Goal: Task Accomplishment & Management: Use online tool/utility

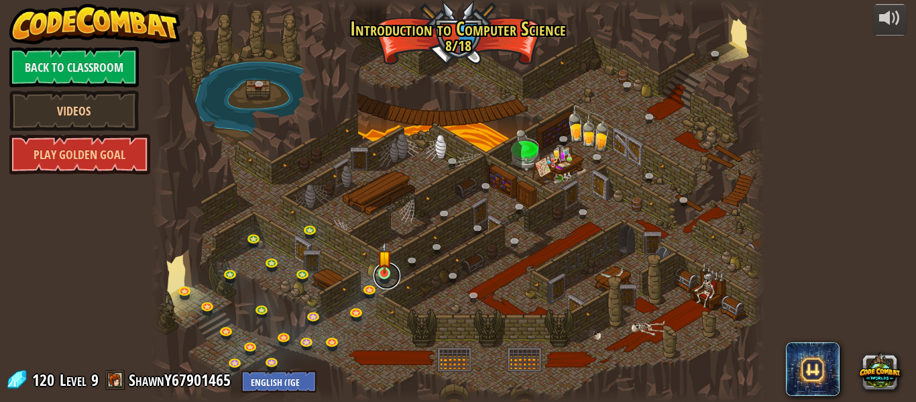
click at [383, 278] on link at bounding box center [387, 275] width 27 height 27
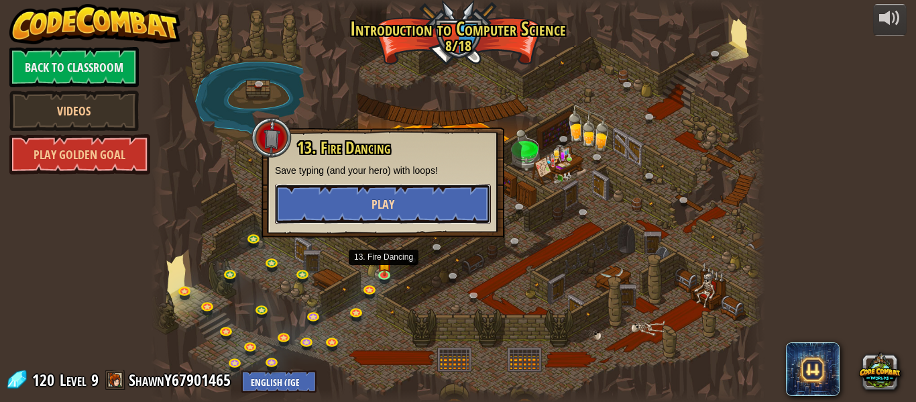
click at [423, 210] on button "Play" at bounding box center [383, 204] width 216 height 40
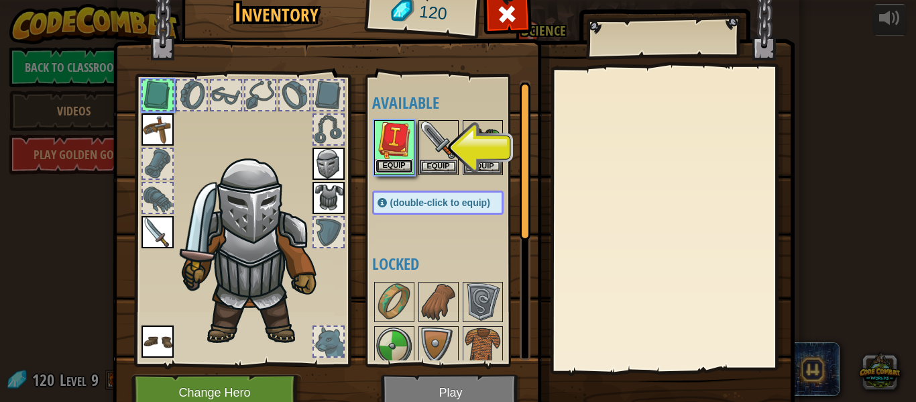
click at [396, 164] on button "Equip" at bounding box center [395, 166] width 38 height 14
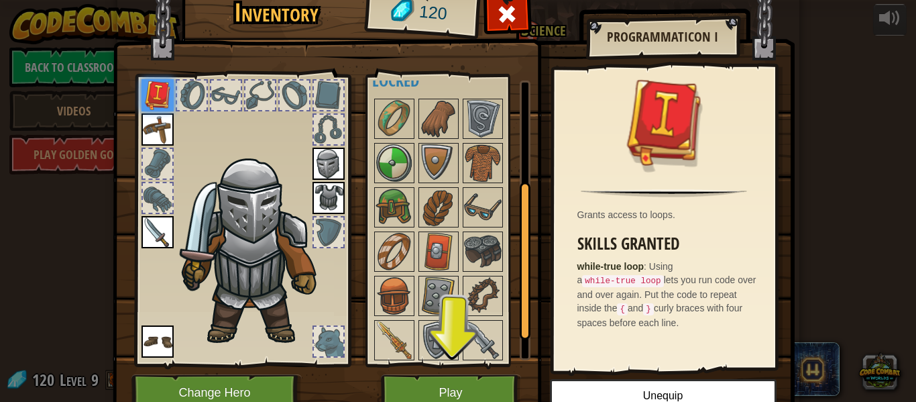
scroll to position [229, 0]
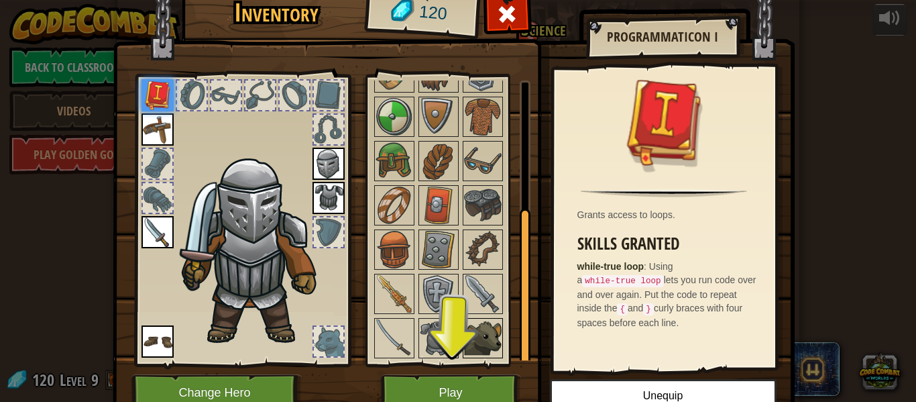
click at [496, 338] on img at bounding box center [483, 338] width 38 height 38
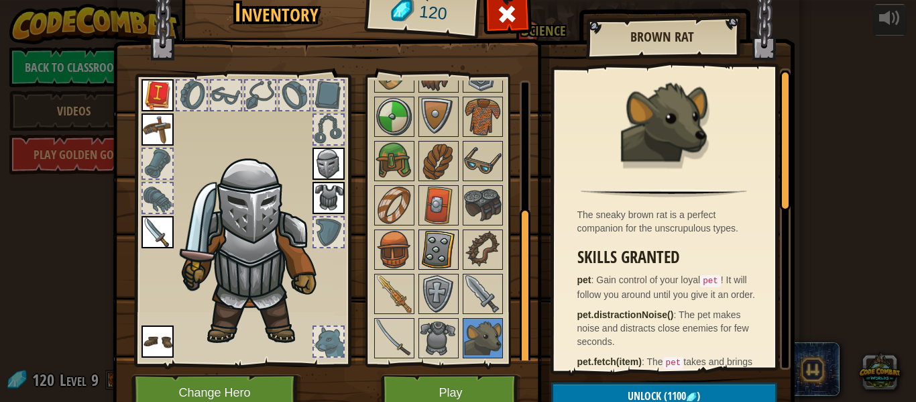
click at [428, 244] on img at bounding box center [439, 250] width 38 height 38
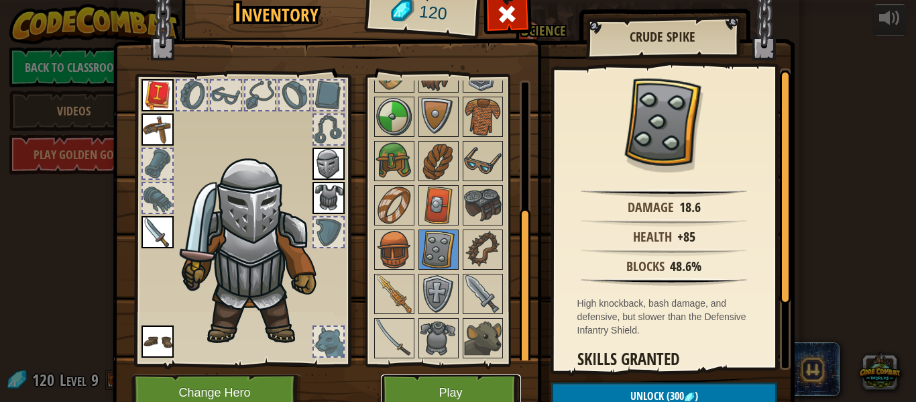
click at [466, 392] on button "Play" at bounding box center [451, 392] width 140 height 37
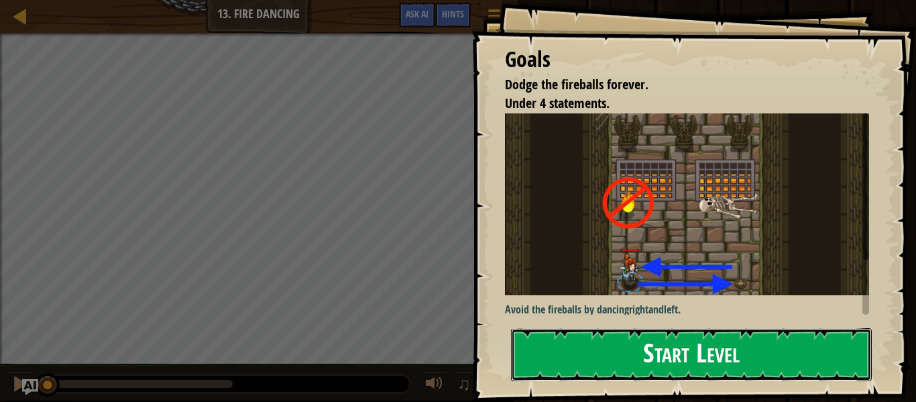
click at [551, 346] on button "Start Level" at bounding box center [691, 354] width 361 height 53
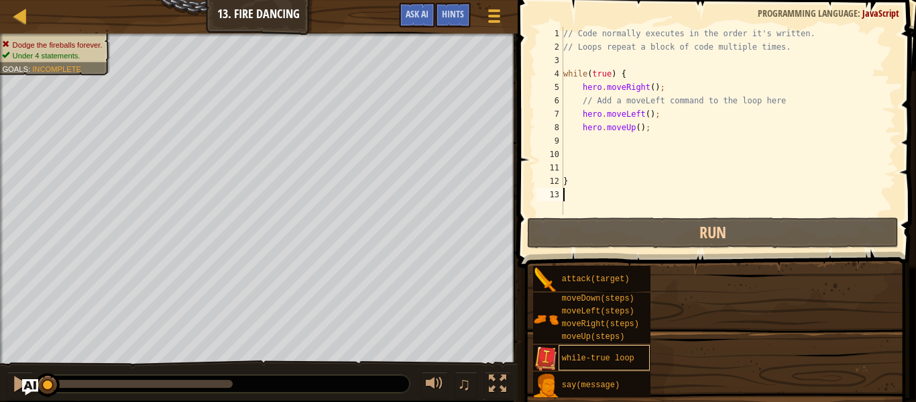
click at [568, 349] on div "while-true loop" at bounding box center [605, 357] width 92 height 25
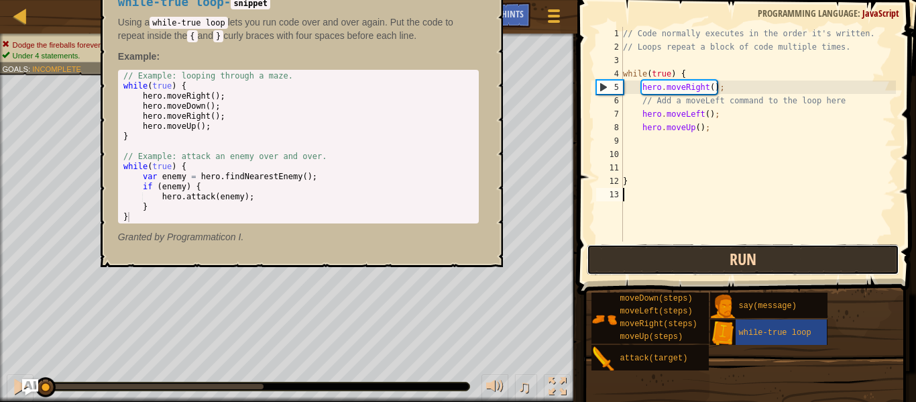
click at [806, 251] on button "Run" at bounding box center [743, 259] width 313 height 31
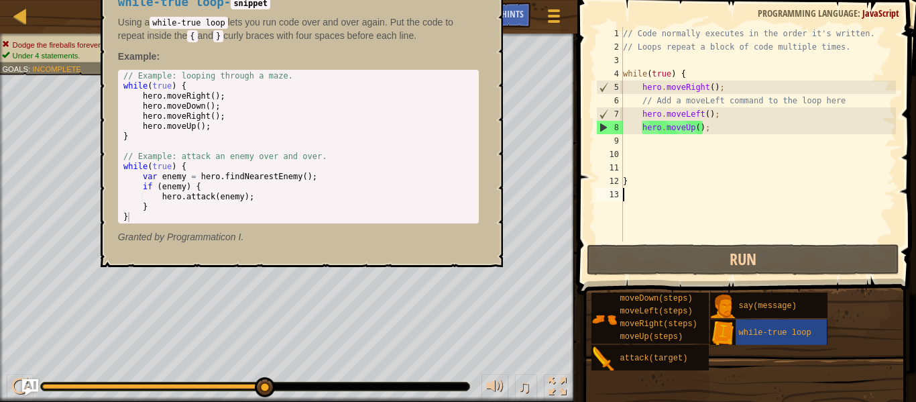
click at [407, 235] on p "Granted by Programmaticon I." at bounding box center [298, 236] width 361 height 13
click at [506, 9] on span "Hints" at bounding box center [513, 13] width 22 height 13
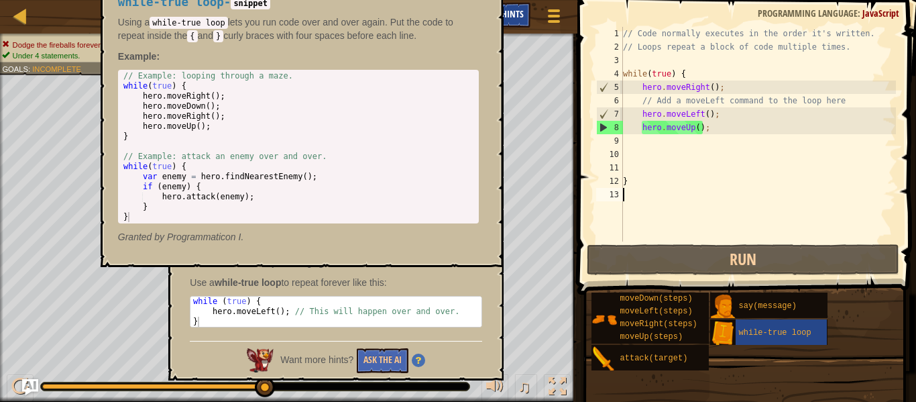
click at [513, 15] on span "Hints" at bounding box center [513, 13] width 22 height 13
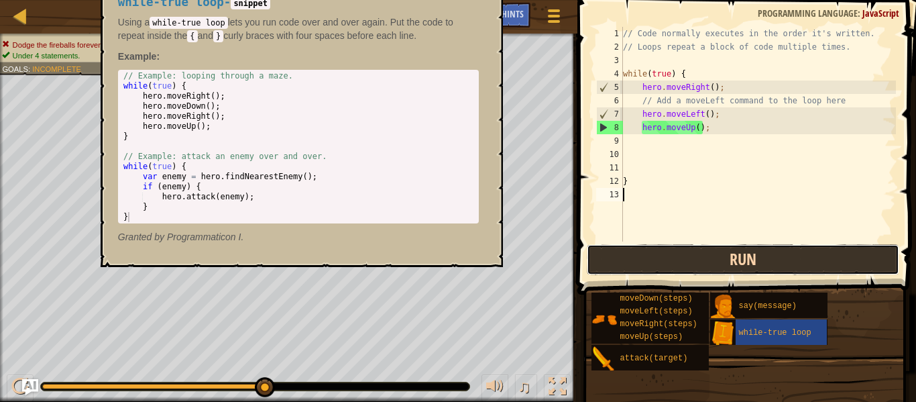
click at [830, 252] on button "Run" at bounding box center [743, 259] width 313 height 31
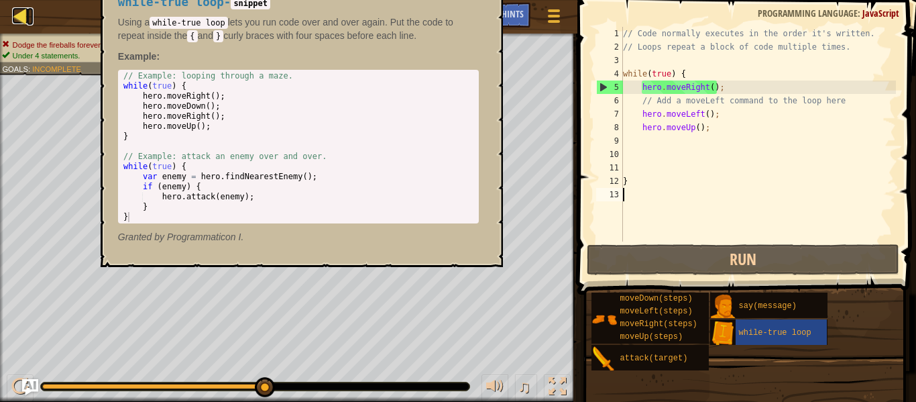
click at [22, 21] on div at bounding box center [20, 15] width 17 height 17
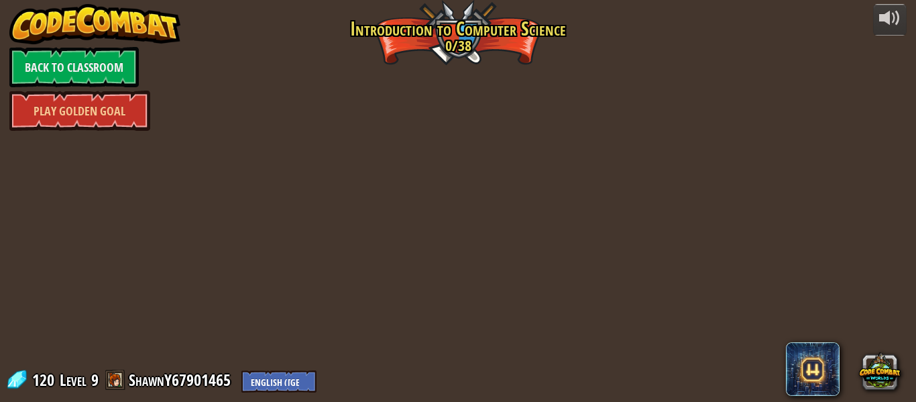
click at [32, 13] on div "powered by Back to Classroom Play Golden Goal Kithgard Gates Escape the Kithgar…" at bounding box center [458, 201] width 916 height 402
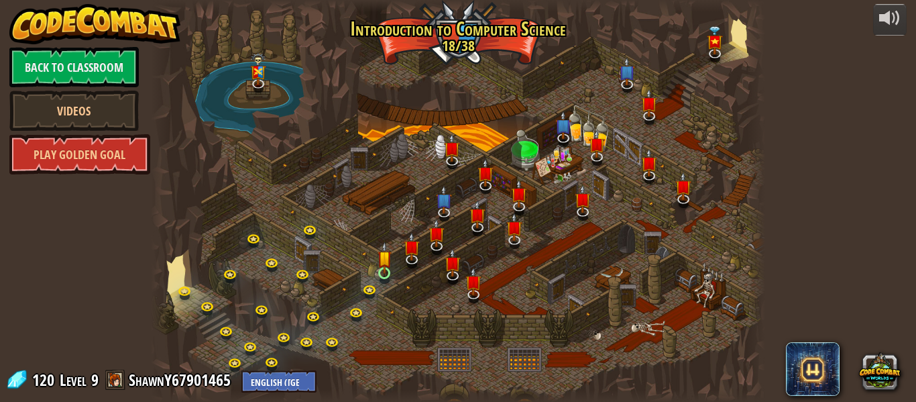
click at [383, 273] on img at bounding box center [385, 257] width 14 height 32
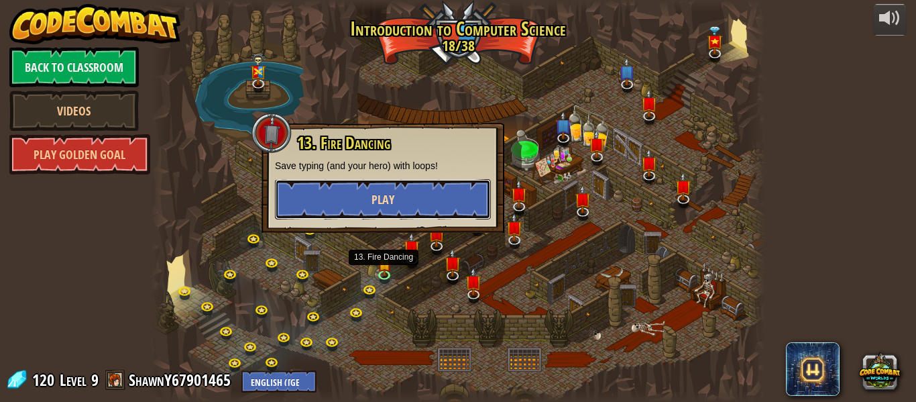
click at [355, 210] on button "Play" at bounding box center [383, 199] width 216 height 40
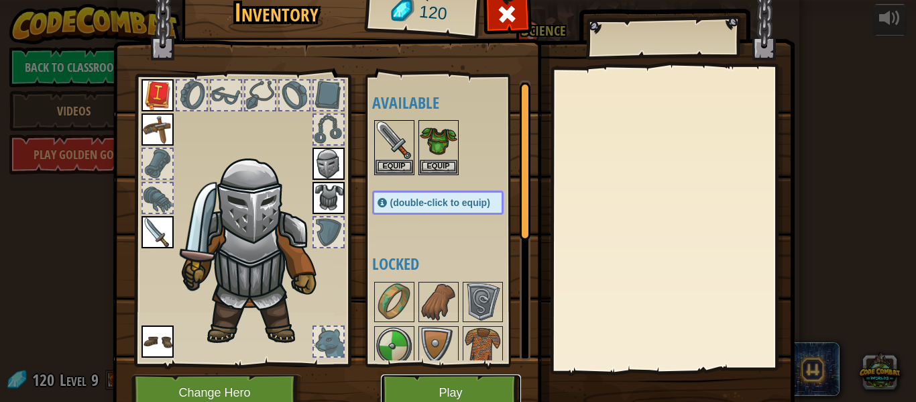
click at [404, 386] on button "Play" at bounding box center [451, 392] width 140 height 37
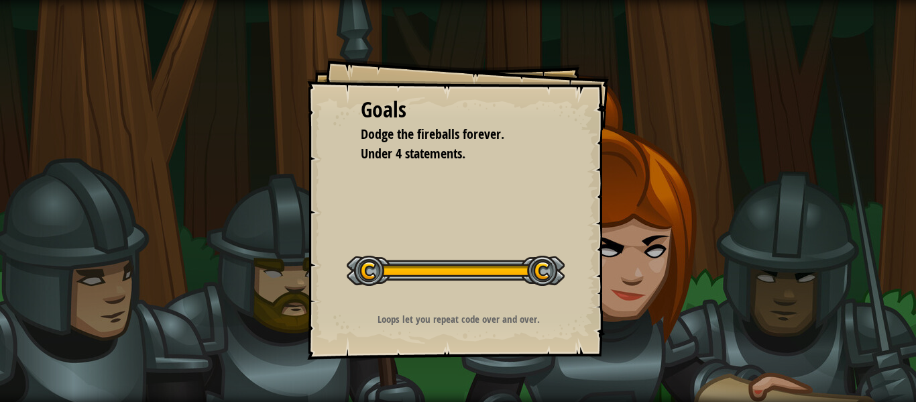
click at [213, 144] on div "Goals Dodge the fireballs forever. Under 4 statements. Start Level Error loadin…" at bounding box center [458, 201] width 916 height 402
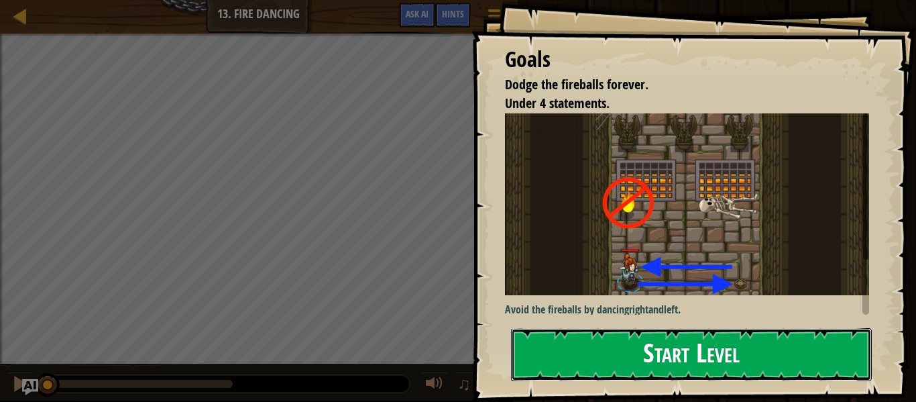
click at [536, 349] on button "Start Level" at bounding box center [691, 354] width 361 height 53
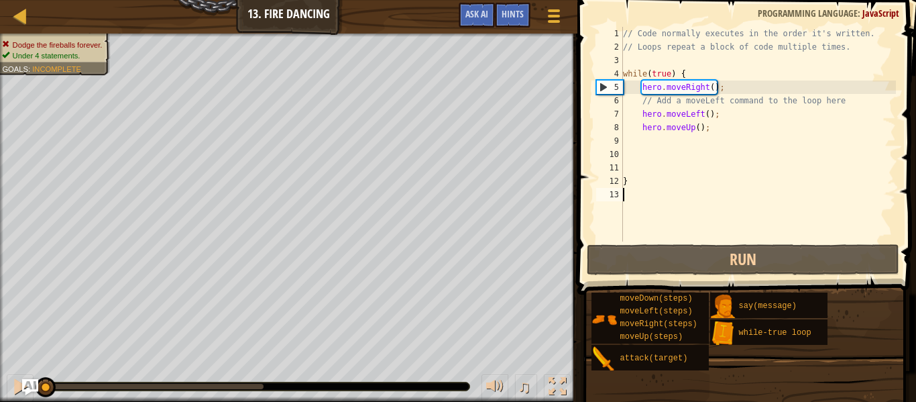
click at [734, 127] on div "// Code normally executes in the order it's written. // Loops repeat a block of…" at bounding box center [758, 147] width 276 height 241
type textarea "hero.moveUp();"
click at [757, 121] on div "// Code normally executes in the order it's written. // Loops repeat a block of…" at bounding box center [758, 147] width 276 height 241
click at [734, 135] on div "// Code normally executes in the order it's written. // Loops repeat a block of…" at bounding box center [758, 147] width 276 height 241
click at [726, 128] on div "// Code normally executes in the order it's written. // Loops repeat a block of…" at bounding box center [758, 147] width 276 height 241
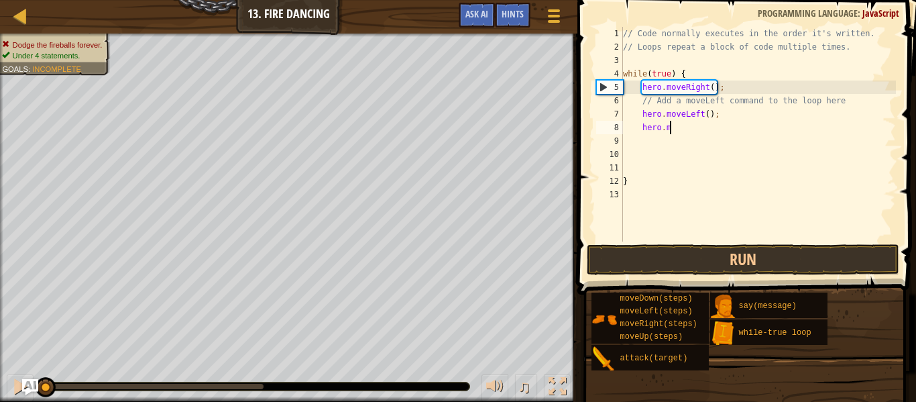
type textarea "h"
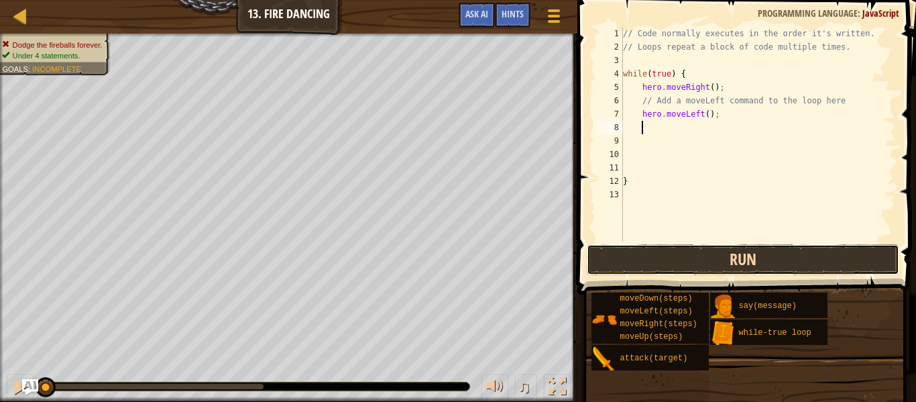
click at [863, 253] on button "Run" at bounding box center [743, 259] width 313 height 31
click at [838, 267] on button "Running" at bounding box center [743, 259] width 313 height 31
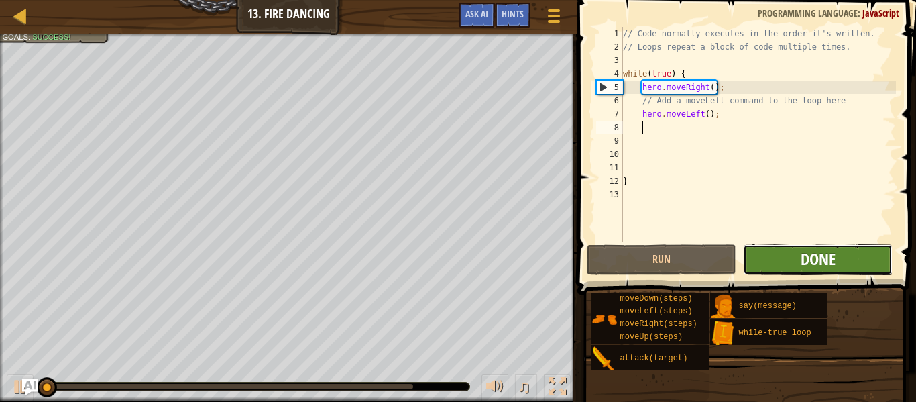
click at [831, 268] on span "Done" at bounding box center [818, 258] width 35 height 21
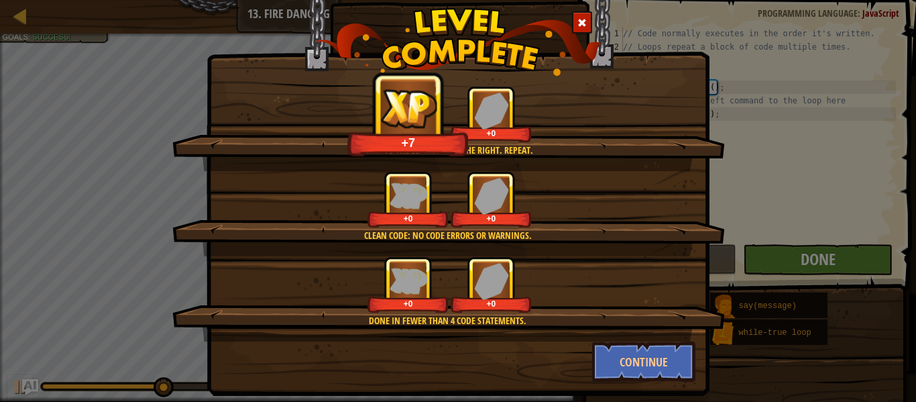
scroll to position [13, 0]
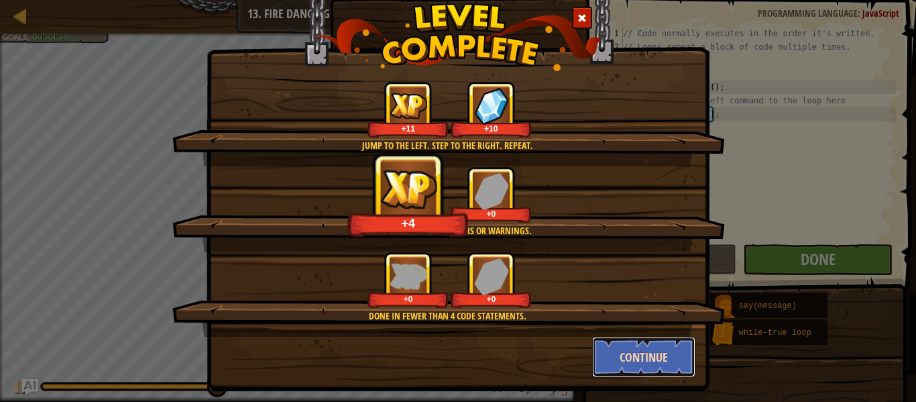
click at [649, 338] on button "Continue" at bounding box center [644, 357] width 104 height 40
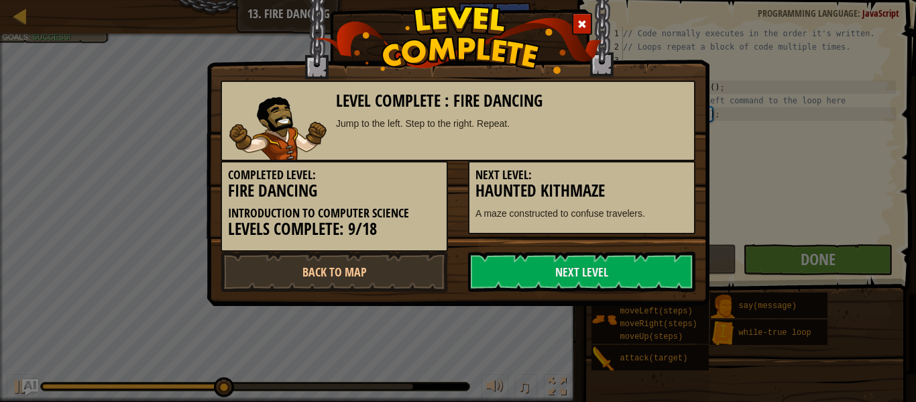
scroll to position [0, 0]
click at [649, 261] on link "Next Level" at bounding box center [581, 272] width 227 height 40
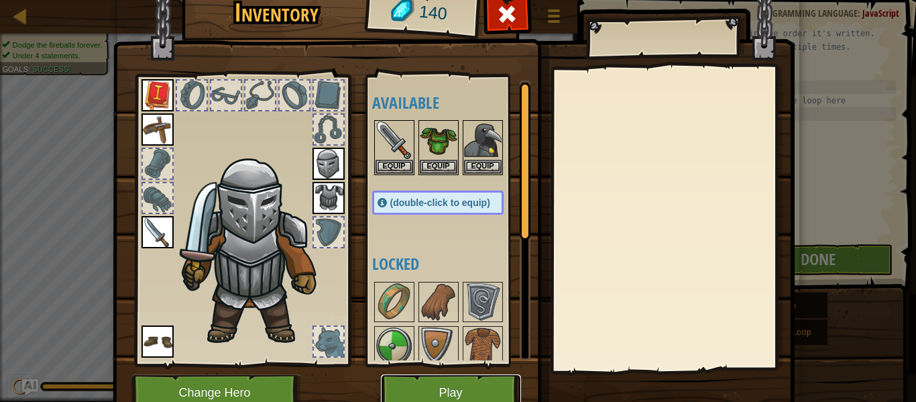
click at [504, 391] on button "Play" at bounding box center [451, 392] width 140 height 37
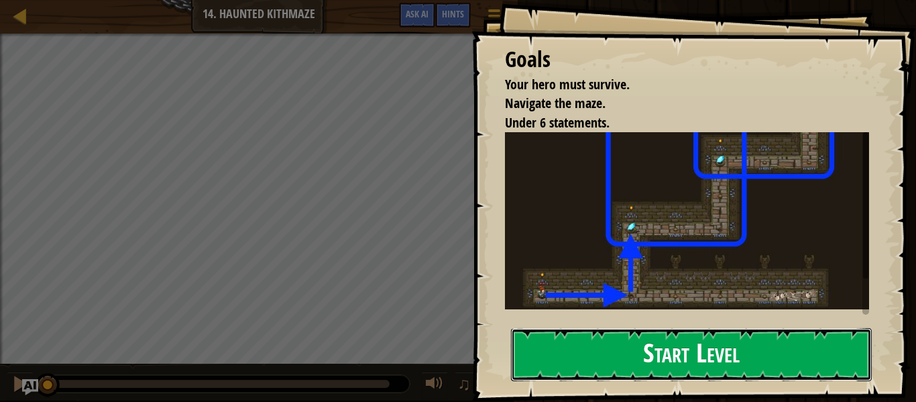
click at [766, 352] on button "Start Level" at bounding box center [691, 354] width 361 height 53
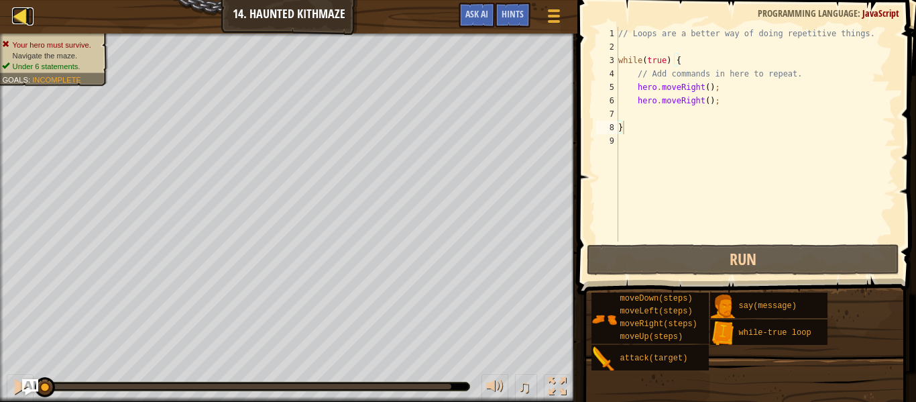
click at [25, 15] on div at bounding box center [20, 15] width 17 height 17
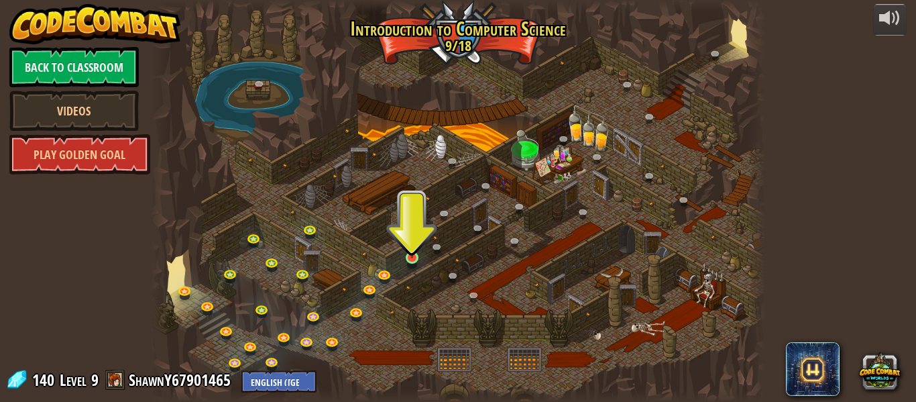
click at [415, 256] on img at bounding box center [412, 242] width 14 height 32
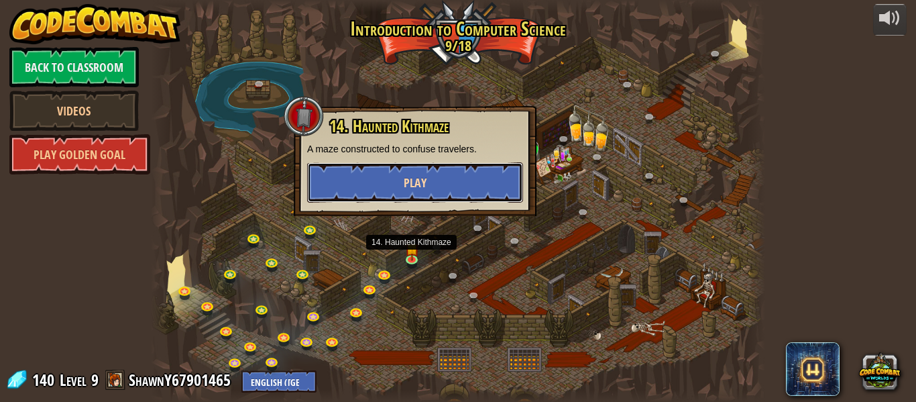
click at [351, 182] on button "Play" at bounding box center [415, 182] width 216 height 40
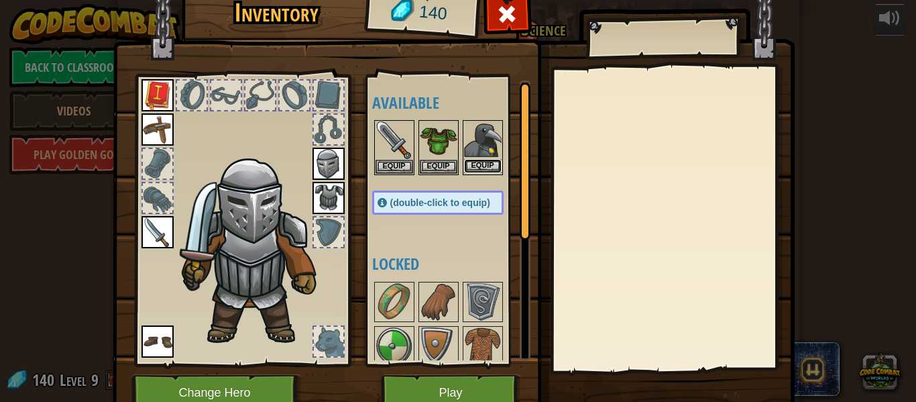
click at [499, 166] on button "Equip" at bounding box center [483, 166] width 38 height 14
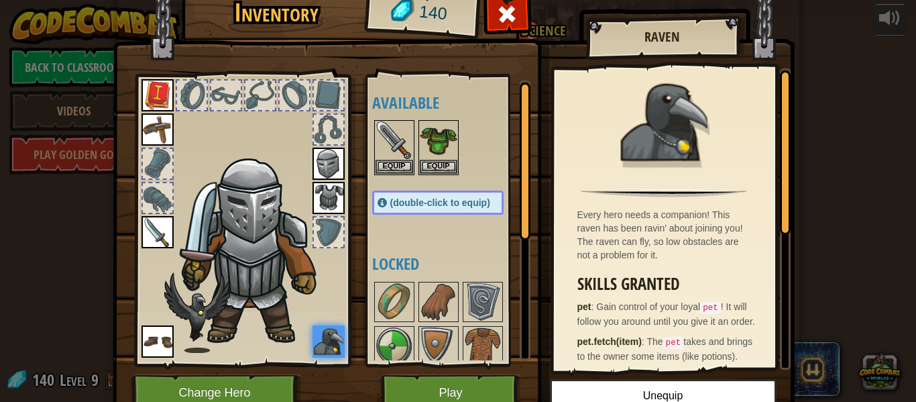
click at [323, 339] on img at bounding box center [329, 341] width 32 height 32
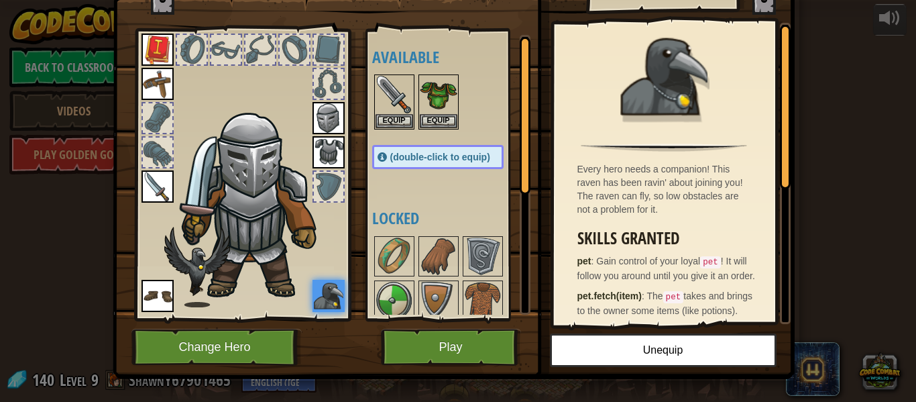
scroll to position [61, 0]
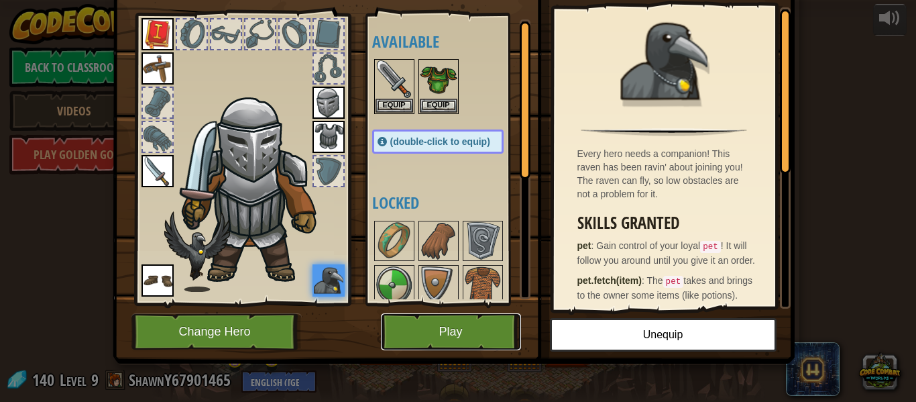
click at [398, 321] on button "Play" at bounding box center [451, 331] width 140 height 37
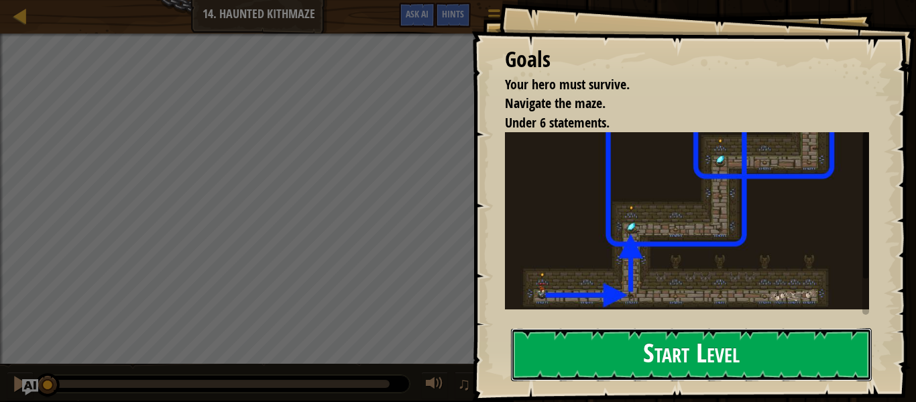
click at [741, 362] on button "Start Level" at bounding box center [691, 354] width 361 height 53
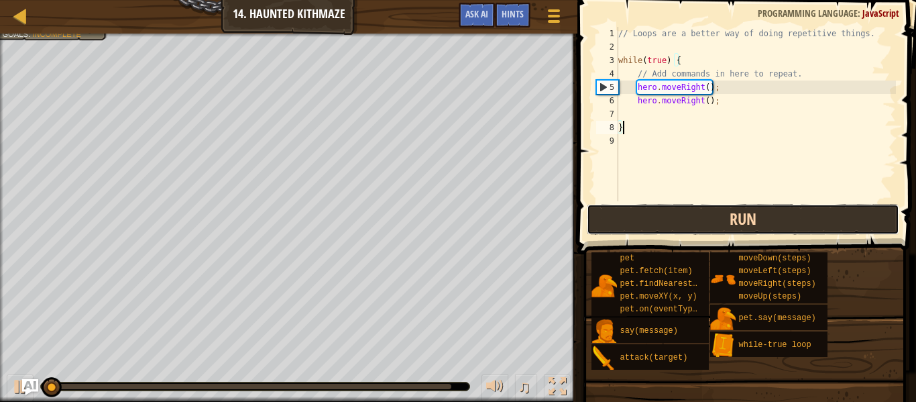
click at [841, 217] on button "Run" at bounding box center [743, 219] width 313 height 31
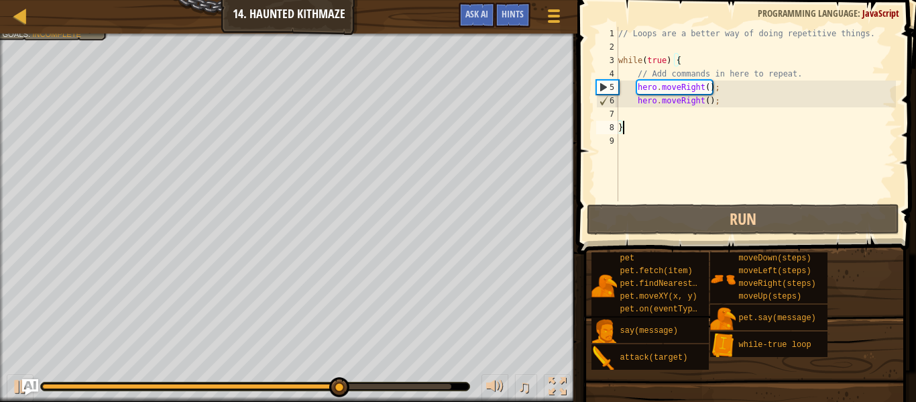
click at [709, 110] on div "// Loops are a better way of doing repetitive things. while ( true ) { // Add c…" at bounding box center [756, 127] width 280 height 201
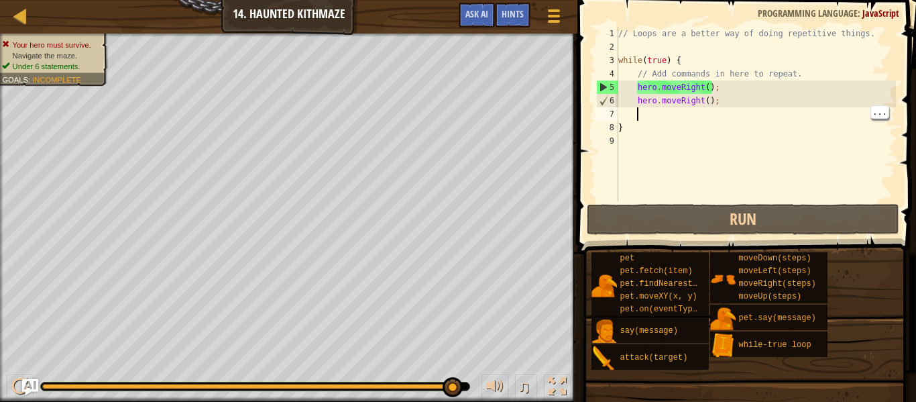
click at [761, 101] on div "// Loops are a better way of doing repetitive things. while ( true ) { // Add c…" at bounding box center [756, 127] width 280 height 201
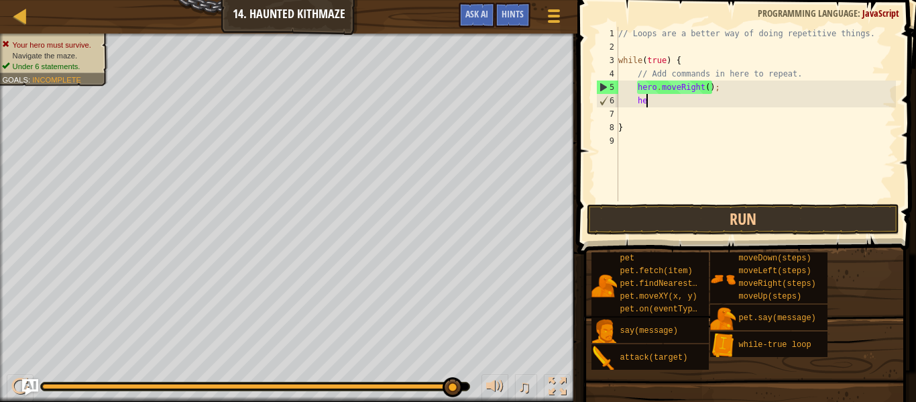
type textarea "h"
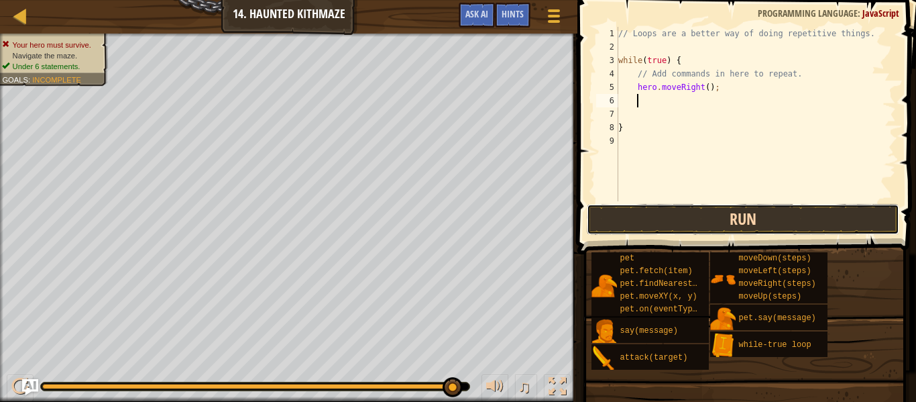
click at [856, 232] on button "Run" at bounding box center [743, 219] width 313 height 31
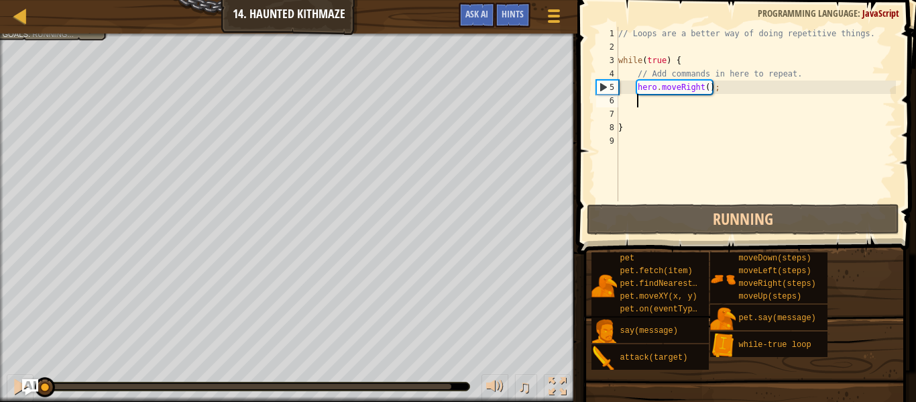
click at [881, 202] on span at bounding box center [747, 108] width 349 height 294
click at [702, 93] on div "// Loops are a better way of doing repetitive things. while ( true ) { // Add c…" at bounding box center [756, 127] width 280 height 201
type textarea "hero.moveRight();"
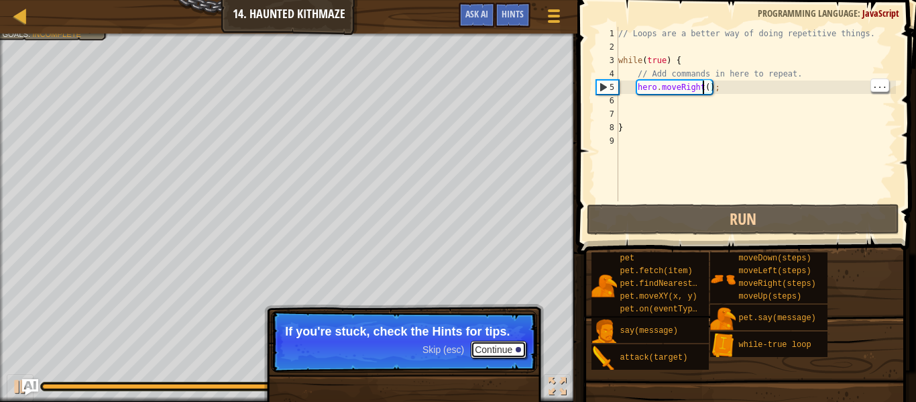
click at [510, 351] on button "Continue" at bounding box center [499, 349] width 56 height 17
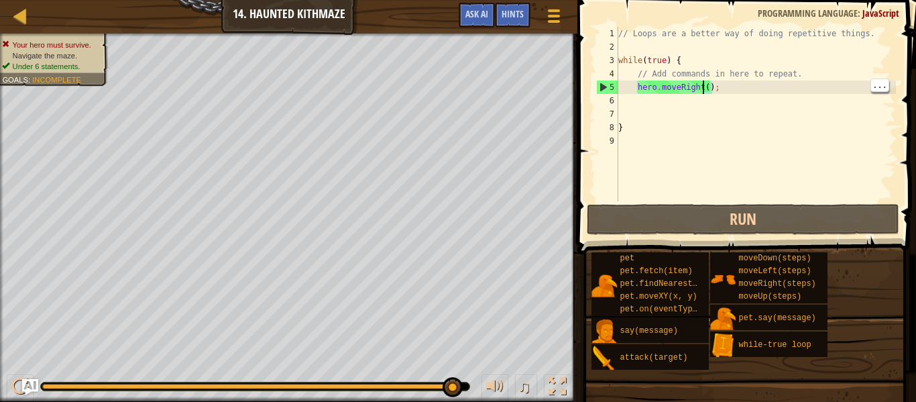
click at [738, 100] on div "// Loops are a better way of doing repetitive things. while ( true ) { // Add c…" at bounding box center [756, 127] width 280 height 201
type textarea "hero.moveRight();"
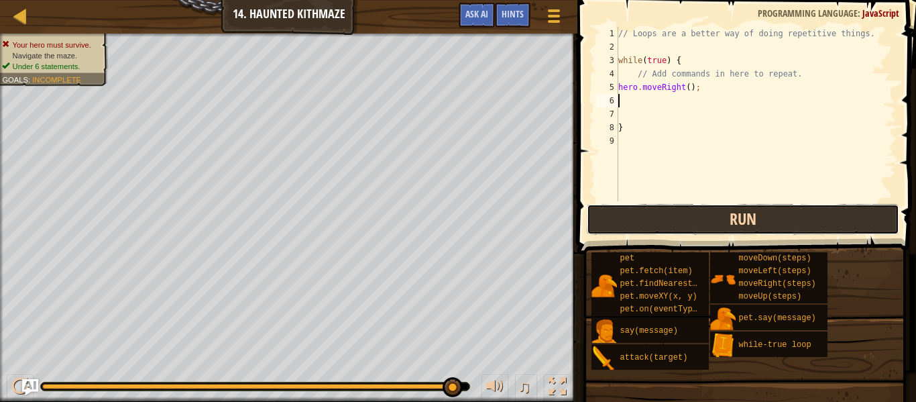
click at [856, 213] on button "Run" at bounding box center [743, 219] width 313 height 31
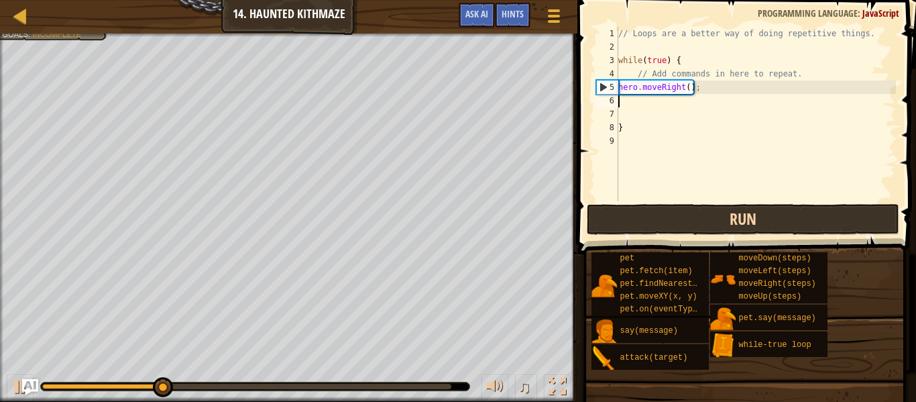
type textarea "h"
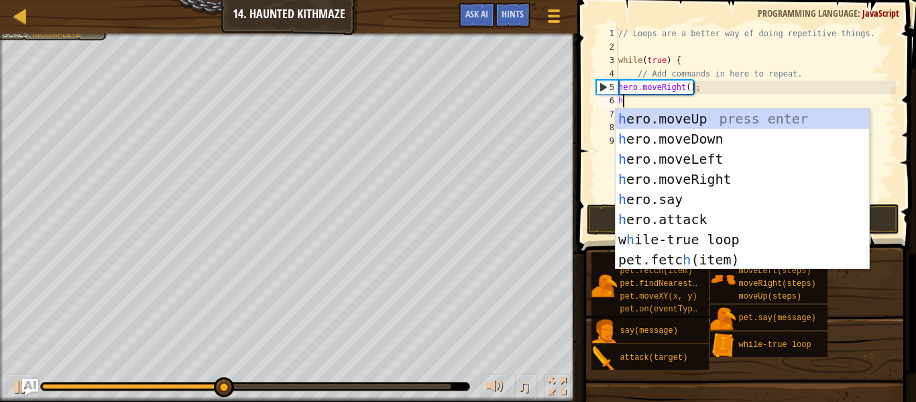
click at [710, 119] on div "h ero.moveUp press enter h ero.moveDown press enter h ero.moveLeft press enter …" at bounding box center [743, 209] width 254 height 201
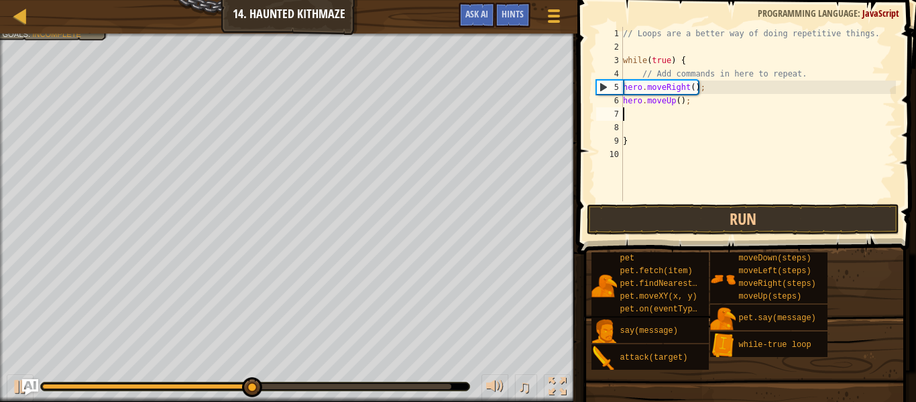
click at [822, 203] on span at bounding box center [747, 108] width 349 height 294
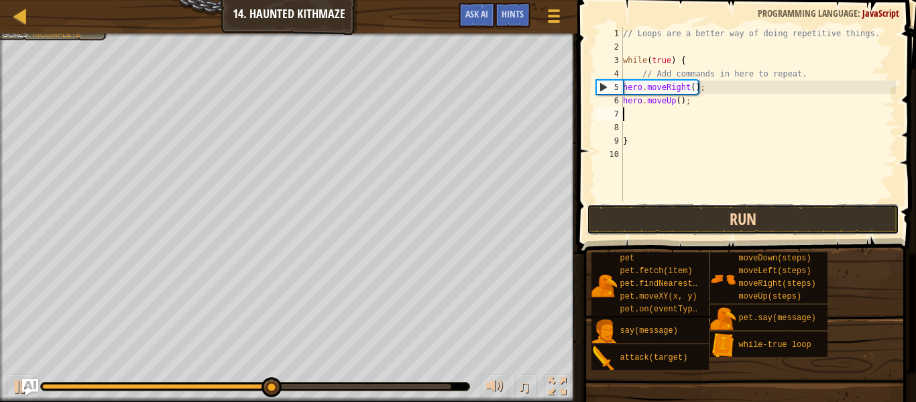
click at [822, 214] on button "Run" at bounding box center [743, 219] width 313 height 31
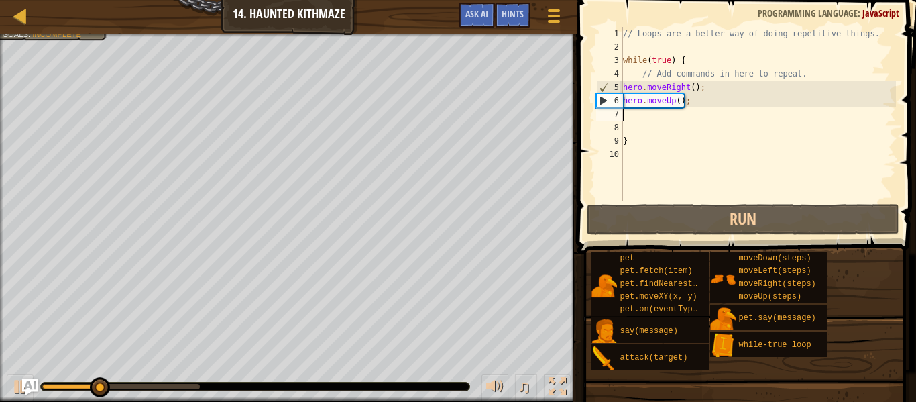
click at [681, 109] on div "// Loops are a better way of doing repetitive things. while ( true ) { // Add c…" at bounding box center [758, 127] width 276 height 201
click at [696, 87] on div "// Loops are a better way of doing repetitive things. while ( true ) { // Add c…" at bounding box center [758, 127] width 276 height 201
click at [691, 89] on div "// Loops are a better way of doing repetitive things. while ( true ) { // Add c…" at bounding box center [758, 127] width 276 height 201
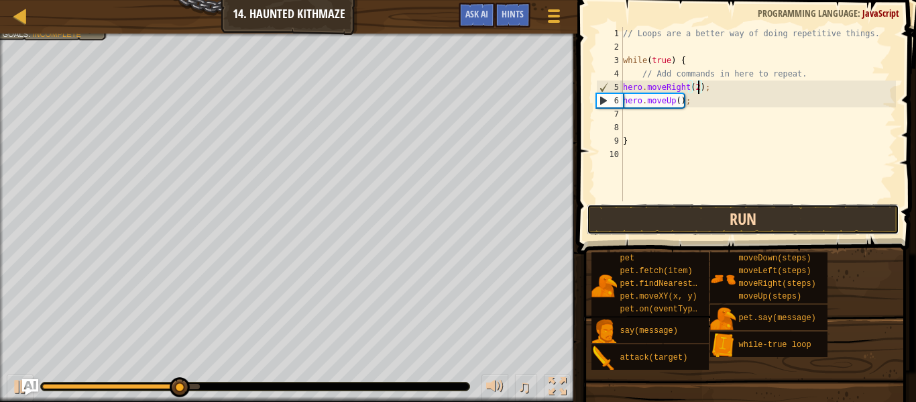
click at [809, 215] on button "Run" at bounding box center [743, 219] width 313 height 31
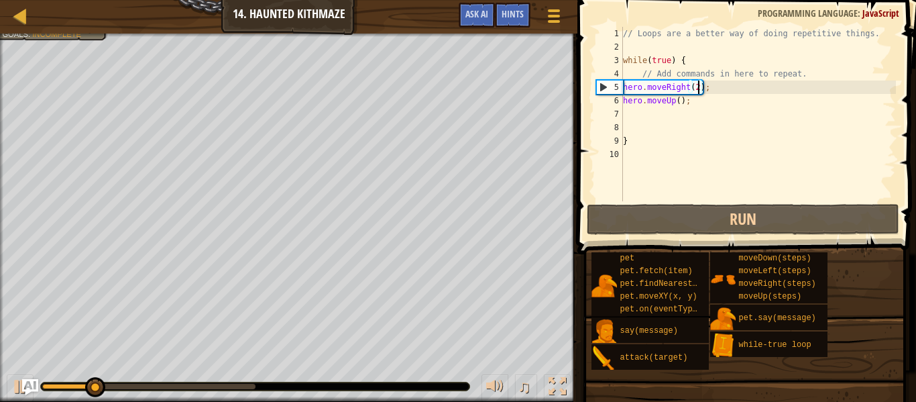
click at [669, 105] on div "// Loops are a better way of doing repetitive things. while ( true ) { // Add c…" at bounding box center [758, 127] width 276 height 201
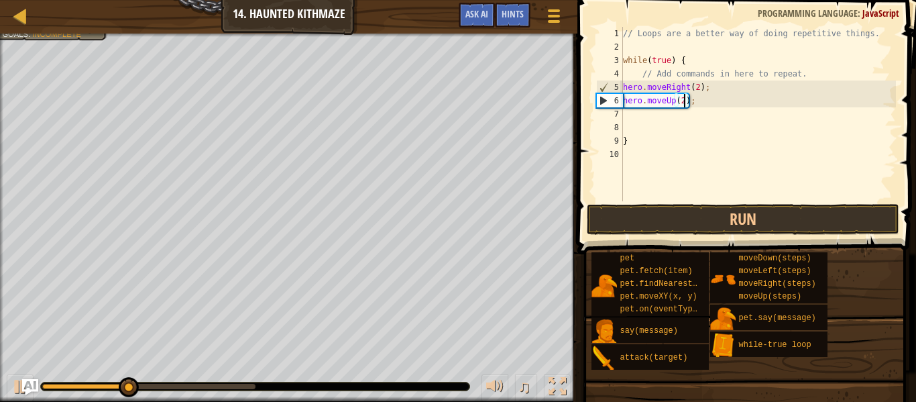
scroll to position [6, 9]
type textarea "hero.moveUp(2);"
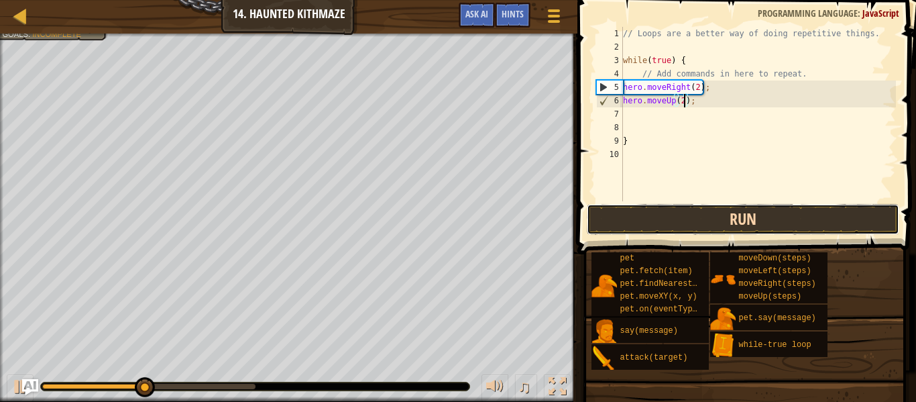
click at [818, 217] on button "Run" at bounding box center [743, 219] width 313 height 31
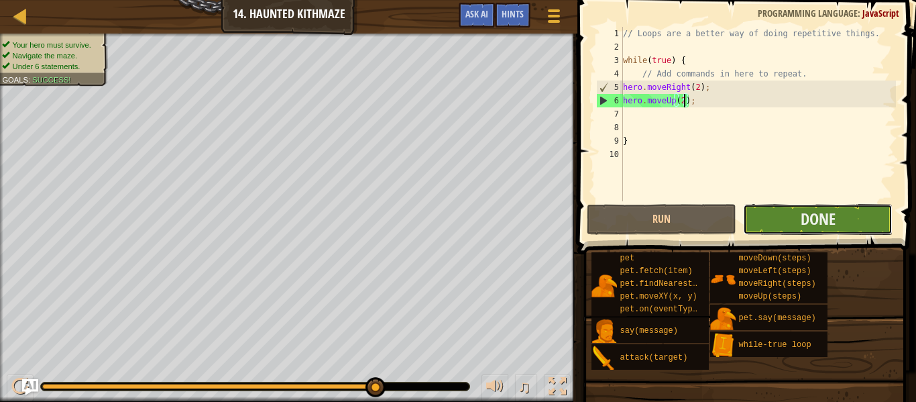
click at [848, 215] on button "Done" at bounding box center [818, 219] width 150 height 31
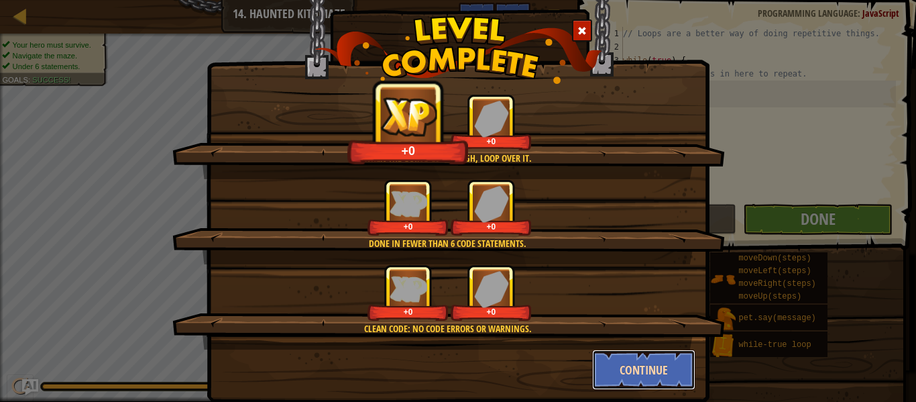
click at [657, 362] on button "Continue" at bounding box center [644, 369] width 104 height 40
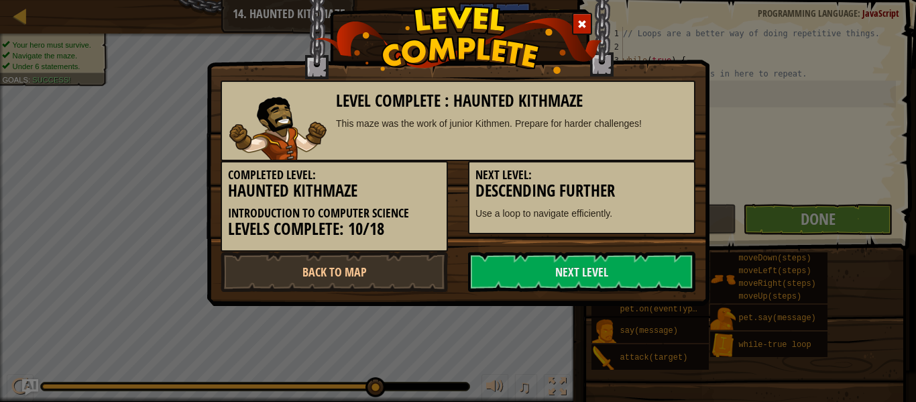
click at [667, 366] on div "Level Complete : Haunted Kithmaze This maze was the work of junior Kithmen. Pre…" at bounding box center [458, 201] width 916 height 402
click at [671, 378] on div "Level Complete : Haunted Kithmaze This maze was the work of junior Kithmen. Pre…" at bounding box center [458, 201] width 916 height 402
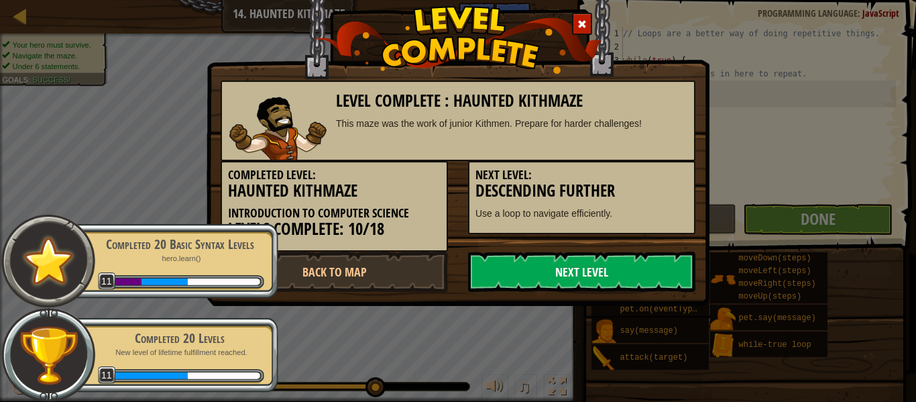
click at [647, 261] on link "Next Level" at bounding box center [581, 272] width 227 height 40
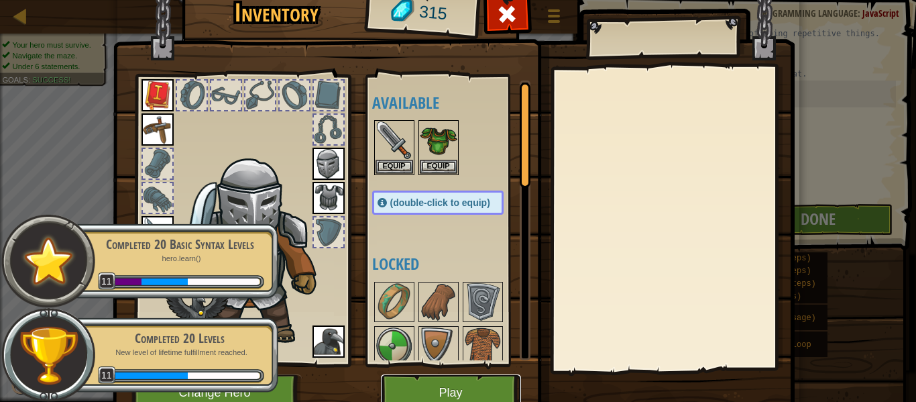
click at [512, 395] on button "Play" at bounding box center [451, 392] width 140 height 37
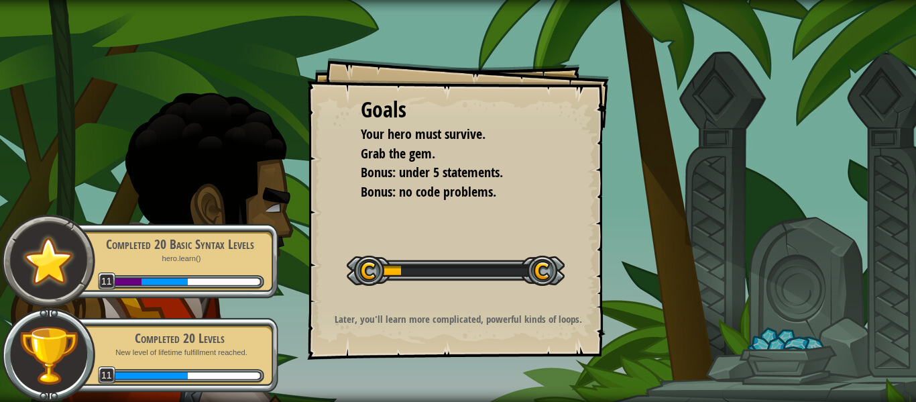
click at [879, 196] on div "Goals Your hero must survive. Grab the gem. Bonus: under 5 statements. Bonus: n…" at bounding box center [458, 201] width 916 height 402
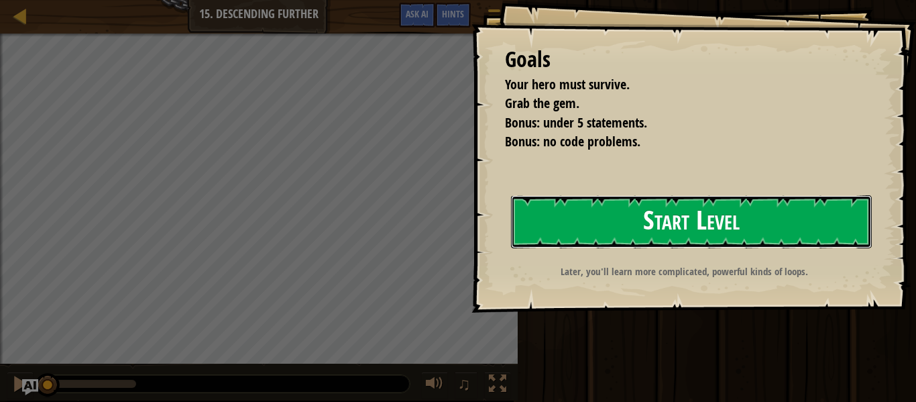
click at [688, 225] on button "Start Level" at bounding box center [691, 221] width 361 height 53
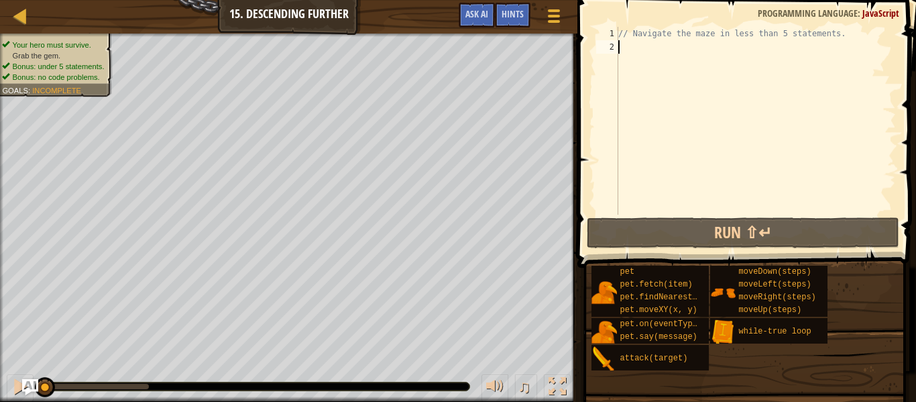
type textarea "h"
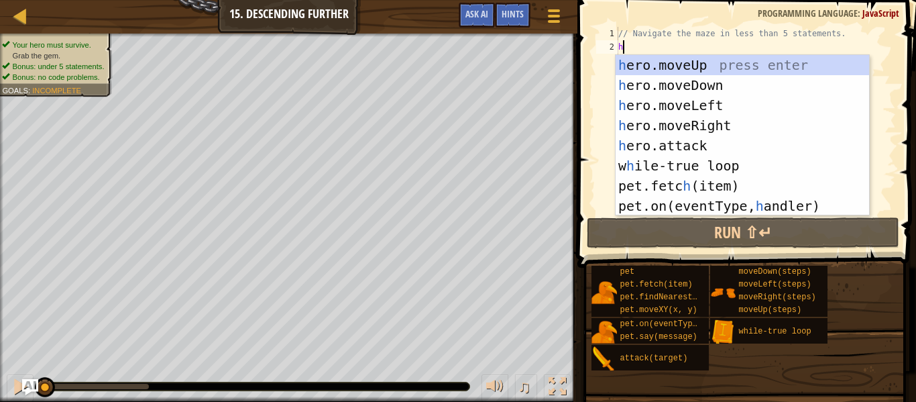
scroll to position [6, 0]
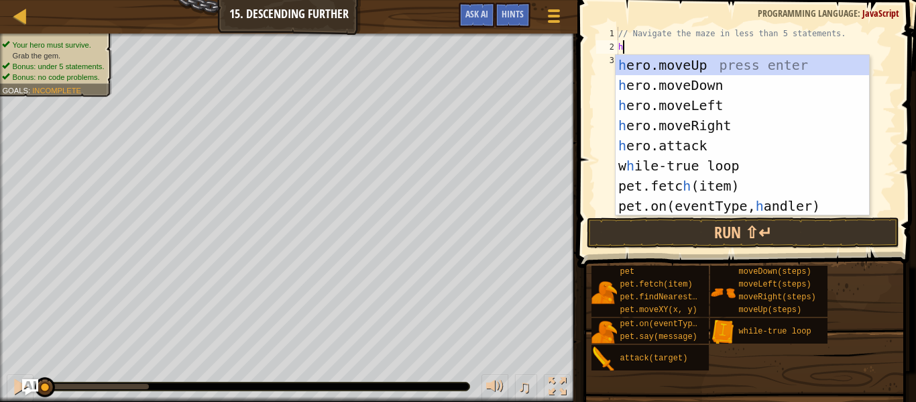
click at [726, 170] on div "h ero.moveUp press enter h ero.moveDown press enter h ero.moveLeft press enter …" at bounding box center [743, 155] width 254 height 201
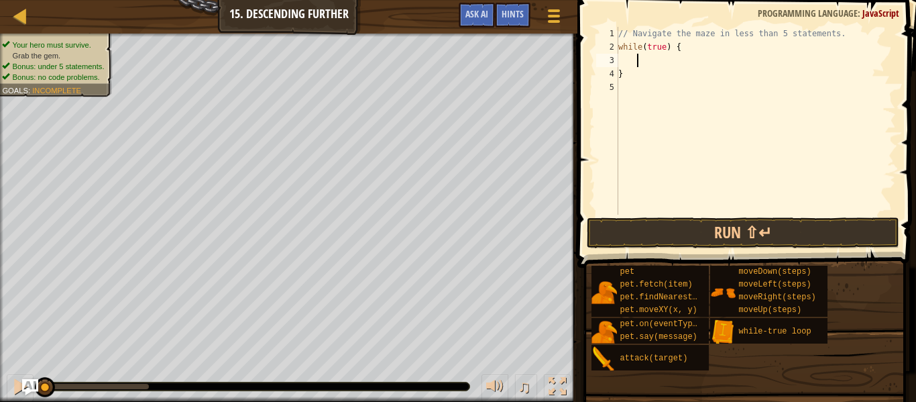
type textarea "h"
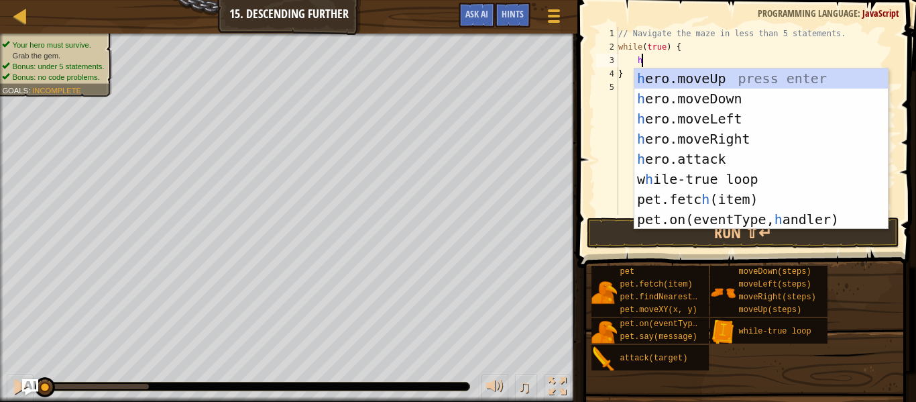
scroll to position [6, 3]
click at [736, 141] on div "h ero.moveUp press enter h ero.moveDown press enter h ero.moveLeft press enter …" at bounding box center [761, 168] width 254 height 201
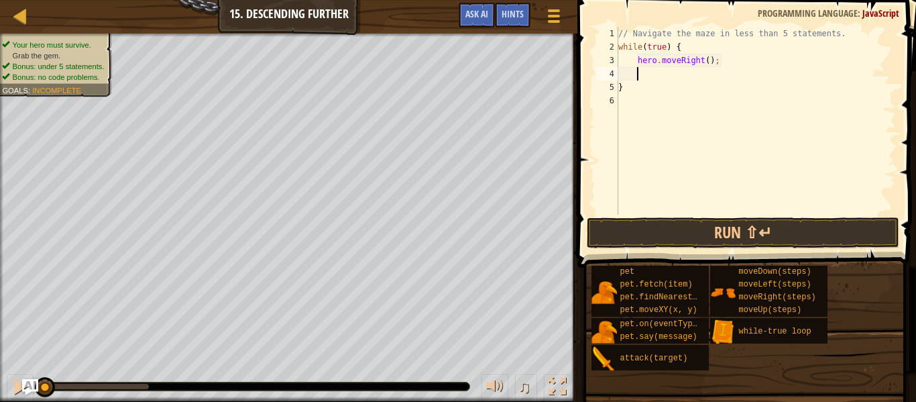
scroll to position [6, 2]
click at [692, 64] on div "// Navigate the maze in less than 5 statements. while ( true ) { hero . moveRig…" at bounding box center [756, 134] width 280 height 215
click at [712, 59] on div "// Navigate the maze in less than 5 statements. while ( true ) { hero . moveRig…" at bounding box center [756, 134] width 280 height 215
click at [702, 60] on div "// Navigate the maze in less than 5 statements. while ( true ) { hero . moveRig…" at bounding box center [756, 134] width 280 height 215
type textarea "hero.moveRight(2);"
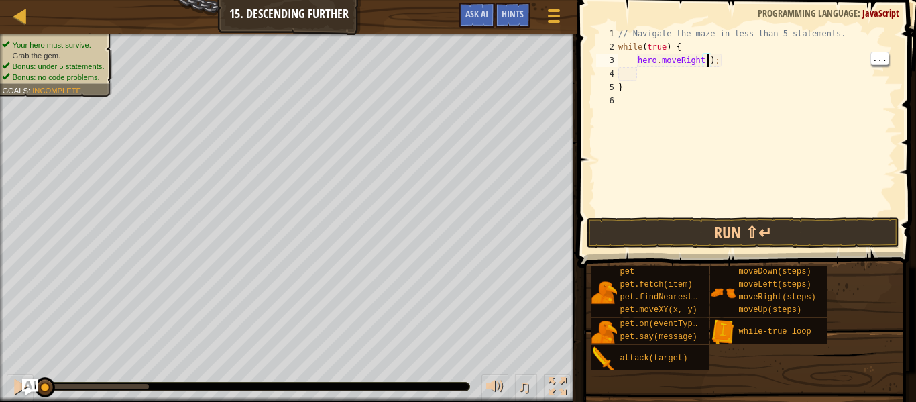
scroll to position [6, 14]
click at [624, 72] on div "// Navigate the maze in less than 5 statements. while ( true ) { hero . moveRig…" at bounding box center [756, 134] width 280 height 215
type textarea "h"
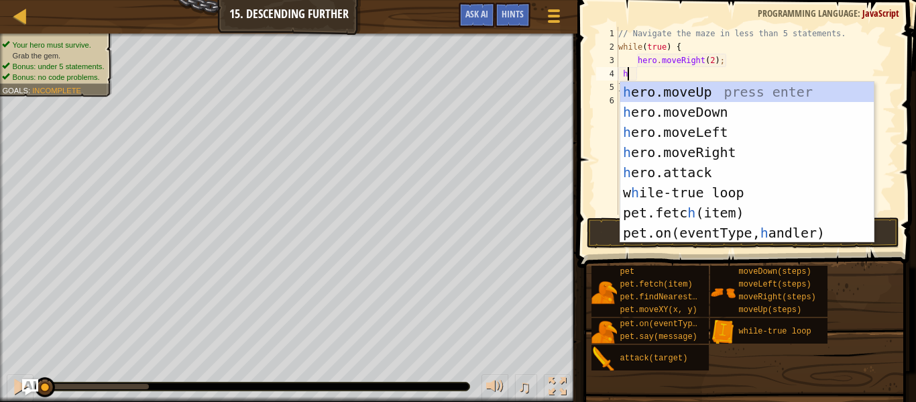
click at [711, 118] on div "h ero.moveUp press enter h ero.moveDown press enter h ero.moveLeft press enter …" at bounding box center [747, 182] width 254 height 201
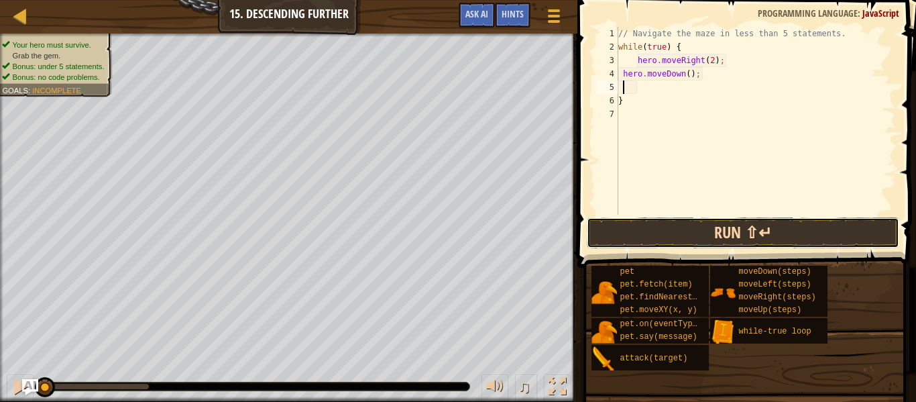
click at [822, 225] on button "Run ⇧↵" at bounding box center [743, 232] width 313 height 31
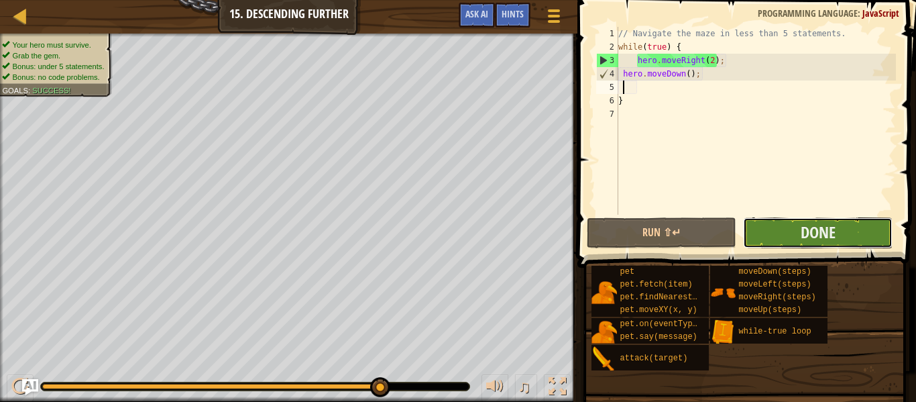
click at [836, 219] on button "Done" at bounding box center [818, 232] width 150 height 31
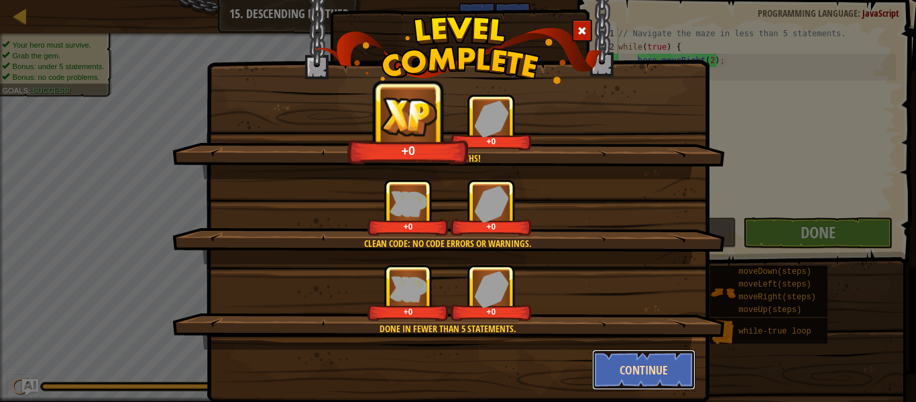
click at [639, 372] on button "Continue" at bounding box center [644, 369] width 104 height 40
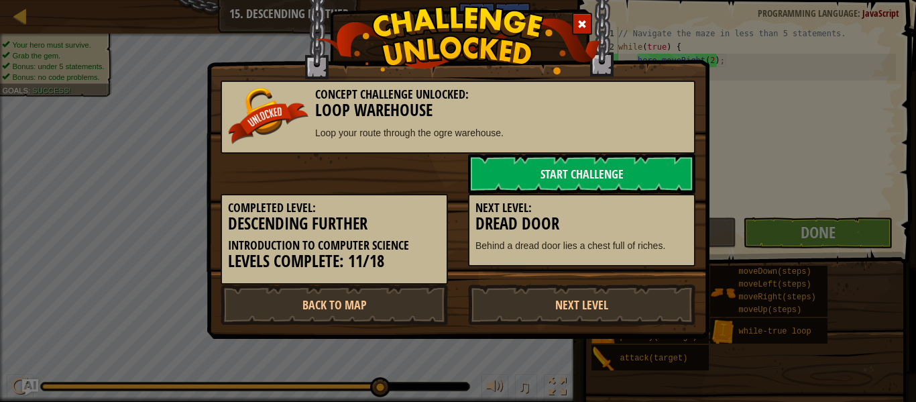
click at [657, 360] on div "Concept Challenge Unlocked: Loop Warehouse Loop your route through the ogre war…" at bounding box center [458, 201] width 916 height 402
click at [655, 371] on div "Concept Challenge Unlocked: Loop Warehouse Loop your route through the ogre war…" at bounding box center [458, 201] width 916 height 402
click at [804, 103] on div "Concept Challenge Unlocked: Loop Warehouse Loop your route through the ogre war…" at bounding box center [458, 201] width 916 height 402
click at [666, 316] on link "Next Level" at bounding box center [581, 304] width 227 height 40
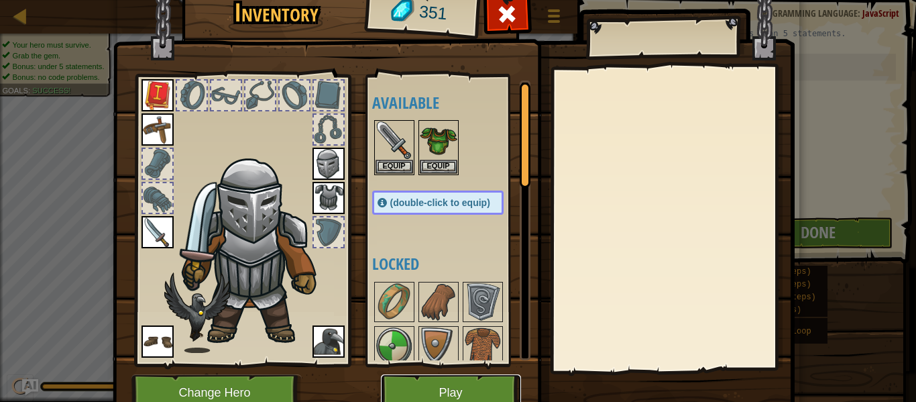
click at [478, 388] on button "Play" at bounding box center [451, 392] width 140 height 37
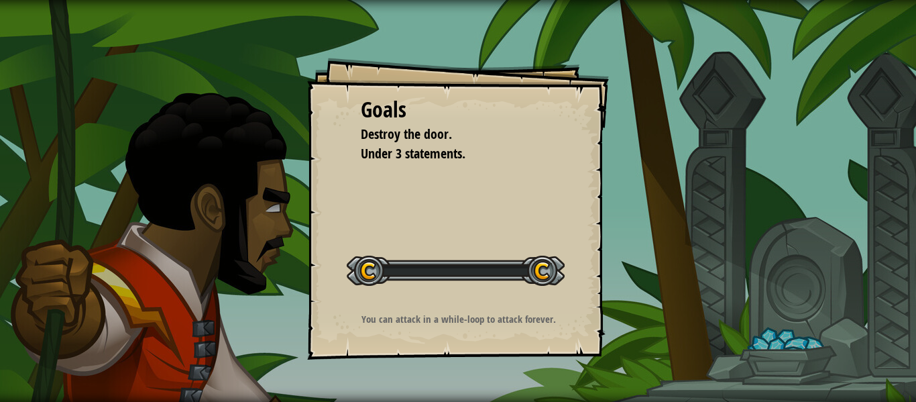
click at [480, 397] on div "Goals Destroy the door. Under 3 statements. Start Level Error loading from serv…" at bounding box center [458, 201] width 916 height 402
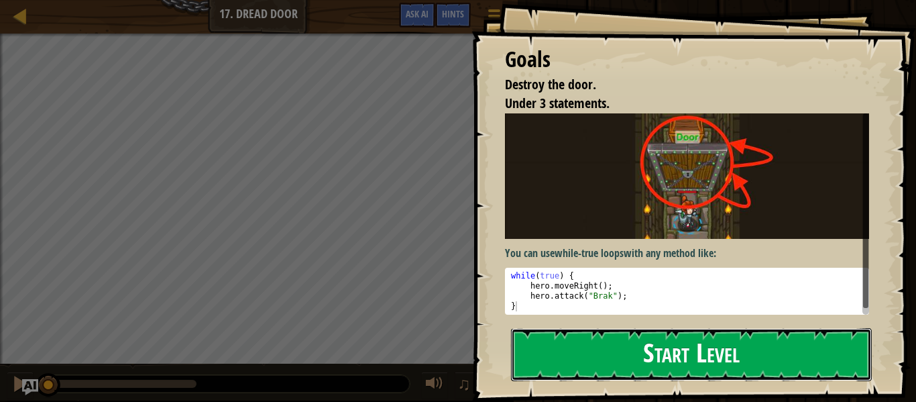
click at [749, 362] on button "Start Level" at bounding box center [691, 354] width 361 height 53
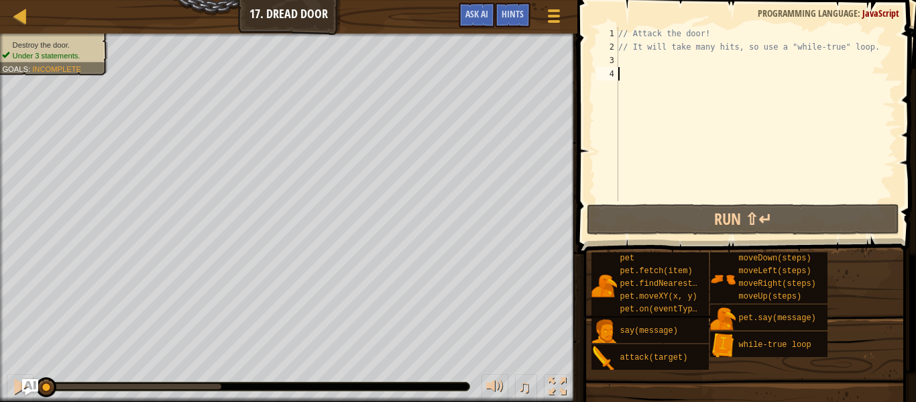
click at [612, 60] on div "3" at bounding box center [607, 60] width 22 height 13
type textarea "w"
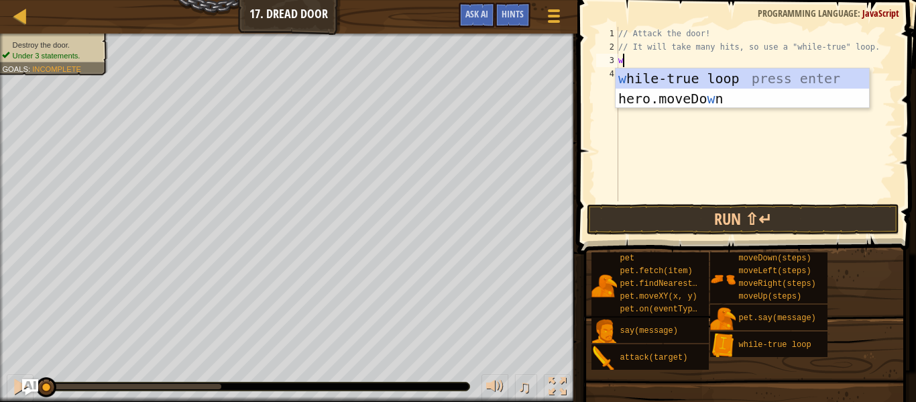
scroll to position [6, 0]
click at [737, 80] on div "w [PERSON_NAME]-true loop press enter hero.moveDo w n press enter" at bounding box center [743, 108] width 254 height 80
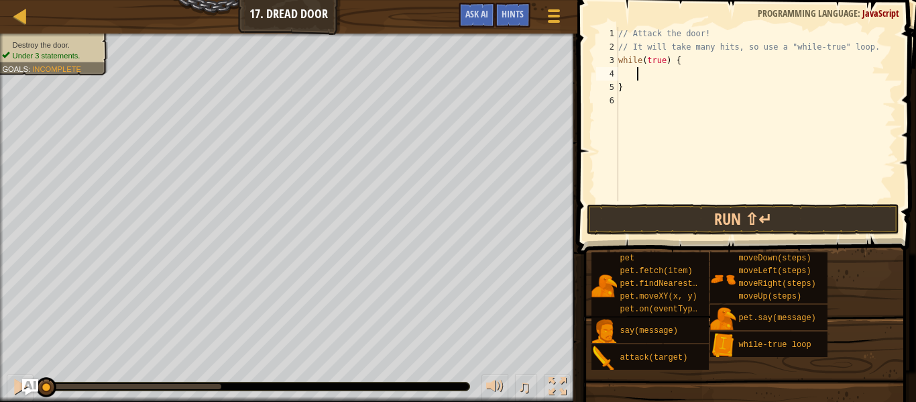
scroll to position [6, 3]
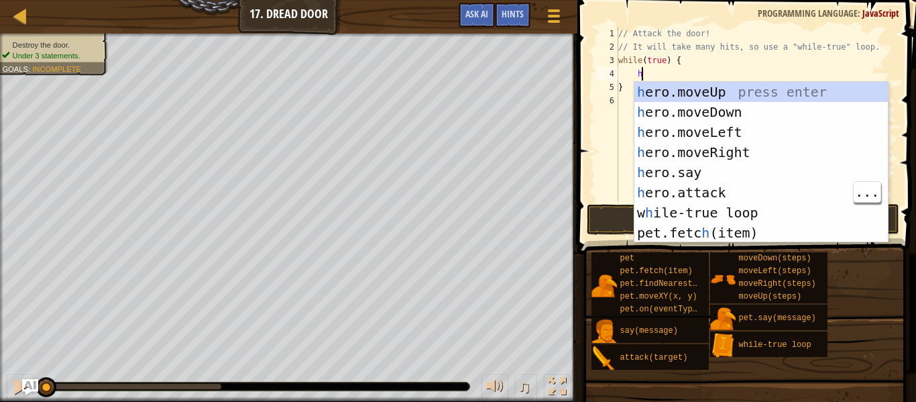
click at [724, 192] on div "h ero.moveUp press enter h ero.moveDown press enter h ero.moveLeft press enter …" at bounding box center [761, 182] width 254 height 201
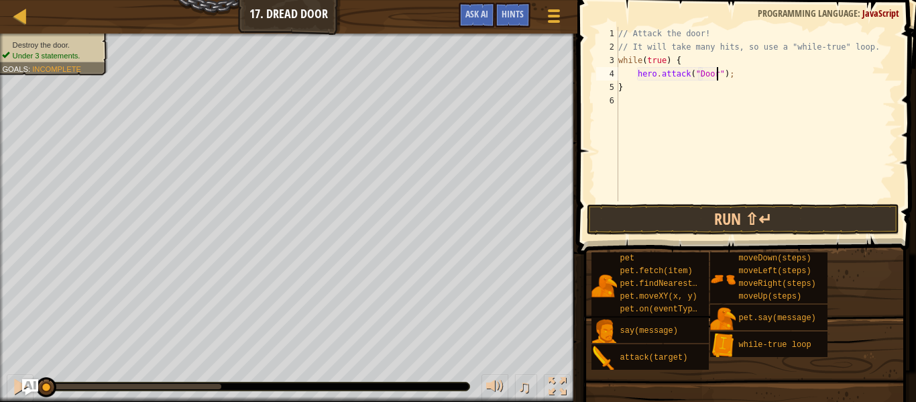
scroll to position [6, 15]
type textarea "hero.attack("Door");"
click at [828, 225] on button "Run ⇧↵" at bounding box center [743, 219] width 313 height 31
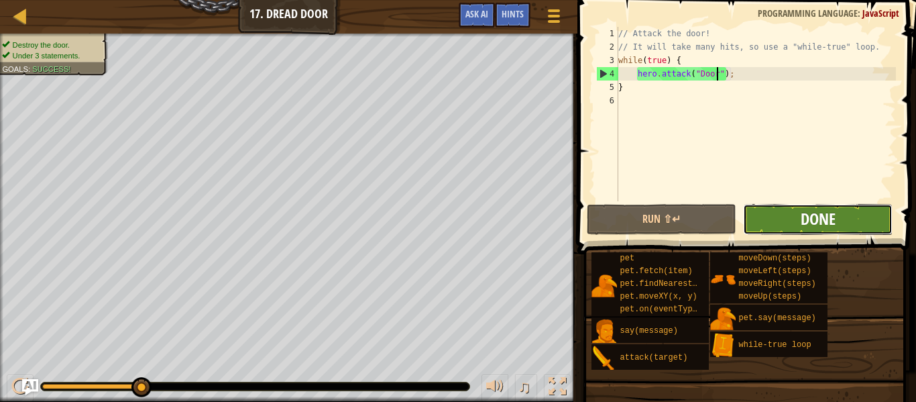
click at [820, 222] on span "Done" at bounding box center [818, 218] width 35 height 21
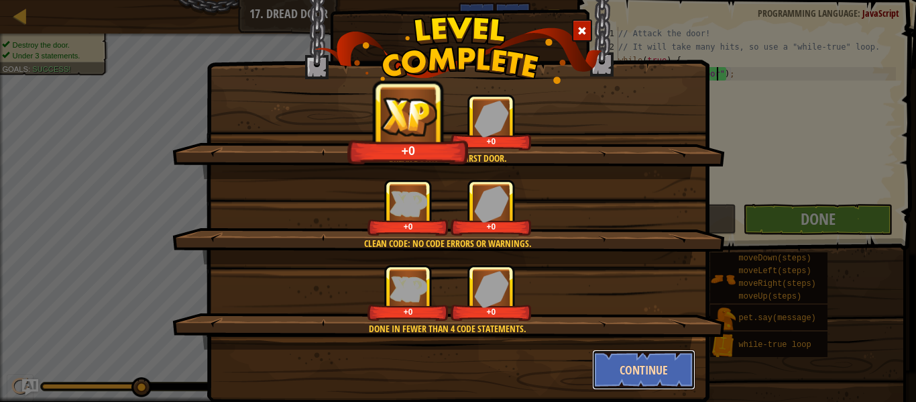
click at [676, 368] on button "Continue" at bounding box center [644, 369] width 104 height 40
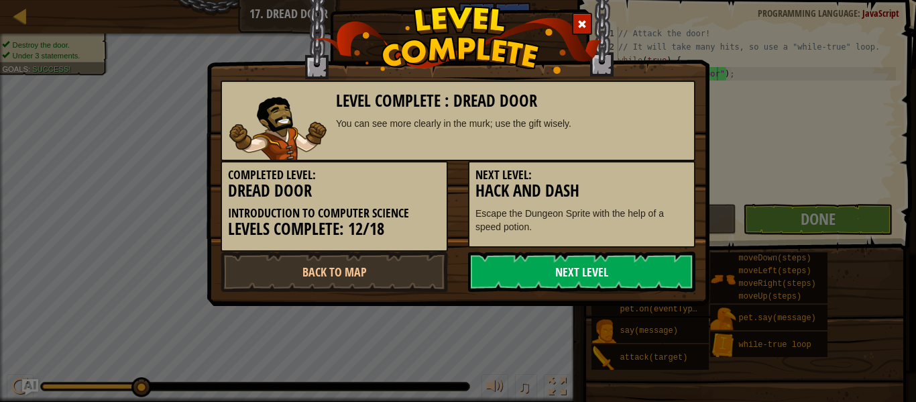
click at [653, 261] on link "Next Level" at bounding box center [581, 272] width 227 height 40
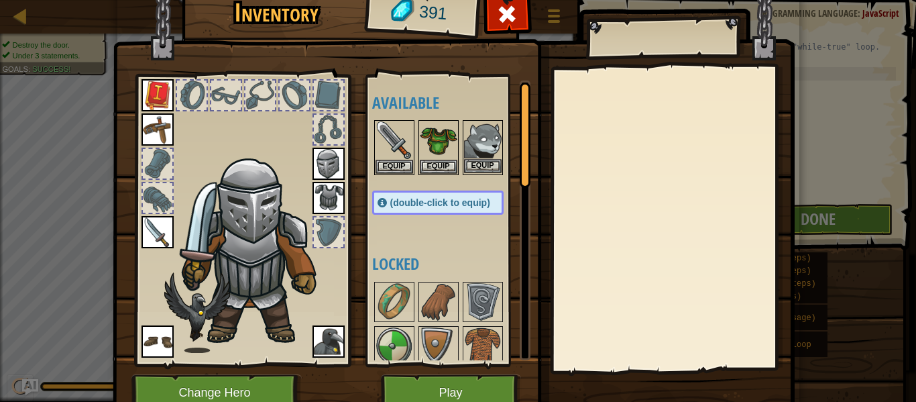
click at [474, 138] on img at bounding box center [483, 140] width 38 height 38
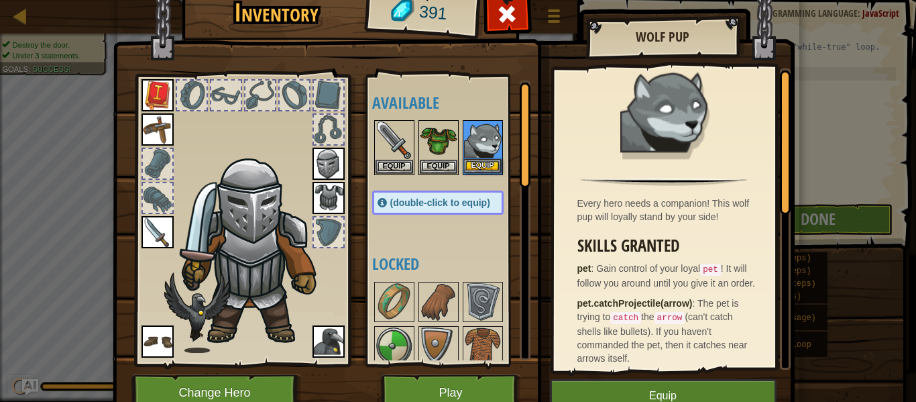
scroll to position [0, 0]
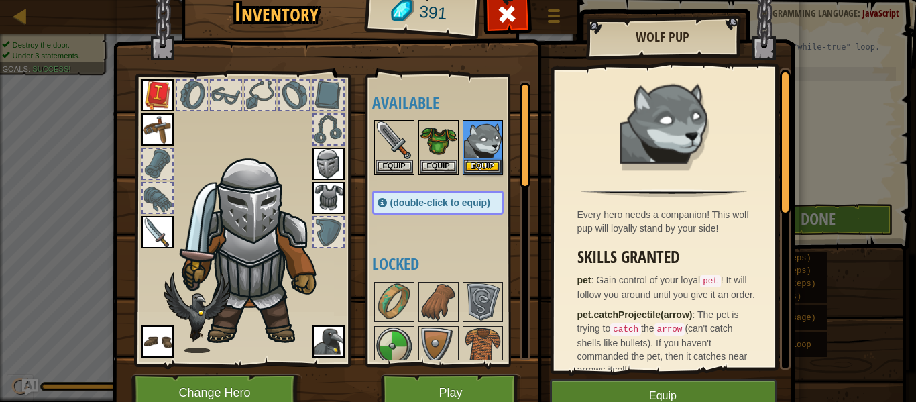
click at [331, 327] on img at bounding box center [329, 341] width 32 height 32
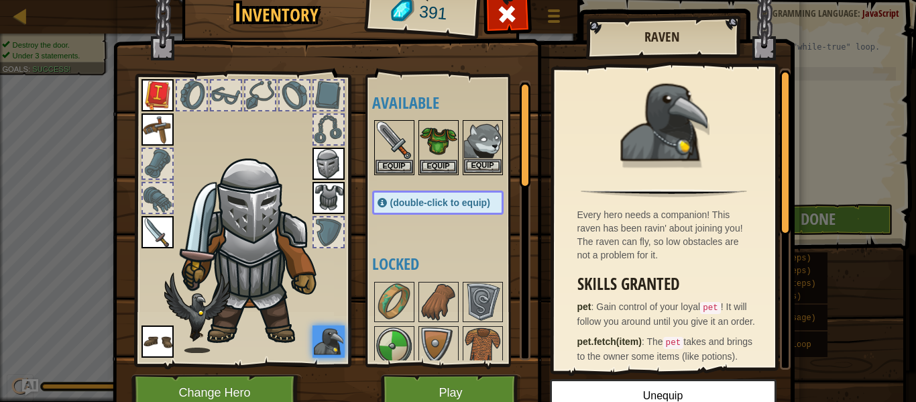
click at [492, 144] on img at bounding box center [483, 140] width 38 height 38
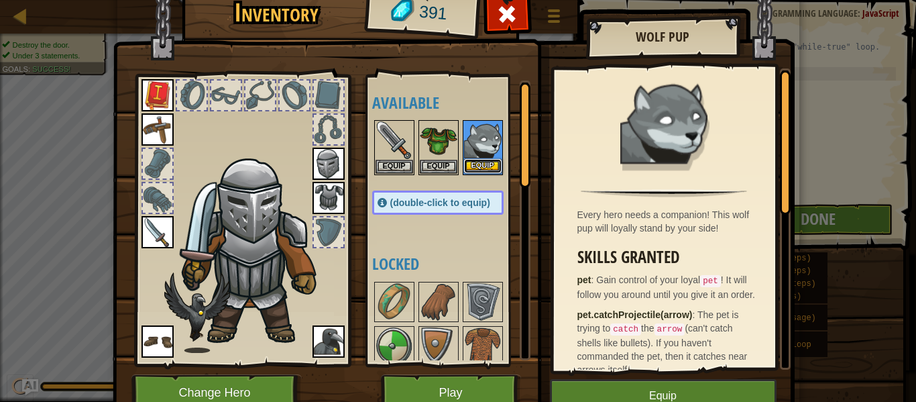
click at [492, 164] on button "Equip" at bounding box center [483, 166] width 38 height 14
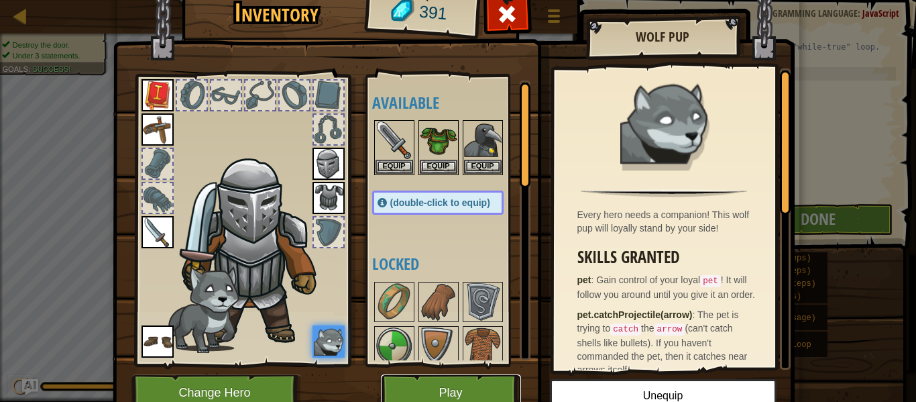
click at [415, 386] on button "Play" at bounding box center [451, 392] width 140 height 37
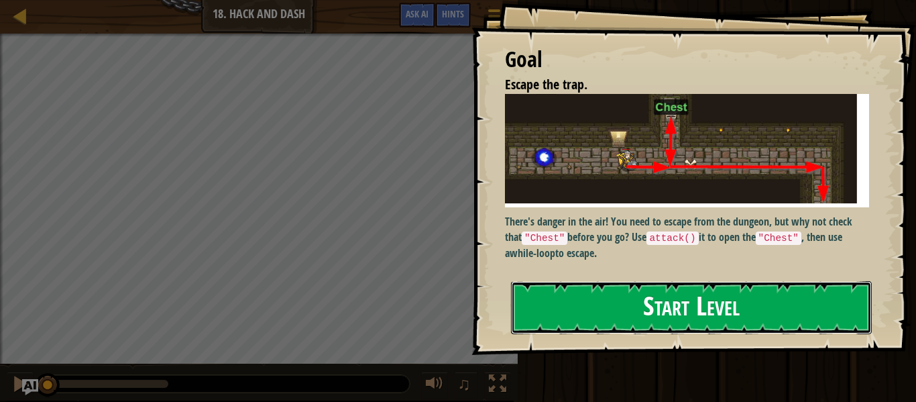
click at [806, 331] on button "Start Level" at bounding box center [691, 307] width 361 height 53
click at [810, 321] on button "Start Level" at bounding box center [691, 307] width 361 height 53
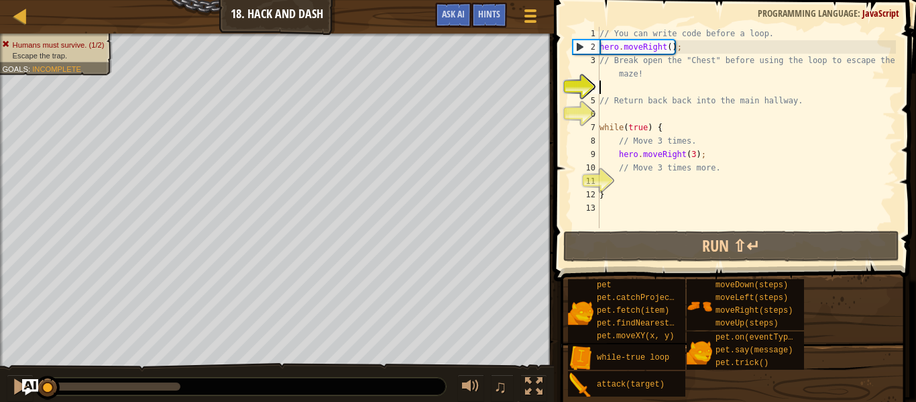
type textarea "p"
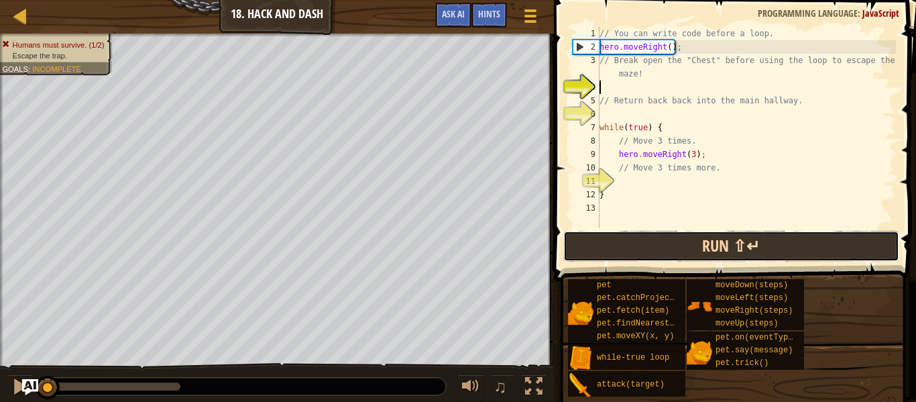
click at [812, 257] on button "Run ⇧↵" at bounding box center [731, 246] width 336 height 31
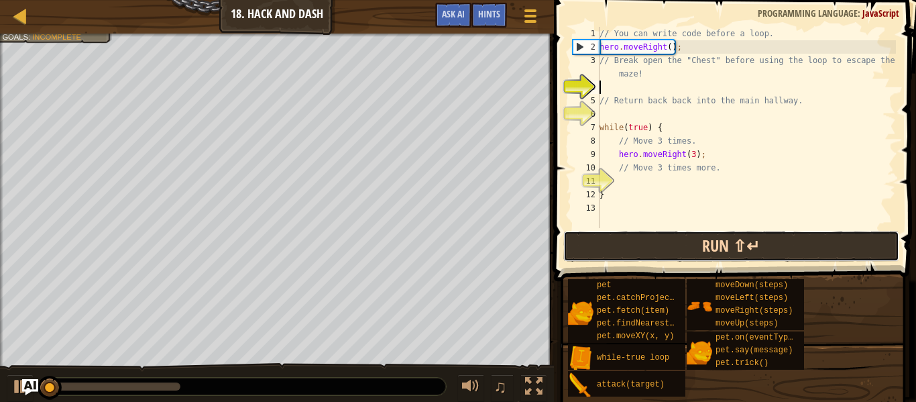
click at [826, 254] on button "Run ⇧↵" at bounding box center [731, 246] width 336 height 31
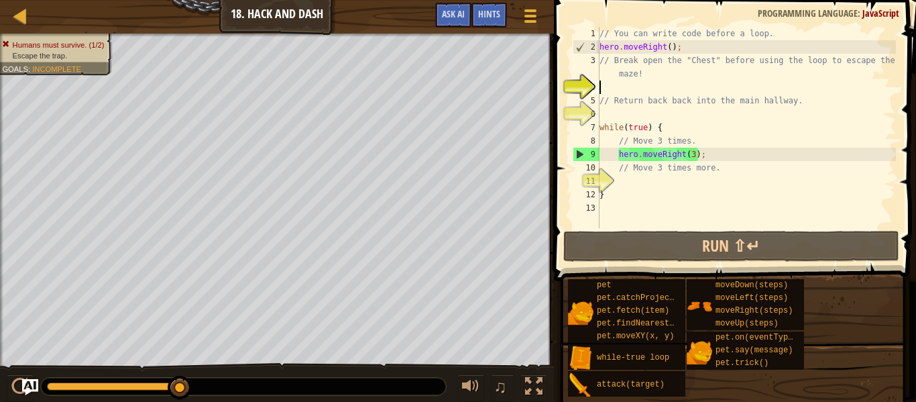
click at [643, 172] on div "// You can write code before a loop. hero . moveRight ( ) ; // Break open the "…" at bounding box center [746, 141] width 299 height 228
type textarea "// Move 3 times more."
click at [620, 186] on div "// You can write code before a loop. hero . moveRight ( ) ; // Break open the "…" at bounding box center [746, 141] width 299 height 228
type textarea "h"
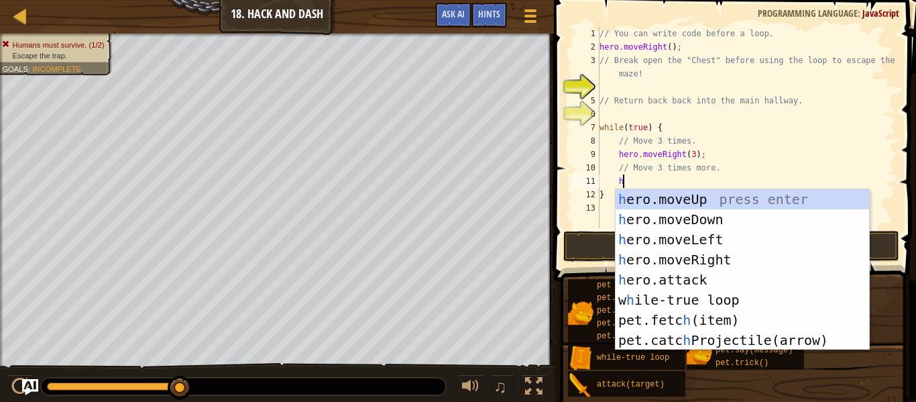
click at [696, 227] on div "h ero.moveUp press enter h ero.moveDown press enter h ero.moveLeft press enter …" at bounding box center [743, 289] width 254 height 201
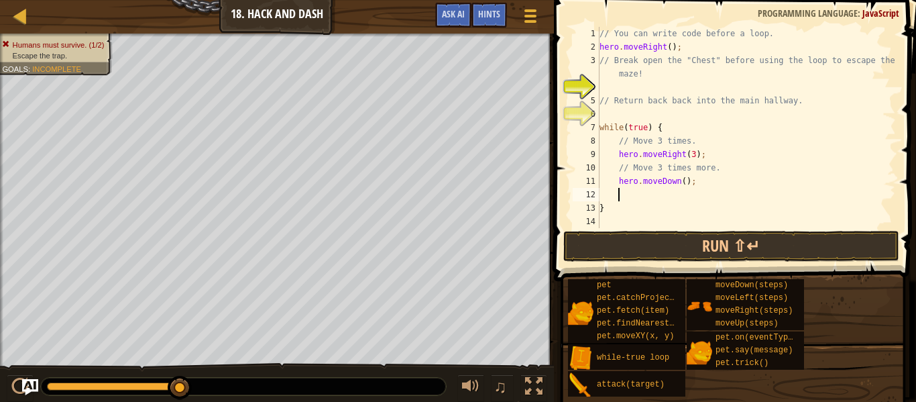
click at [683, 180] on div "// You can write code before a loop. hero . moveRight ( ) ; // Break open the "…" at bounding box center [746, 141] width 299 height 228
type textarea "hero.moveDown(3);"
click at [628, 93] on div "// You can write code before a loop. hero . moveRight ( ) ; // Break open the "…" at bounding box center [746, 141] width 299 height 228
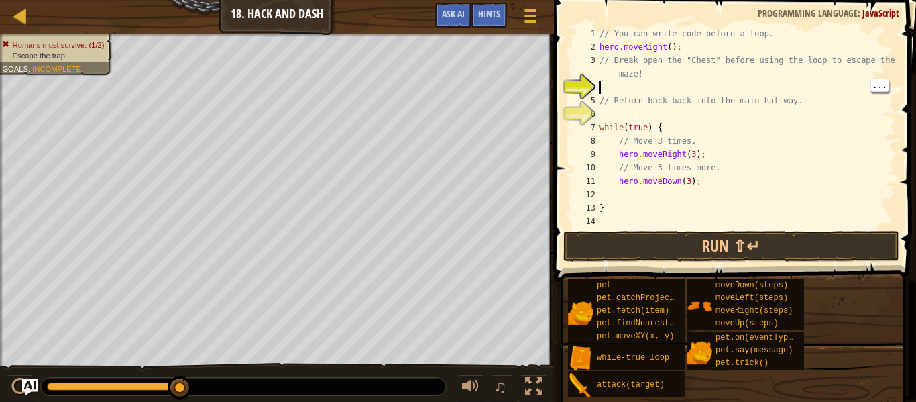
type textarea "h"
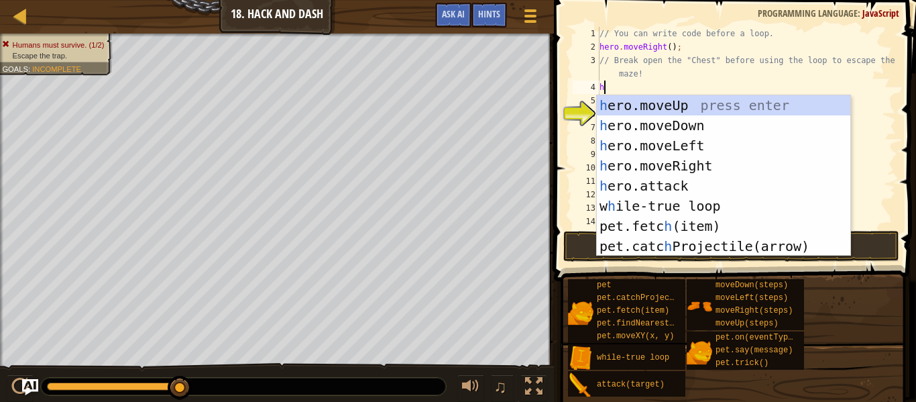
click at [688, 105] on div "h ero.moveUp press enter h ero.moveDown press enter h ero.moveLeft press enter …" at bounding box center [724, 195] width 254 height 201
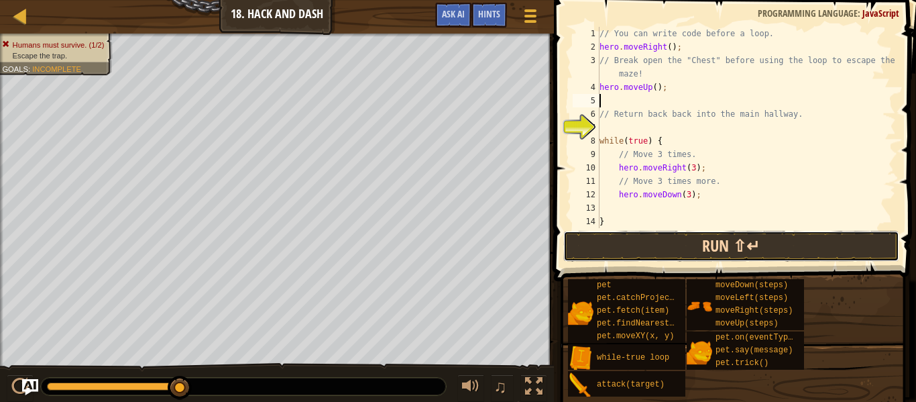
click at [786, 250] on button "Run ⇧↵" at bounding box center [731, 246] width 336 height 31
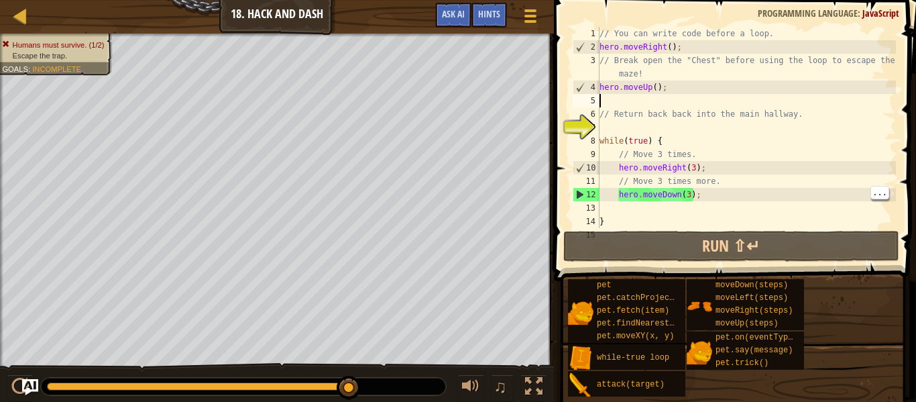
click at [612, 191] on div "// You can write code before a loop. hero . moveRight ( ) ; // Break open the "…" at bounding box center [746, 141] width 299 height 228
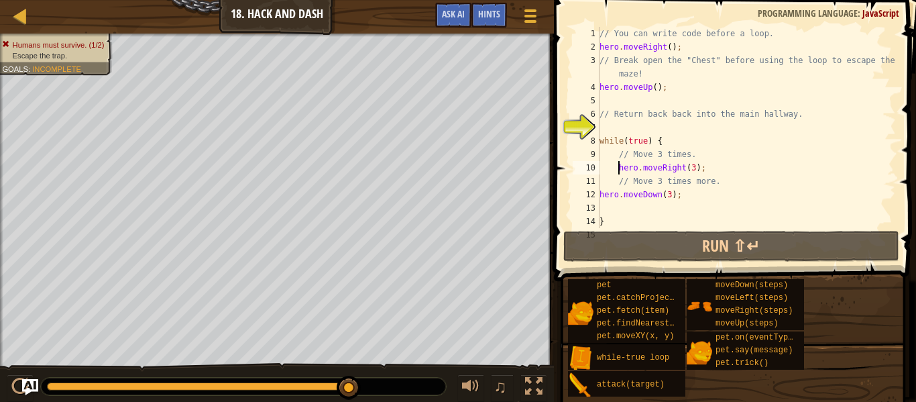
type textarea "hero.moveRight(3);"
click at [628, 131] on div "// You can write code before a loop. hero . moveRight ( ) ; // Break open the "…" at bounding box center [746, 141] width 299 height 228
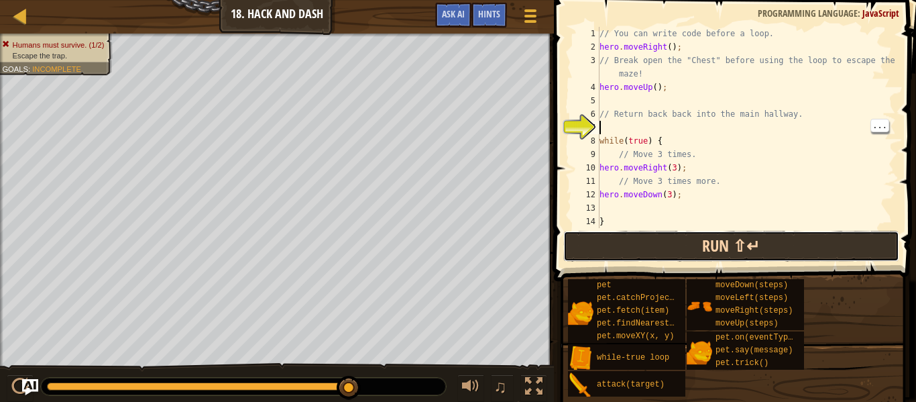
click at [726, 233] on button "Run ⇧↵" at bounding box center [731, 246] width 336 height 31
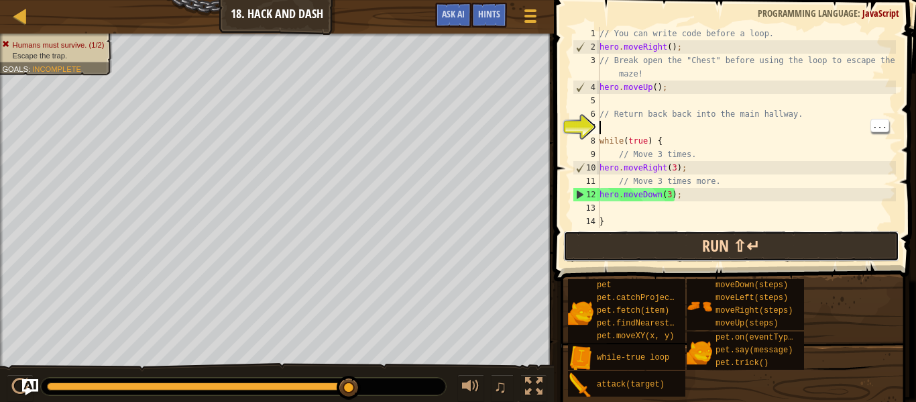
click at [767, 252] on button "Run ⇧↵" at bounding box center [731, 246] width 336 height 31
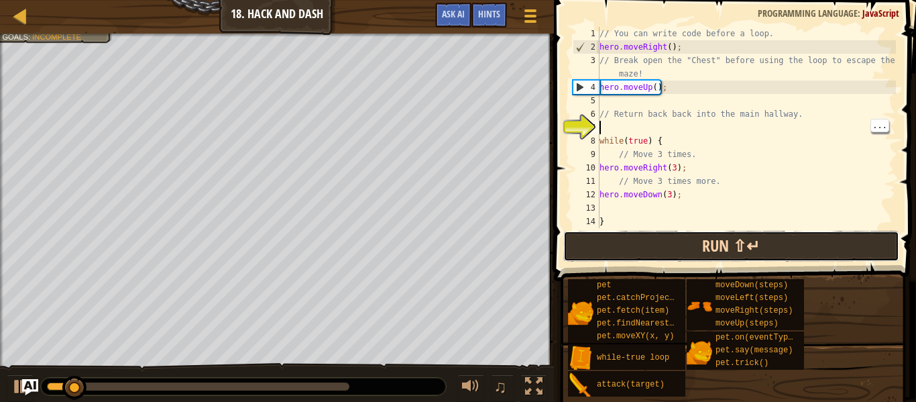
click at [772, 243] on button "Run ⇧↵" at bounding box center [731, 246] width 336 height 31
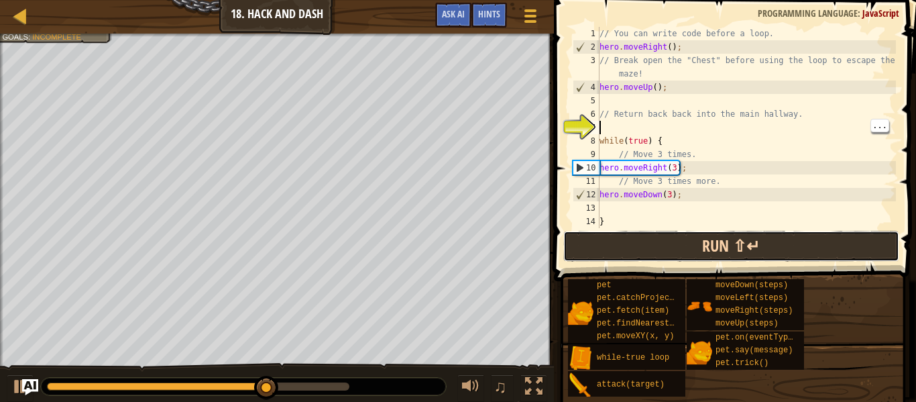
click at [743, 231] on button "Run ⇧↵" at bounding box center [731, 246] width 336 height 31
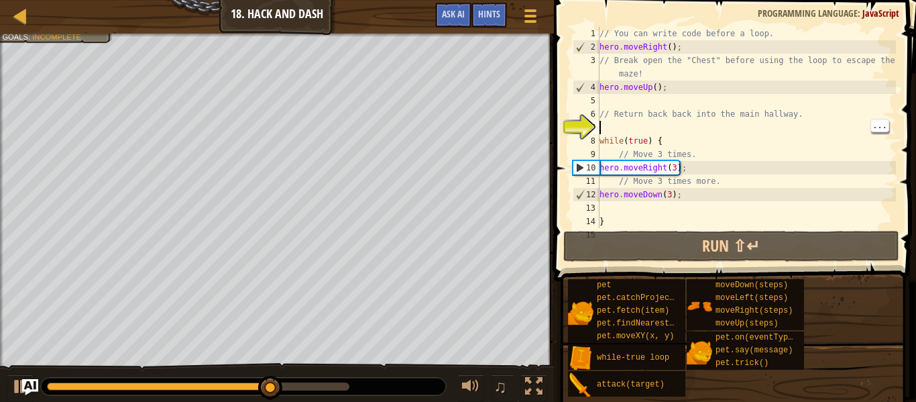
click at [687, 87] on div "// You can write code before a loop. hero . moveRight ( ) ; // Break open the "…" at bounding box center [746, 141] width 299 height 228
click at [688, 109] on div "// You can write code before a loop. hero . moveRight ( ) ; // Break open the "…" at bounding box center [746, 141] width 299 height 228
type textarea "// Return back back into the main hallway."
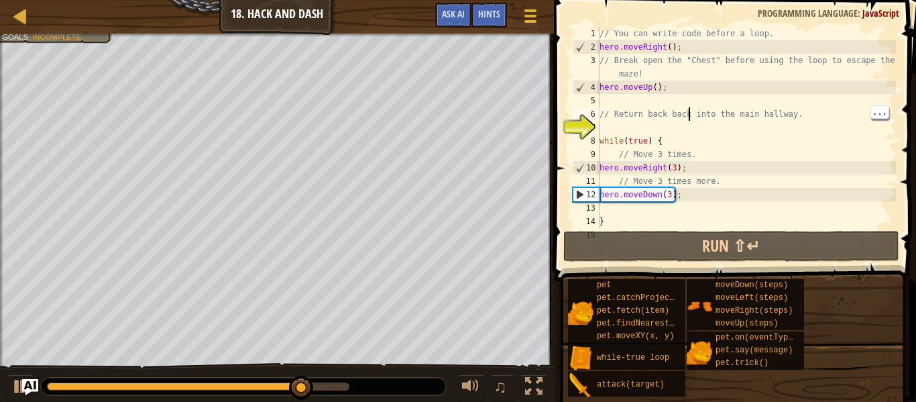
click at [692, 100] on div "// You can write code before a loop. hero . moveRight ( ) ; // Break open the "…" at bounding box center [746, 141] width 299 height 228
type textarea "h"
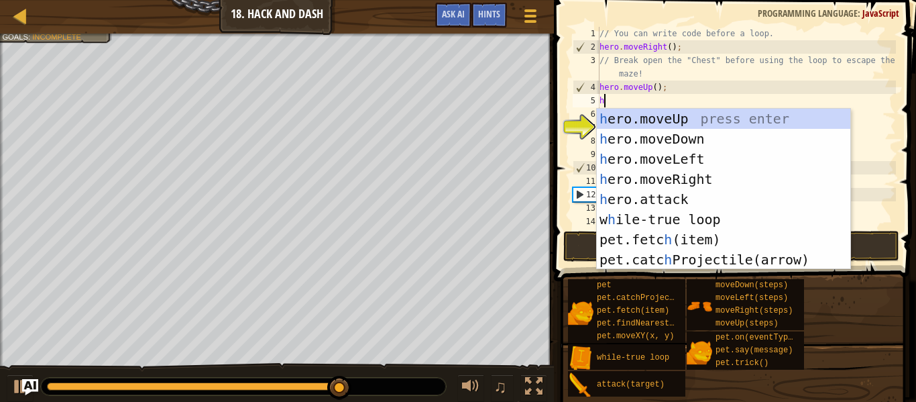
click at [669, 160] on div "h ero.moveUp press enter h ero.moveDown press enter h ero.moveLeft press enter …" at bounding box center [724, 209] width 254 height 201
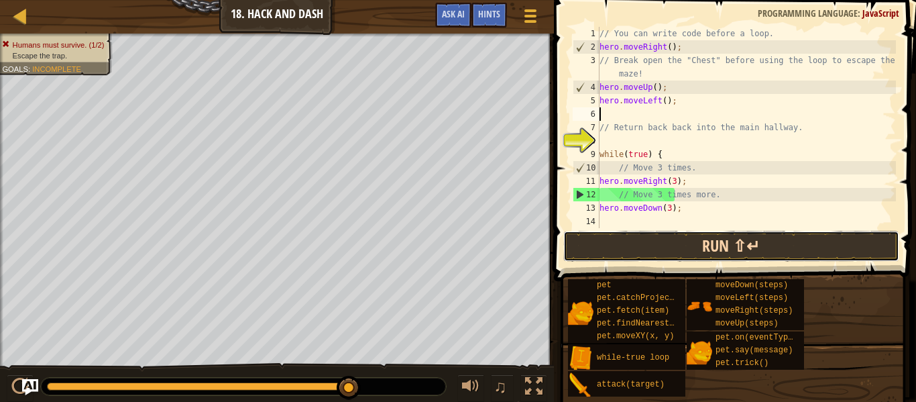
click at [725, 240] on button "Run ⇧↵" at bounding box center [731, 246] width 336 height 31
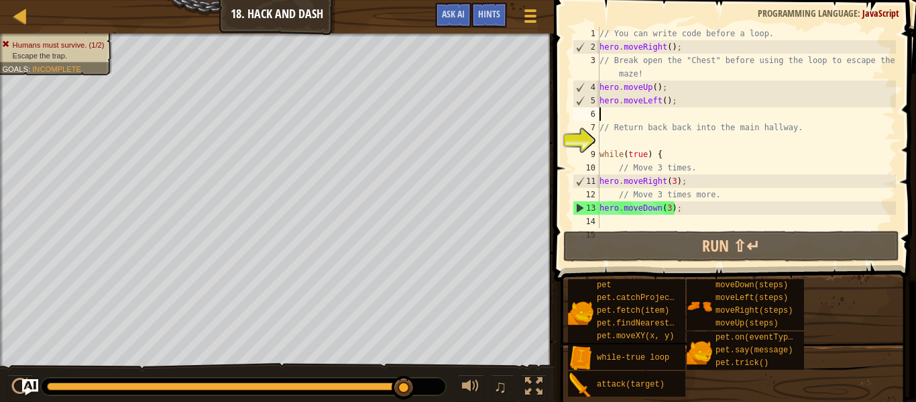
click at [732, 196] on div "// You can write code before a loop. hero . moveRight ( ) ; // Break open the "…" at bounding box center [746, 141] width 299 height 228
click at [716, 209] on div "// You can write code before a loop. hero . moveRight ( ) ; // Break open the "…" at bounding box center [746, 141] width 299 height 228
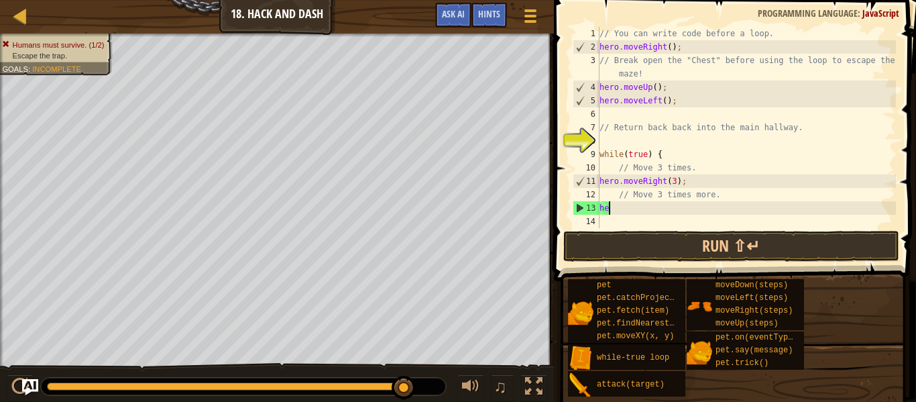
type textarea "h"
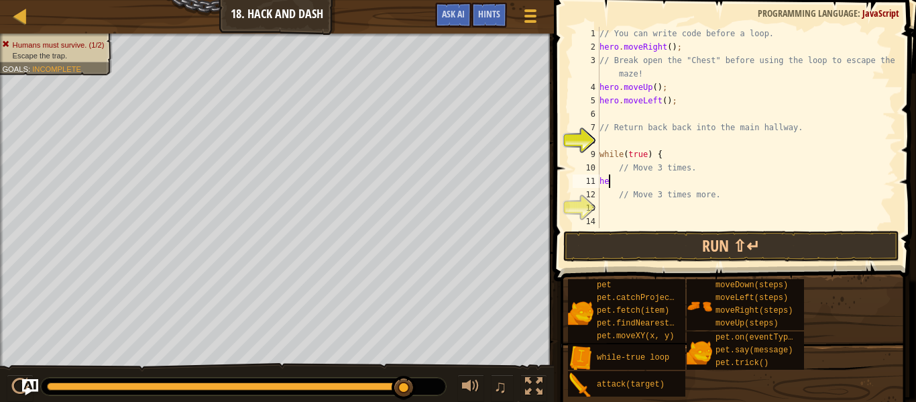
type textarea "h"
type textarea "w"
type textarea "// Return back back into the main hallway."
type textarea ";"
type textarea "hero.moveUp();"
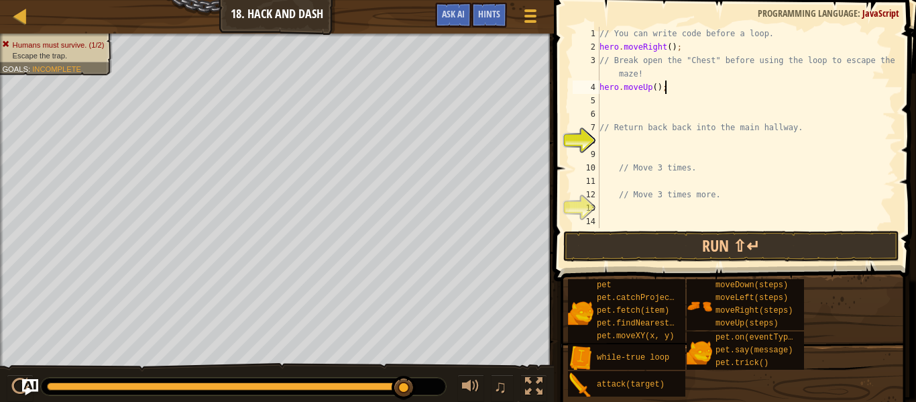
type textarea "// Return back back into the main hallway."
type textarea "h"
type textarea "hero.moveRight();"
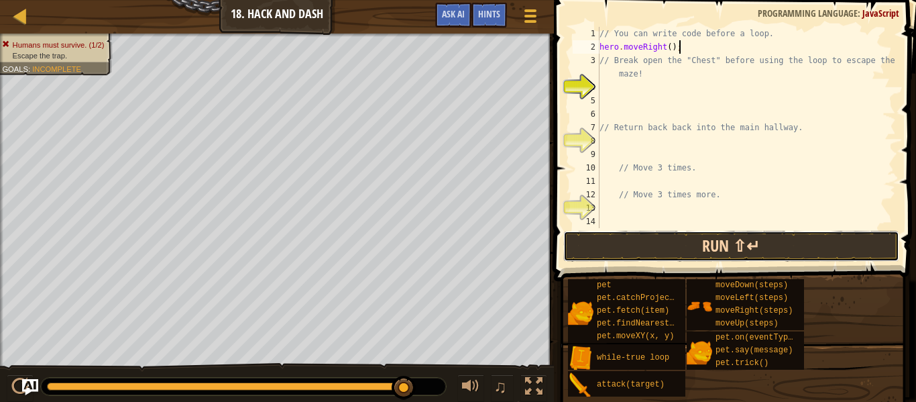
click at [832, 253] on button "Run ⇧↵" at bounding box center [731, 246] width 336 height 31
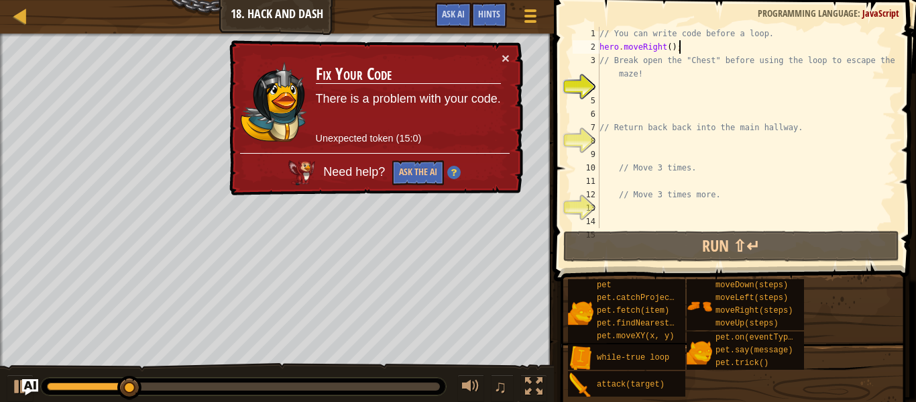
click at [860, 146] on div "// You can write code before a loop. hero . moveRight ( ) ; // Break open the "…" at bounding box center [746, 141] width 299 height 228
type textarea "// Return back back into the main hallway."
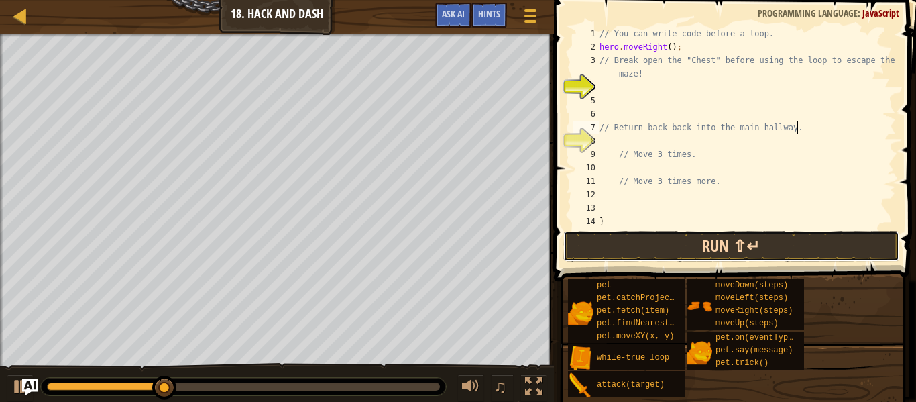
click at [818, 247] on button "Run ⇧↵" at bounding box center [731, 246] width 336 height 31
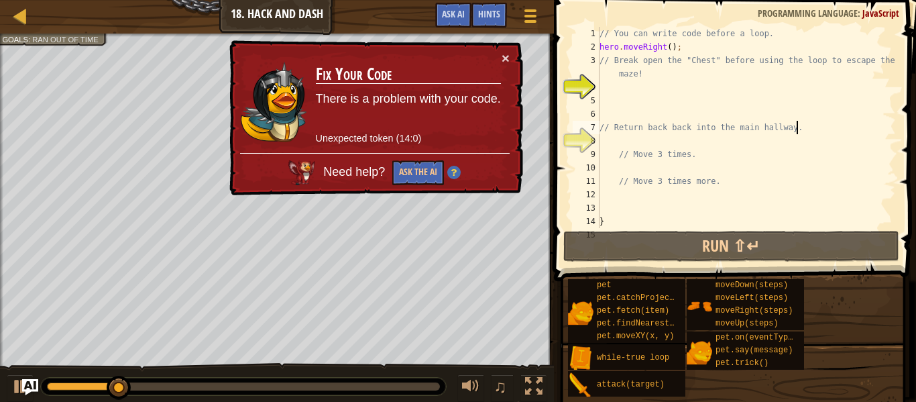
click at [840, 142] on div "// You can write code before a loop. hero . moveRight ( ) ; // Break open the "…" at bounding box center [746, 141] width 299 height 228
type textarea "// Return back back into the main hallway."
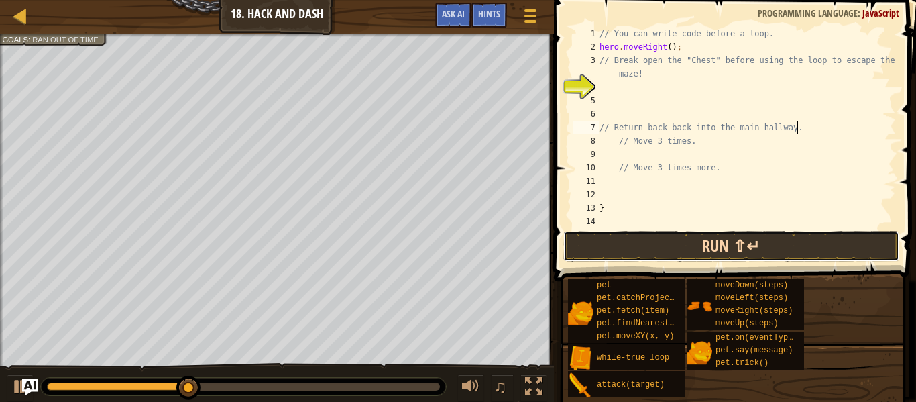
click at [840, 241] on button "Run ⇧↵" at bounding box center [731, 246] width 336 height 31
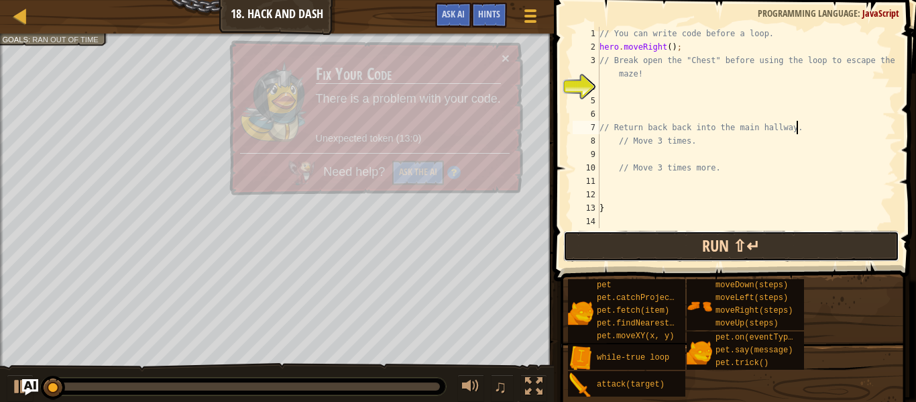
click at [840, 260] on button "Run ⇧↵" at bounding box center [731, 246] width 336 height 31
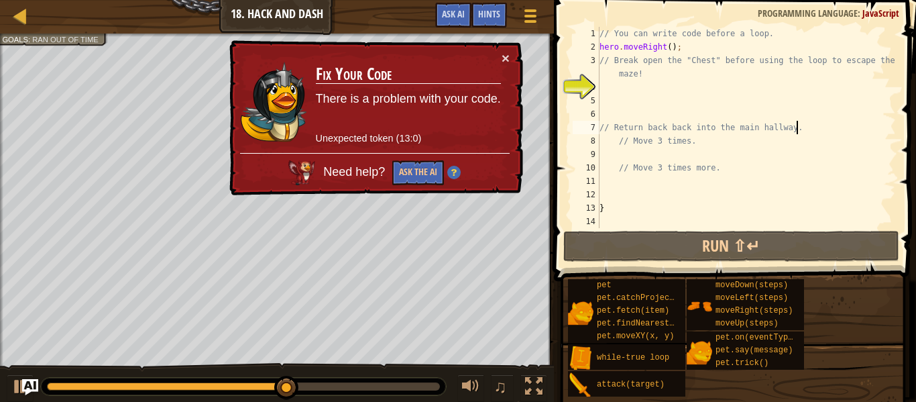
click at [24, 40] on span "Goals" at bounding box center [15, 39] width 26 height 9
click at [506, 58] on button "×" at bounding box center [506, 59] width 8 height 14
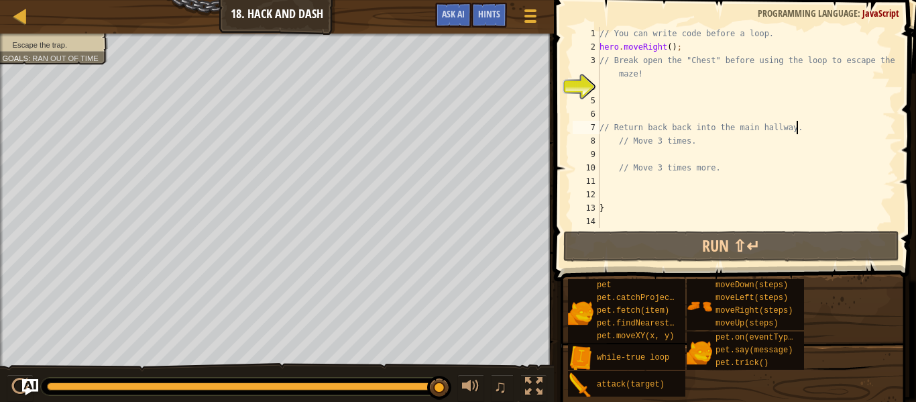
click at [612, 81] on div "// You can write code before a loop. hero . moveRight ( ) ; // Break open the "…" at bounding box center [746, 141] width 299 height 228
type textarea "h"
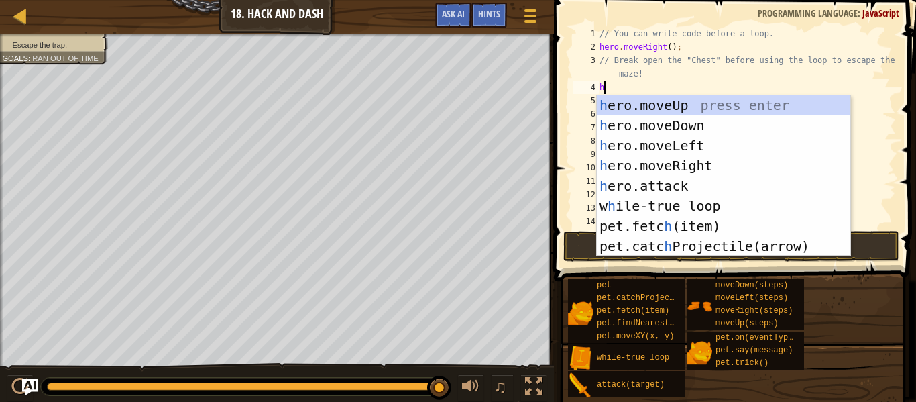
click at [607, 109] on div "h ero.moveUp press enter h ero.moveDown press enter h ero.moveLeft press enter …" at bounding box center [724, 195] width 254 height 201
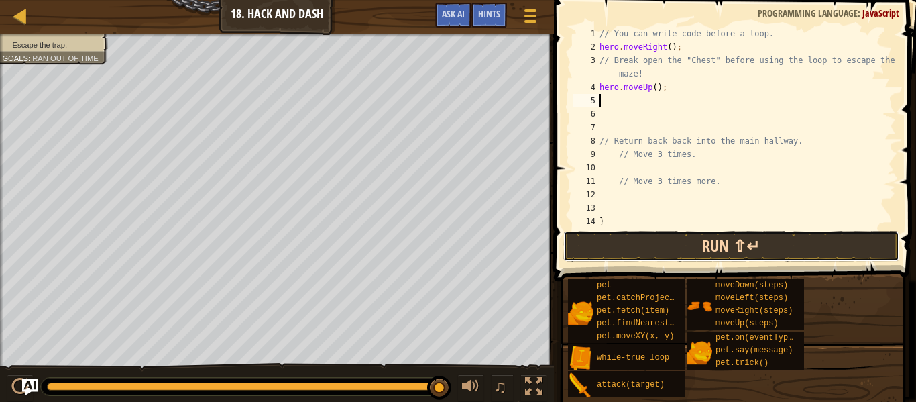
click at [632, 253] on button "Run ⇧↵" at bounding box center [731, 246] width 336 height 31
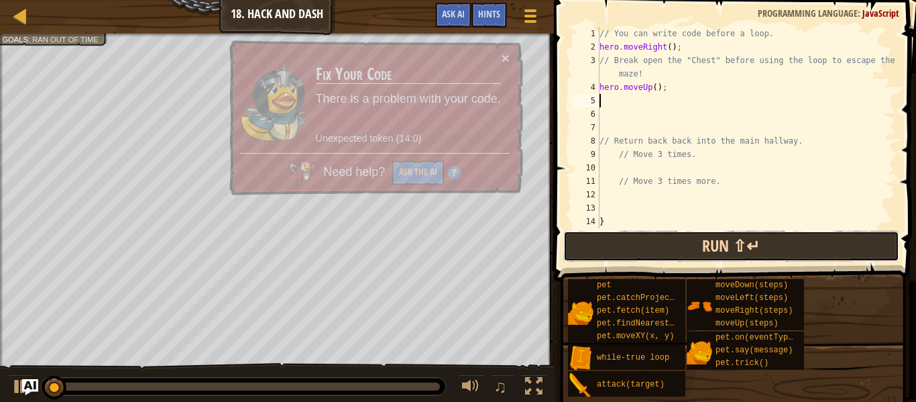
click at [627, 244] on button "Run ⇧↵" at bounding box center [731, 246] width 336 height 31
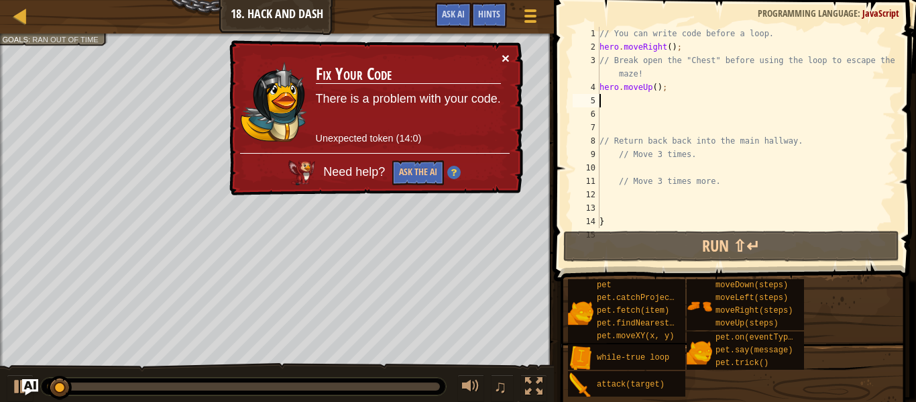
click at [503, 54] on button "×" at bounding box center [506, 59] width 8 height 14
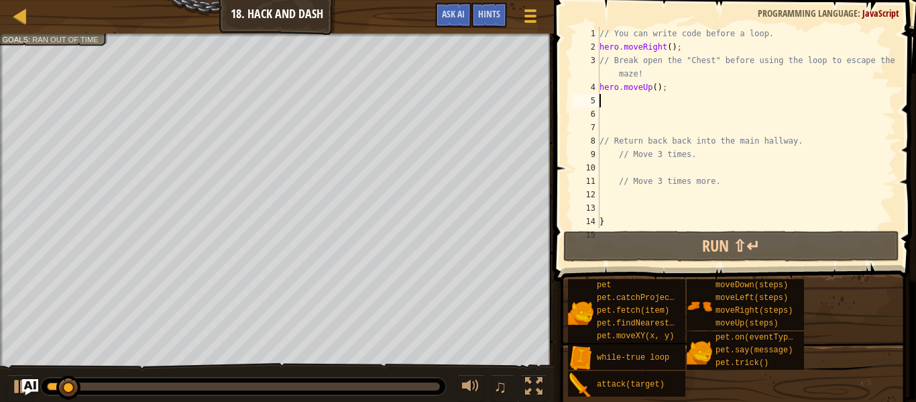
click at [613, 142] on div "// You can write code before a loop. hero . moveRight ( ) ; // Break open the "…" at bounding box center [746, 141] width 299 height 228
type textarea "h"
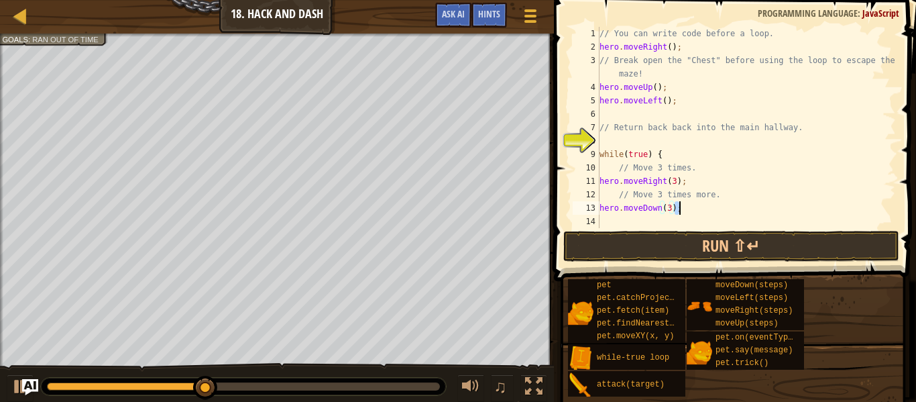
type textarea "h"
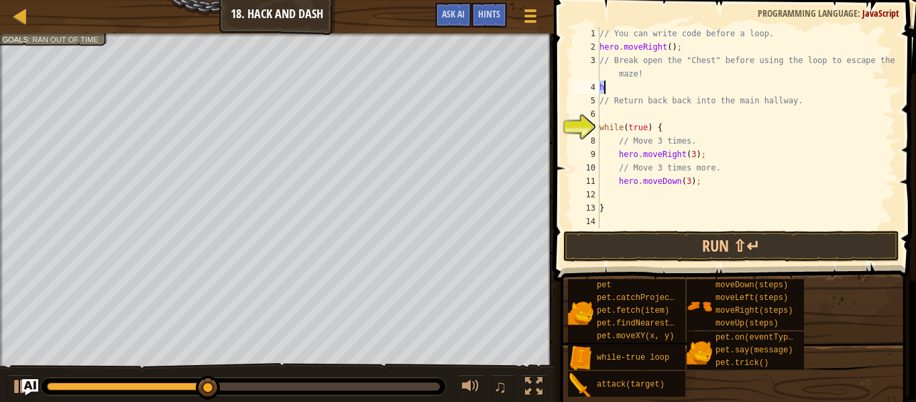
type textarea "h"
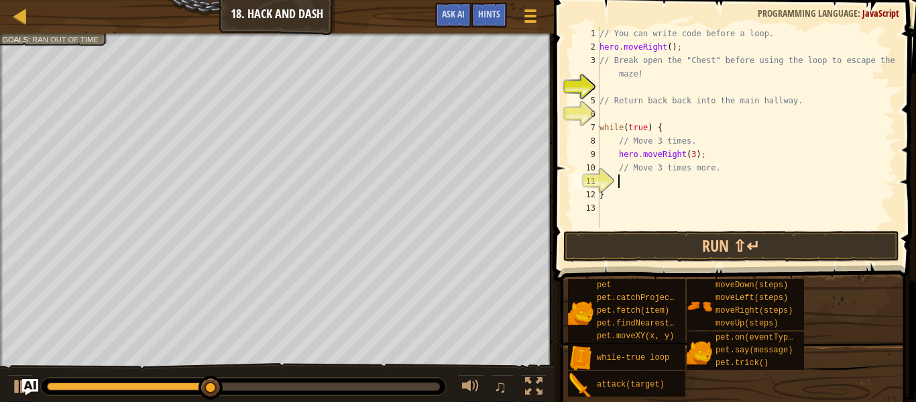
type textarea "p"
click at [626, 245] on button "Run ⇧↵" at bounding box center [731, 246] width 336 height 31
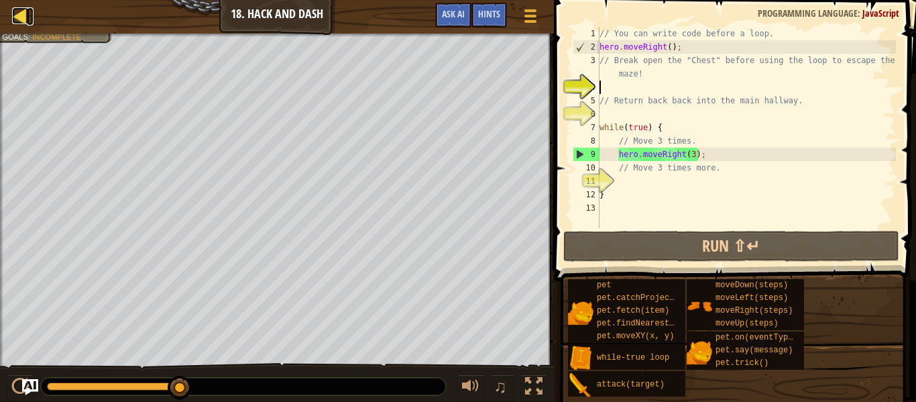
click at [26, 11] on div at bounding box center [20, 15] width 17 height 17
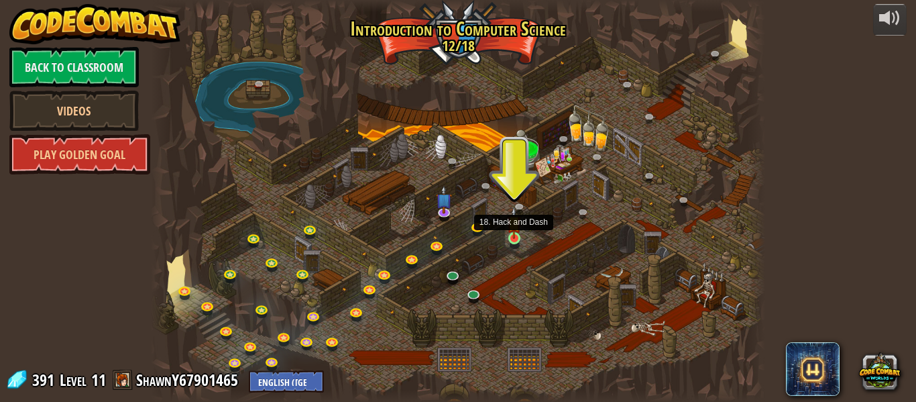
click at [510, 233] on img at bounding box center [514, 223] width 14 height 32
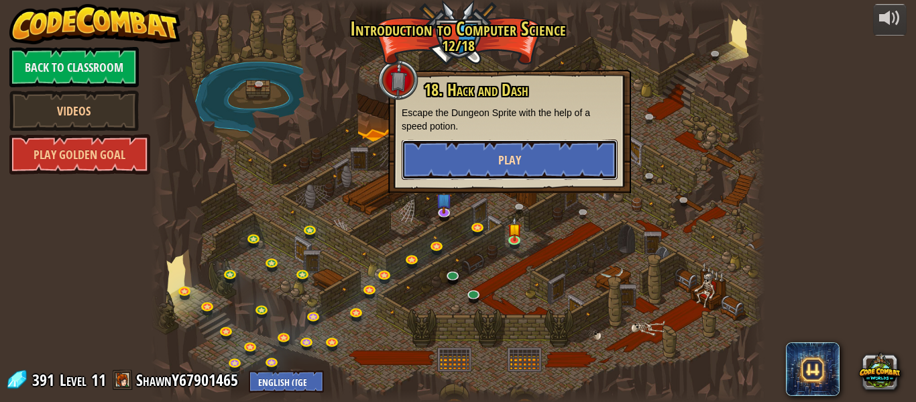
click at [518, 167] on span "Play" at bounding box center [509, 160] width 23 height 17
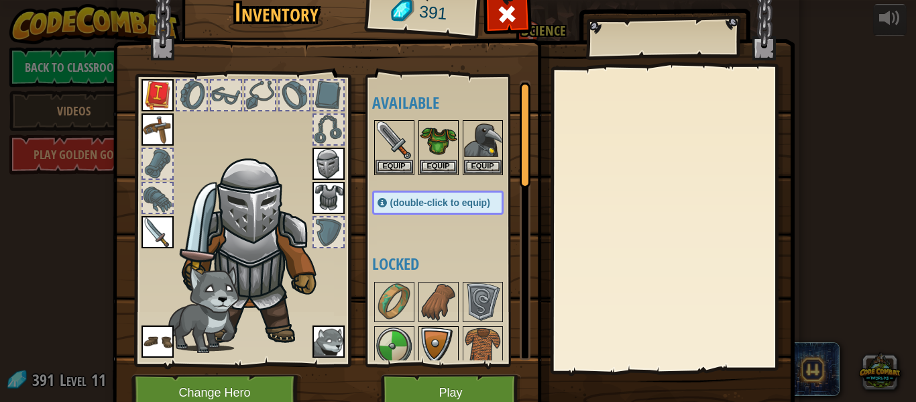
click at [428, 341] on img at bounding box center [439, 346] width 38 height 38
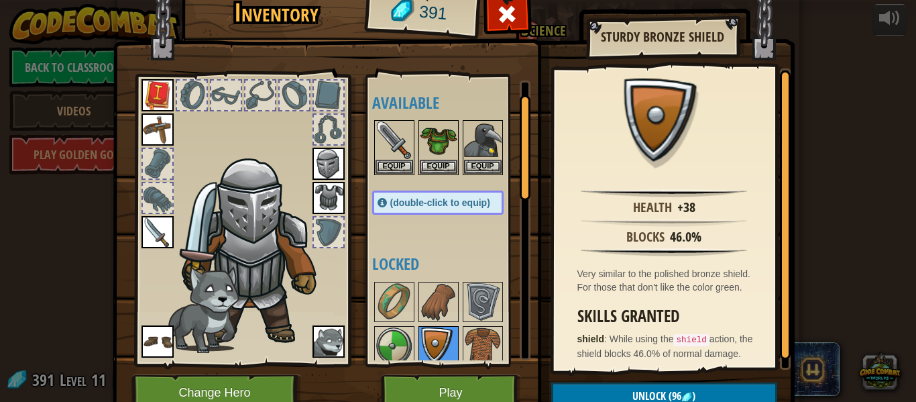
scroll to position [38, 0]
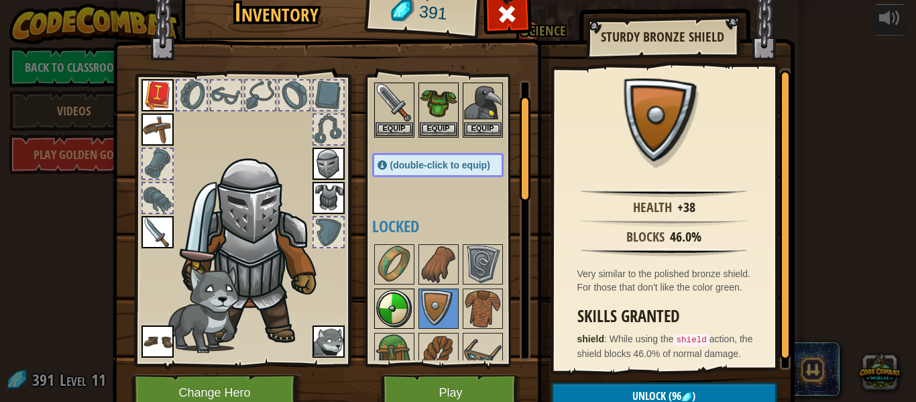
click at [408, 323] on img at bounding box center [395, 309] width 38 height 38
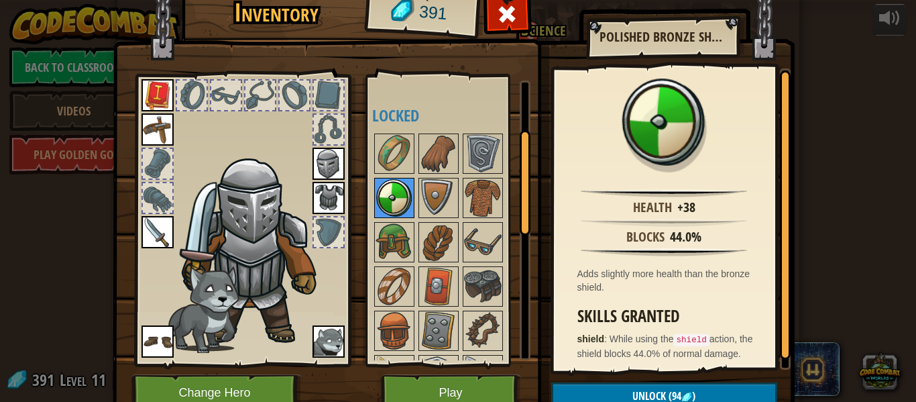
scroll to position [152, 0]
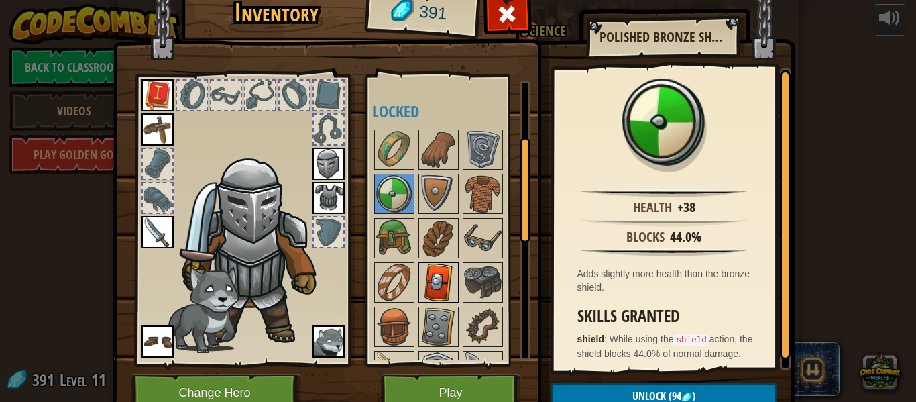
click at [431, 282] on img at bounding box center [439, 283] width 38 height 38
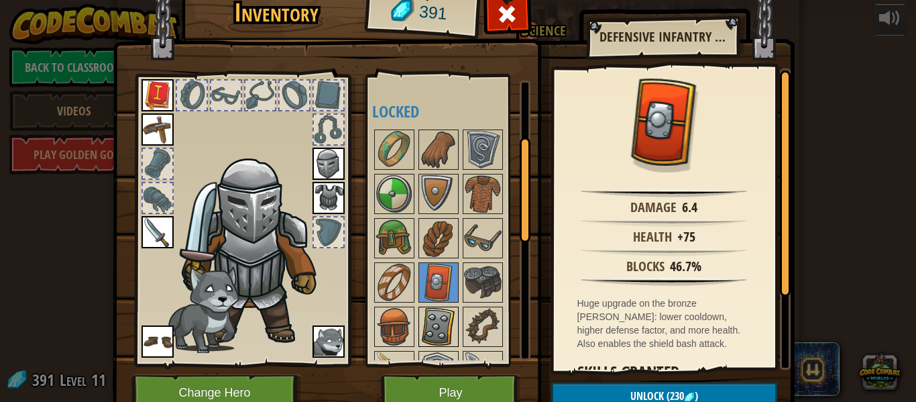
click at [439, 313] on img at bounding box center [439, 327] width 38 height 38
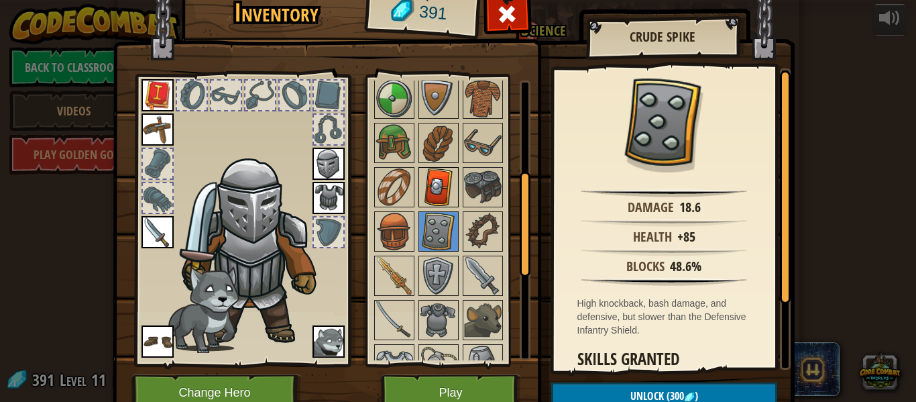
scroll to position [249, 0]
click at [441, 286] on img at bounding box center [439, 275] width 38 height 38
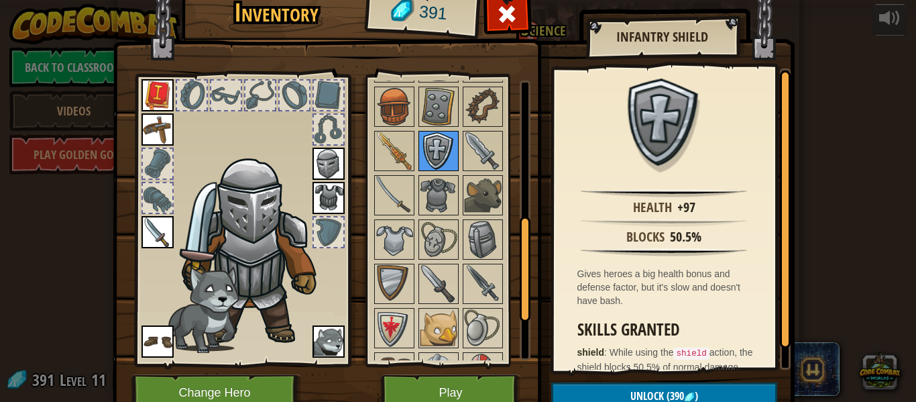
scroll to position [375, 0]
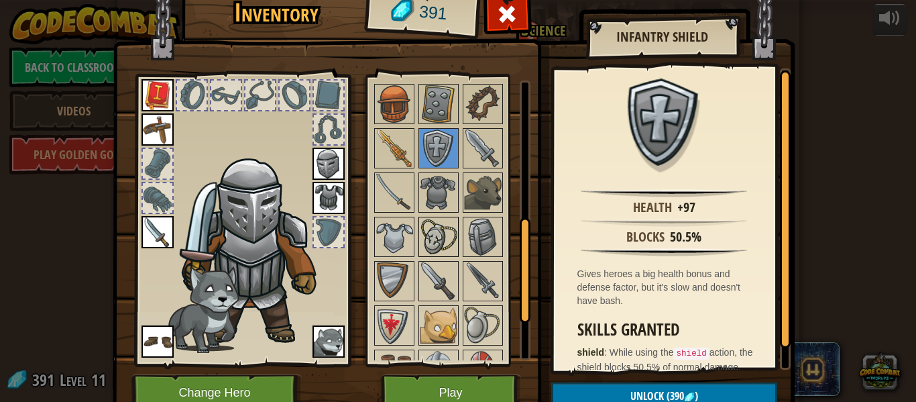
click at [440, 245] on img at bounding box center [439, 237] width 38 height 38
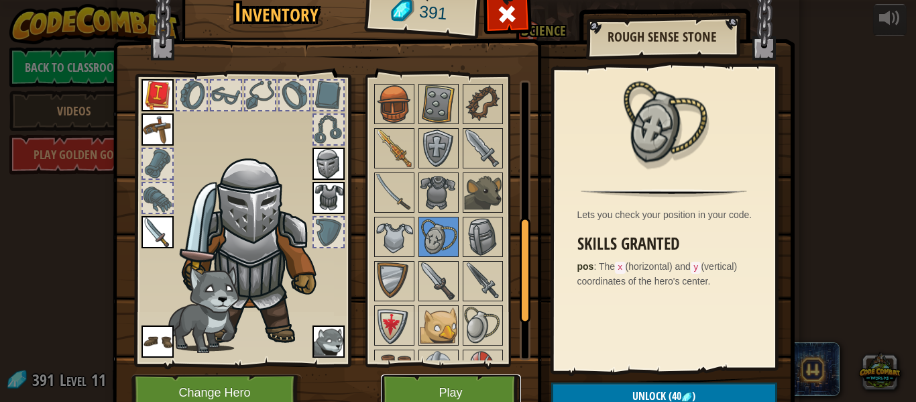
click at [489, 380] on button "Play" at bounding box center [451, 392] width 140 height 37
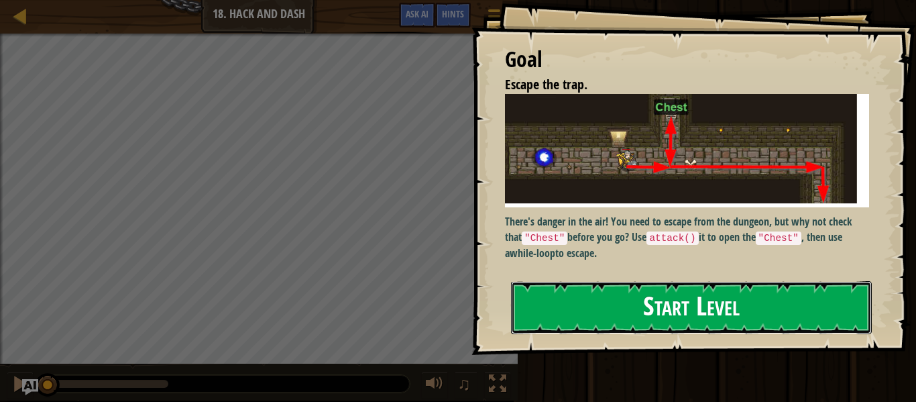
click at [600, 327] on button "Start Level" at bounding box center [691, 307] width 361 height 53
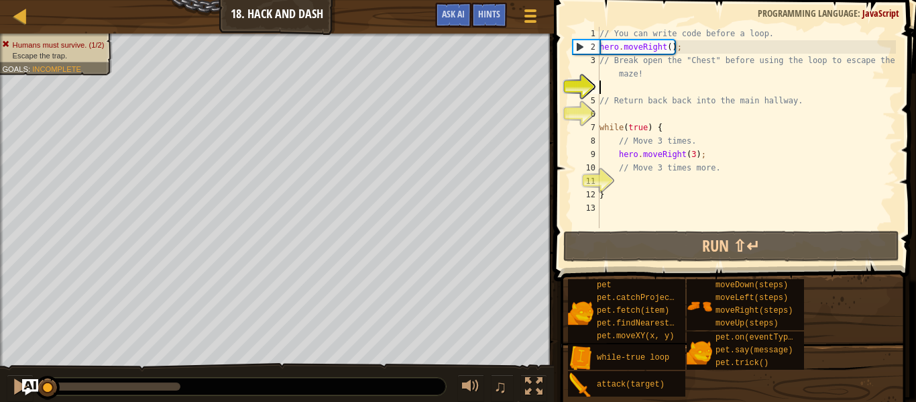
click at [614, 87] on div "// You can write code before a loop. hero . moveRight ( ) ; // Break open the "…" at bounding box center [746, 141] width 299 height 228
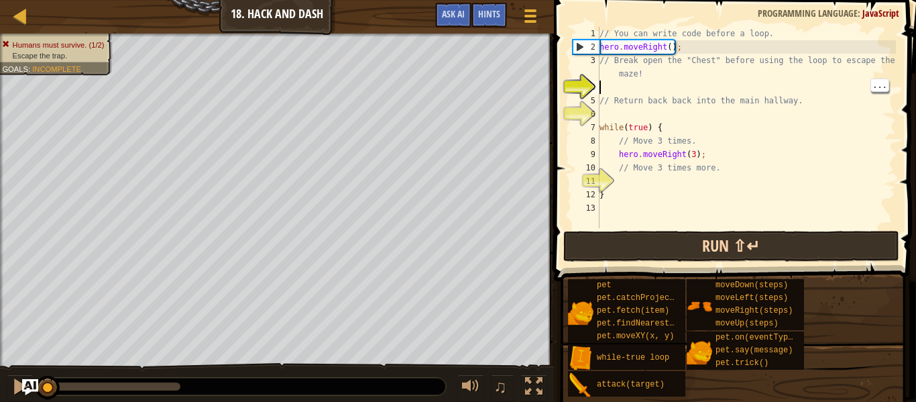
scroll to position [6, 0]
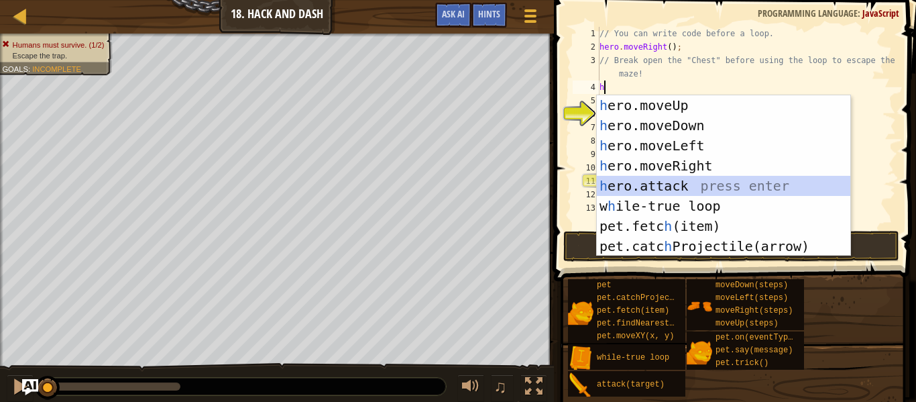
click at [632, 178] on div "h ero.moveUp press enter h ero.moveDown press enter h ero.moveLeft press enter …" at bounding box center [724, 195] width 254 height 201
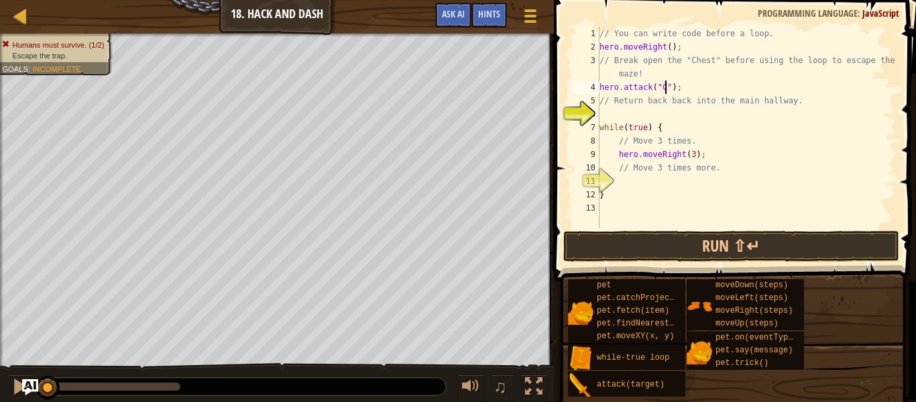
scroll to position [6, 10]
type textarea "hero.attack("Chest");"
click at [627, 113] on div "// You can write code before a loop. hero . moveRight ( ) ; // Break open the "…" at bounding box center [746, 141] width 299 height 228
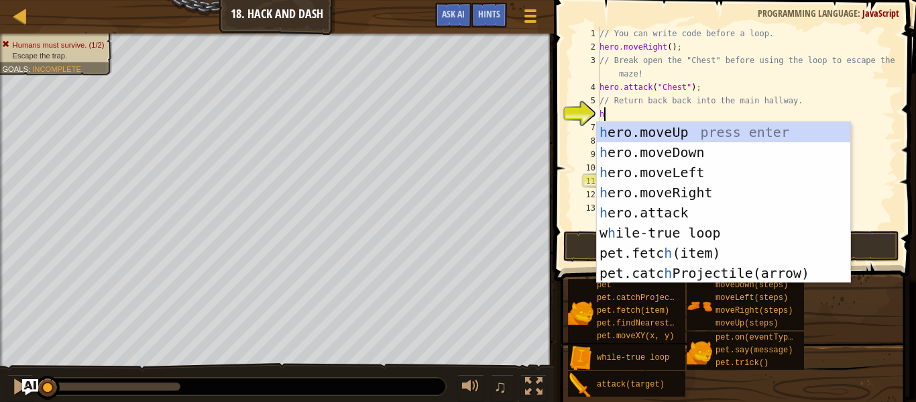
type textarea "he"
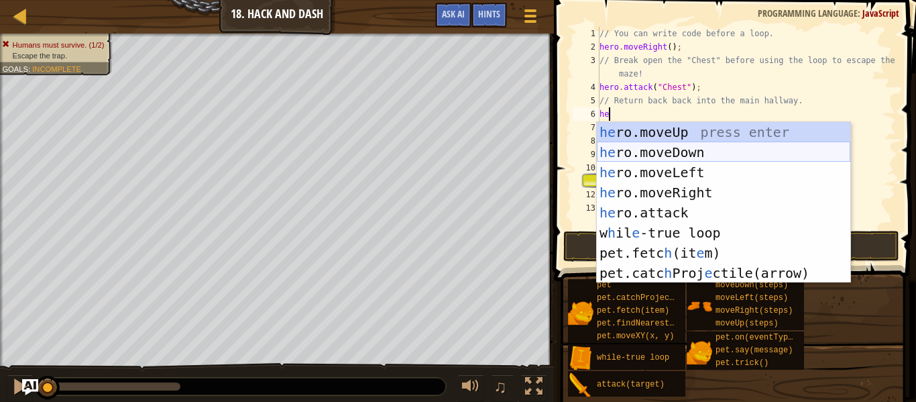
click at [651, 157] on div "he ro.moveUp press enter he ro.moveDown press enter he ro.moveLeft press enter …" at bounding box center [724, 222] width 254 height 201
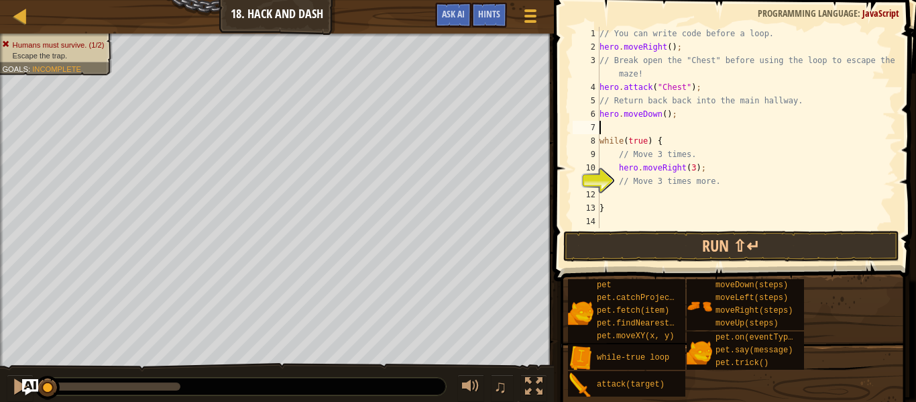
scroll to position [6, 0]
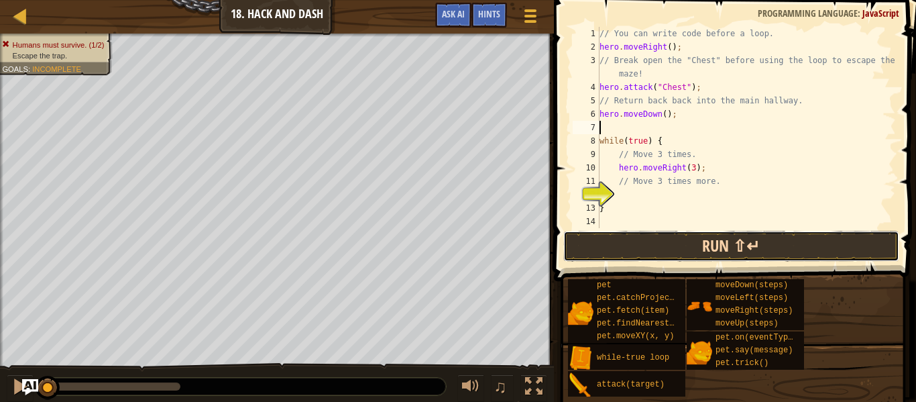
click at [669, 250] on button "Run ⇧↵" at bounding box center [731, 246] width 336 height 31
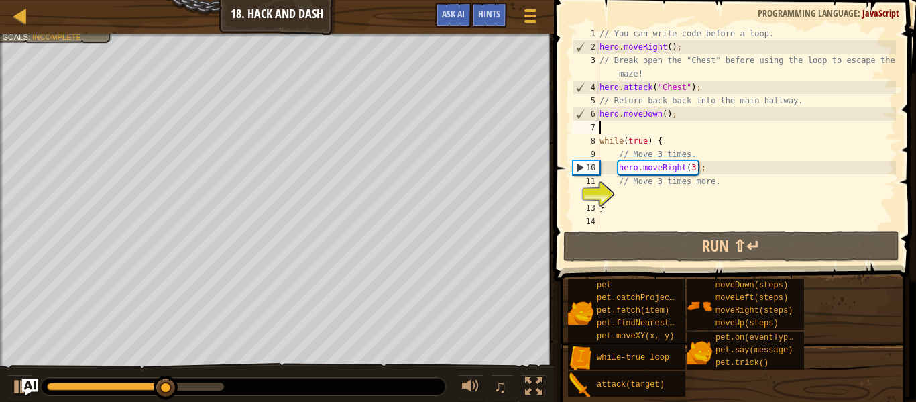
click at [632, 199] on div "// You can write code before a loop. hero . moveRight ( ) ; // Break open the "…" at bounding box center [746, 141] width 299 height 228
type textarea "h"
click at [608, 127] on div "// You can write code before a loop. hero . moveRight ( ) ; // Break open the "…" at bounding box center [746, 141] width 299 height 228
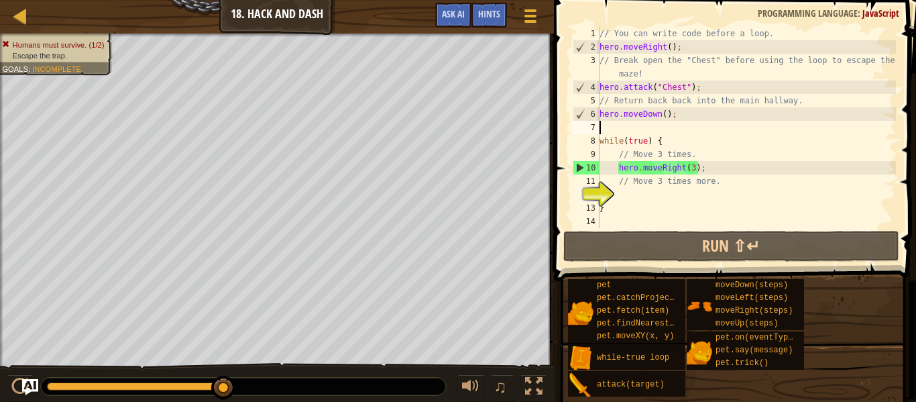
click at [625, 197] on div "// You can write code before a loop. hero . moveRight ( ) ; // Break open the "…" at bounding box center [746, 141] width 299 height 228
type textarea "h"
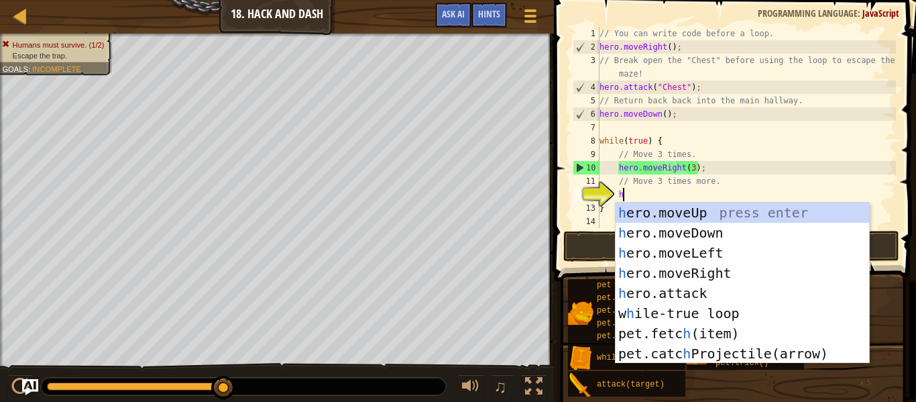
scroll to position [6, 3]
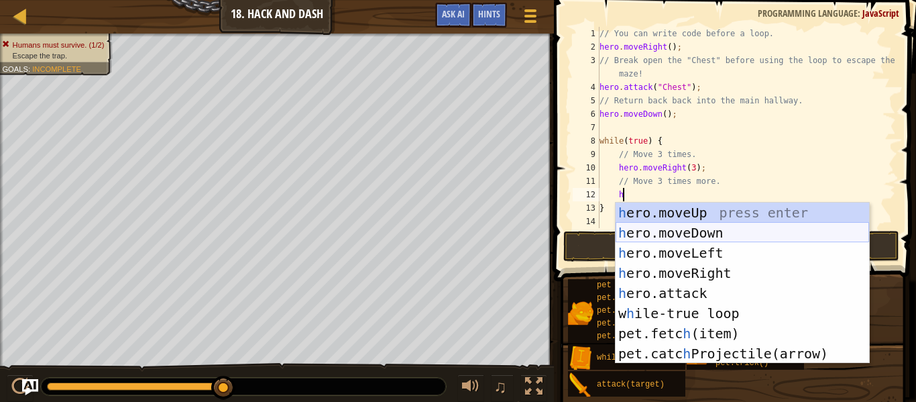
click at [667, 235] on div "h ero.moveUp press enter h ero.moveDown press enter h ero.moveLeft press enter …" at bounding box center [743, 303] width 254 height 201
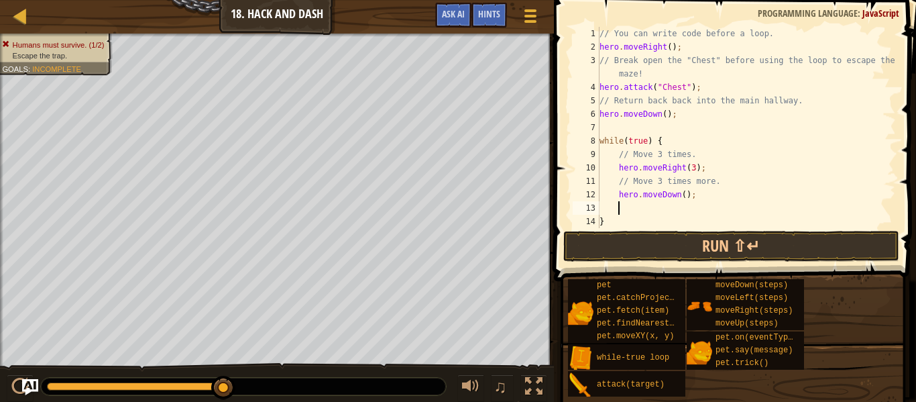
scroll to position [6, 2]
click at [685, 199] on div "// You can write code before a loop. hero . moveRight ( ) ; // Break open the "…" at bounding box center [746, 141] width 299 height 228
type textarea "hero.moveDown(3);"
click at [816, 232] on button "Run ⇧↵" at bounding box center [731, 246] width 336 height 31
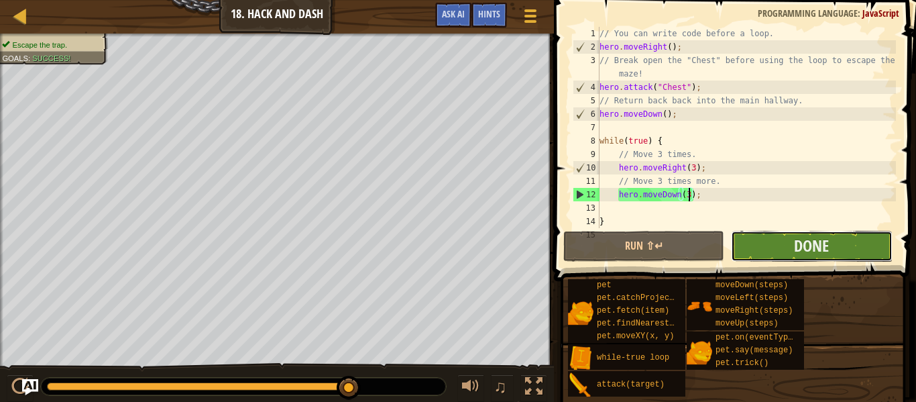
click at [844, 258] on button "Done" at bounding box center [811, 246] width 161 height 31
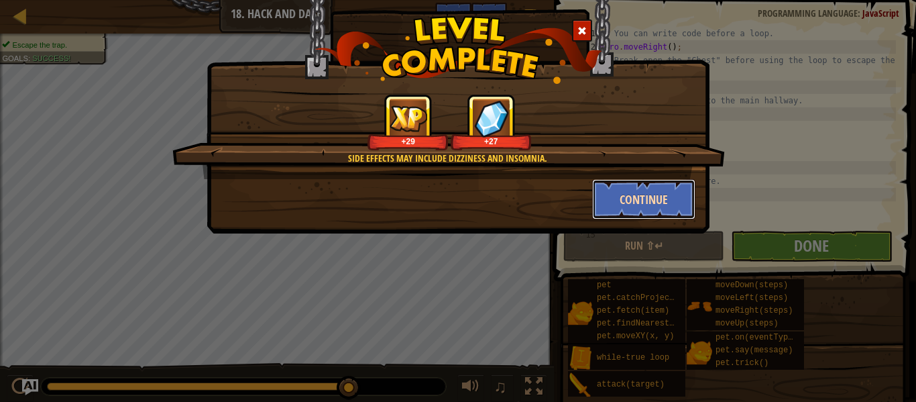
click at [644, 207] on button "Continue" at bounding box center [644, 199] width 104 height 40
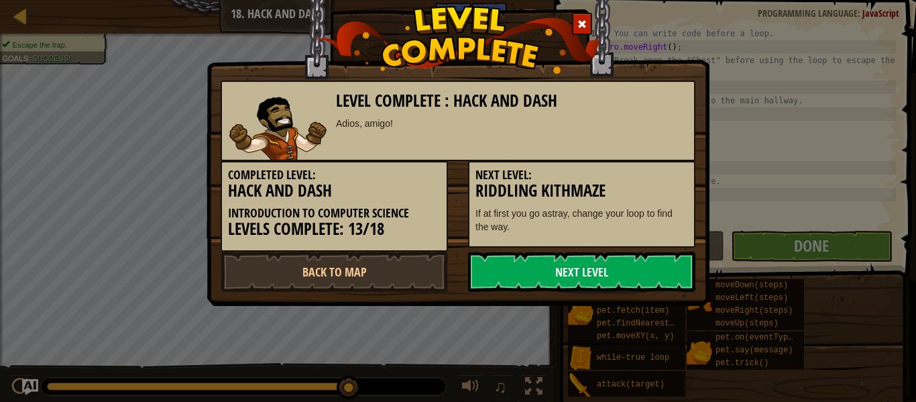
click at [657, 202] on div "Next Level: Riddling Kithmaze If at first you go astray, change your loop to fi…" at bounding box center [581, 204] width 227 height 87
click at [644, 276] on link "Next Level" at bounding box center [581, 272] width 227 height 40
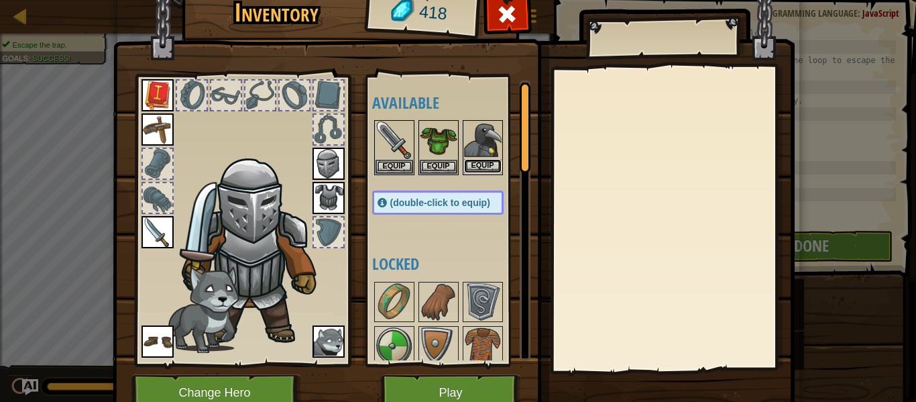
click at [494, 169] on button "Equip" at bounding box center [483, 166] width 38 height 14
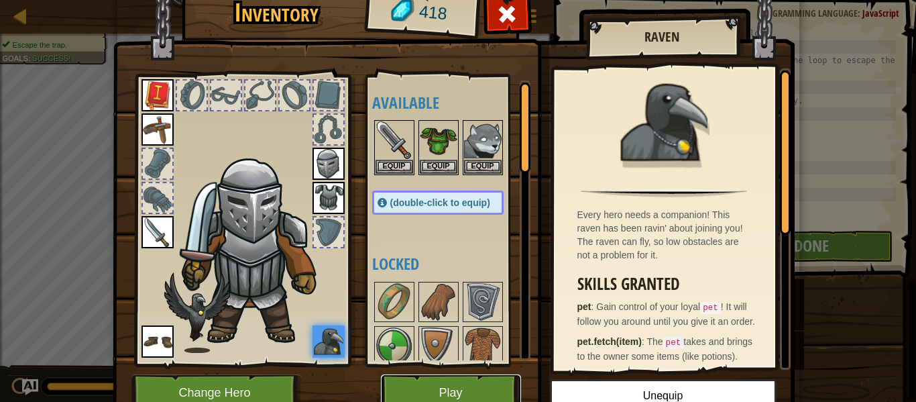
click at [490, 384] on button "Play" at bounding box center [451, 392] width 140 height 37
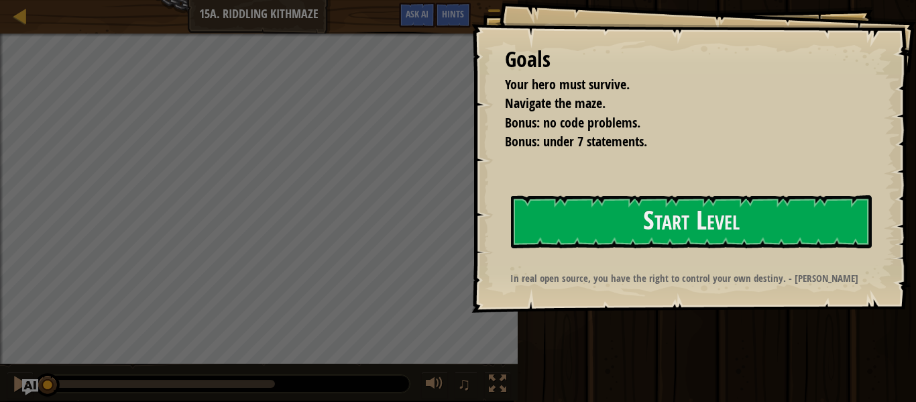
click at [885, 64] on div "Goals Your hero must survive. Navigate the maze. Bonus: no code problems. Bonus…" at bounding box center [694, 156] width 445 height 313
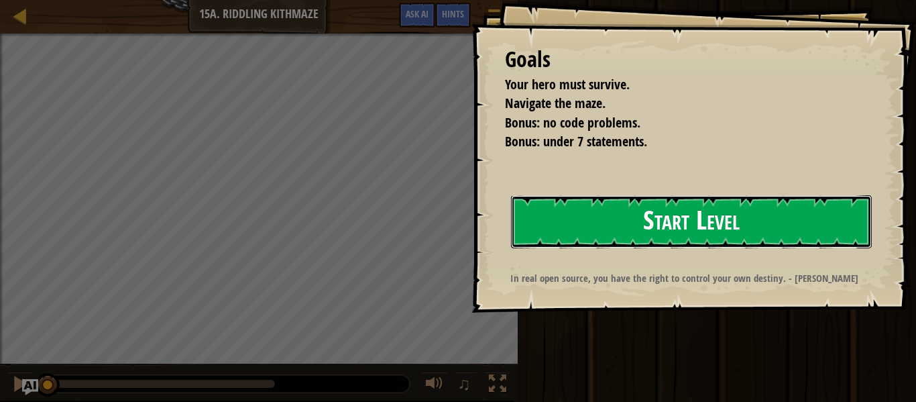
click at [616, 232] on button "Start Level" at bounding box center [691, 221] width 361 height 53
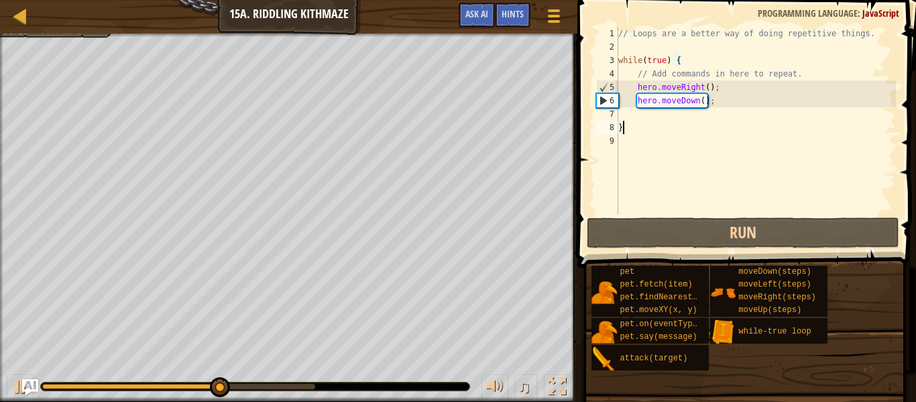
click at [744, 93] on div "// Loops are a better way of doing repetitive things. while ( true ) { // Add c…" at bounding box center [756, 134] width 280 height 215
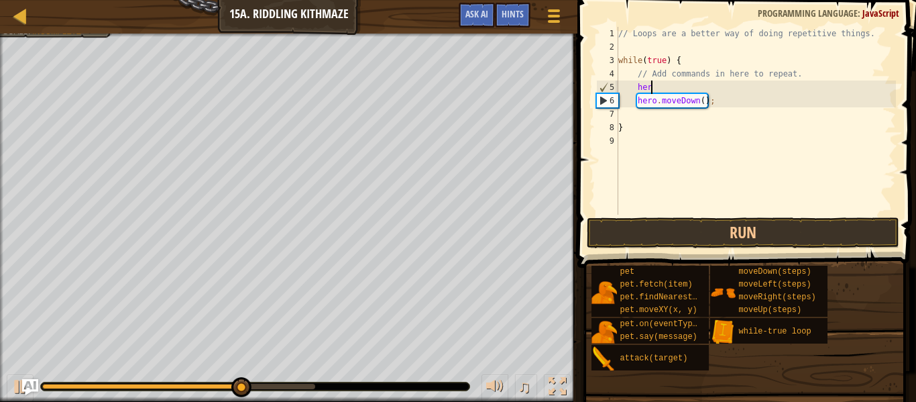
type textarea "h"
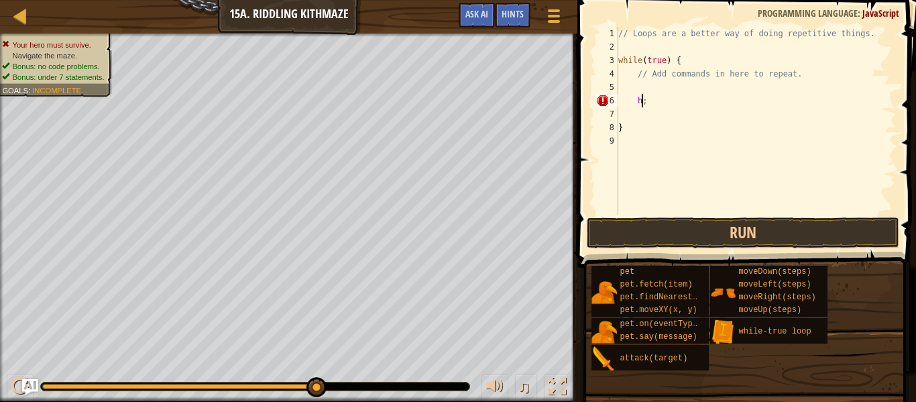
type textarea ";"
type textarea "h"
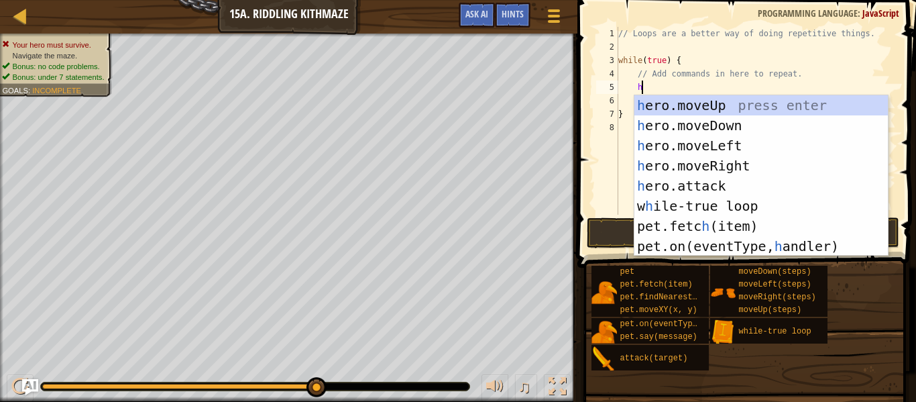
scroll to position [6, 3]
click at [744, 169] on div "h ero.moveUp press enter h ero.moveDown press enter h ero.moveLeft press enter …" at bounding box center [761, 195] width 254 height 201
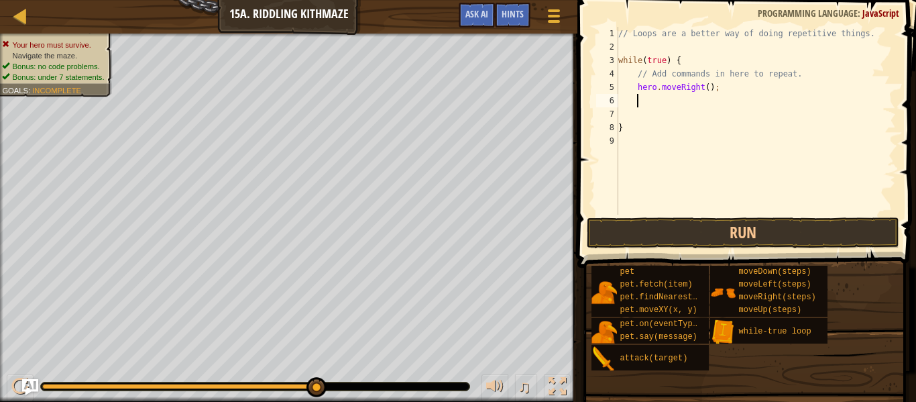
click at [712, 87] on div "// Loops are a better way of doing repetitive things. while ( true ) { // Add c…" at bounding box center [756, 134] width 280 height 215
type textarea "hero.moveRight(2);"
click at [675, 105] on div "// Loops are a better way of doing repetitive things. while ( true ) { // Add c…" at bounding box center [756, 134] width 280 height 215
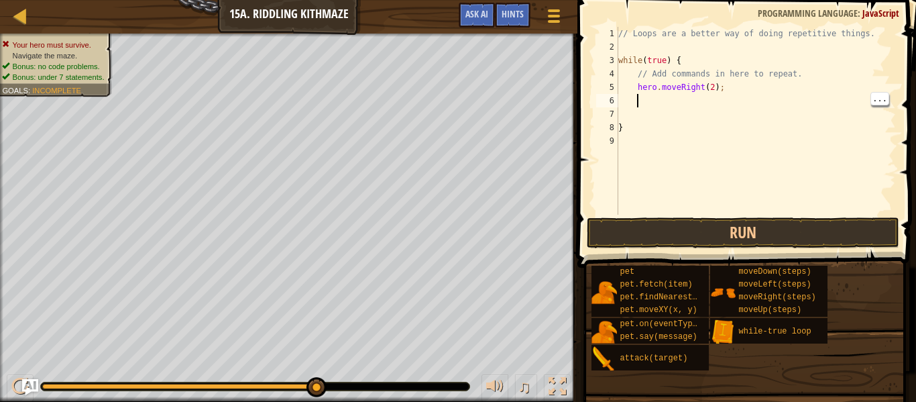
type textarea "h"
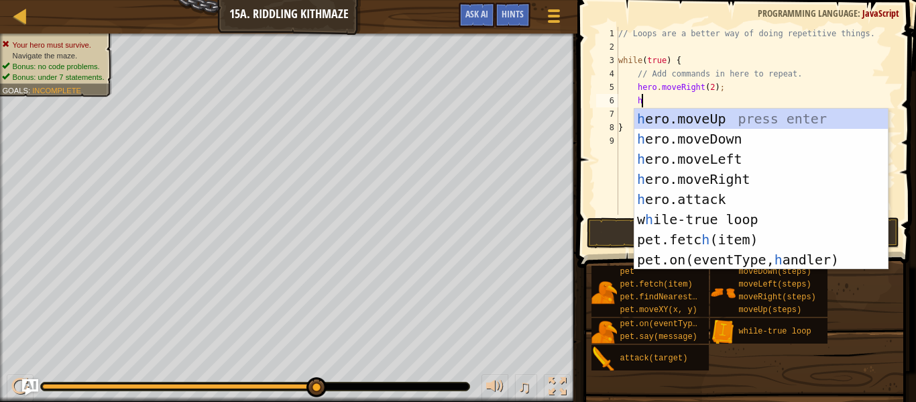
click at [731, 132] on div "h ero.moveUp press enter h ero.moveDown press enter h ero.moveLeft press enter …" at bounding box center [761, 209] width 254 height 201
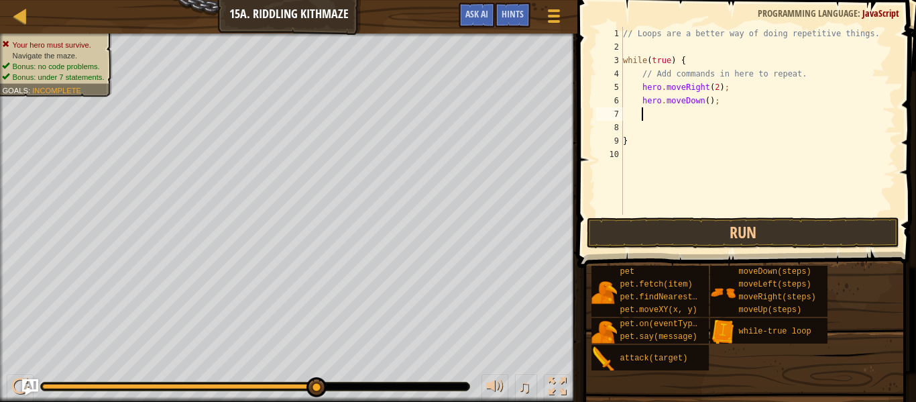
scroll to position [6, 2]
click at [710, 98] on div "// Loops are a better way of doing repetitive things. while ( true ) { // Add c…" at bounding box center [758, 134] width 276 height 215
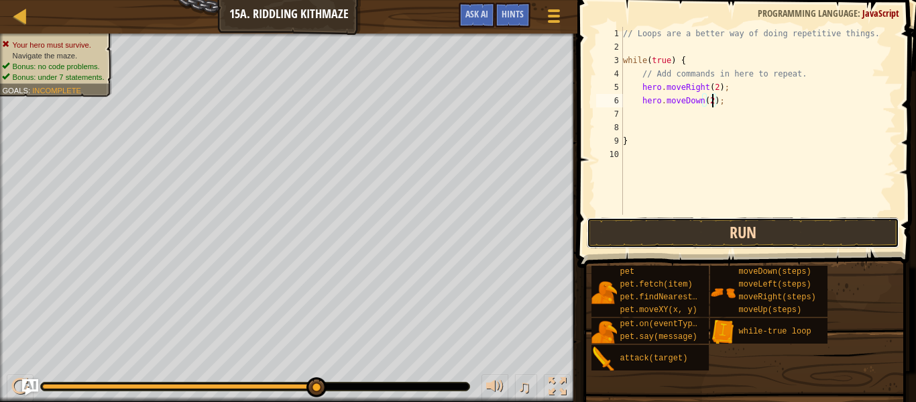
click at [816, 241] on button "Run" at bounding box center [743, 232] width 313 height 31
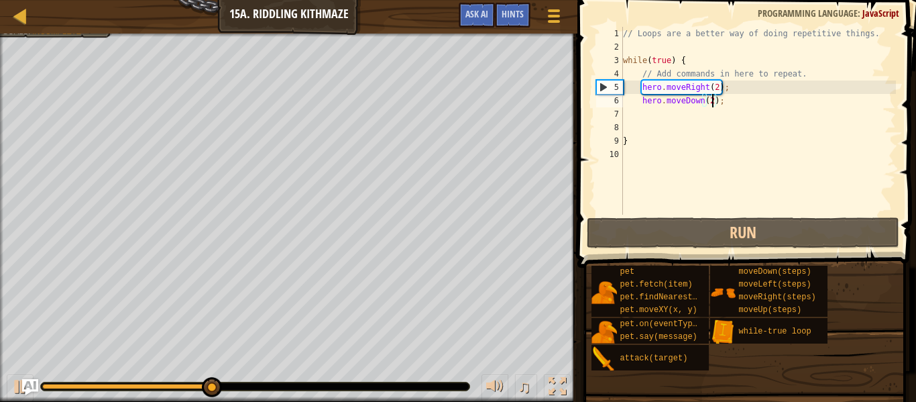
click at [710, 95] on div "// Loops are a better way of doing repetitive things. while ( true ) { // Add c…" at bounding box center [758, 134] width 276 height 215
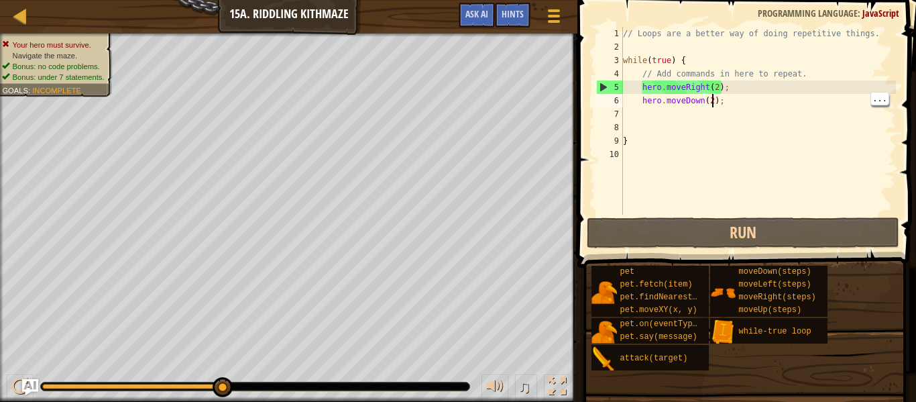
click at [715, 88] on div "// Loops are a better way of doing repetitive things. while ( true ) { // Add c…" at bounding box center [758, 134] width 276 height 215
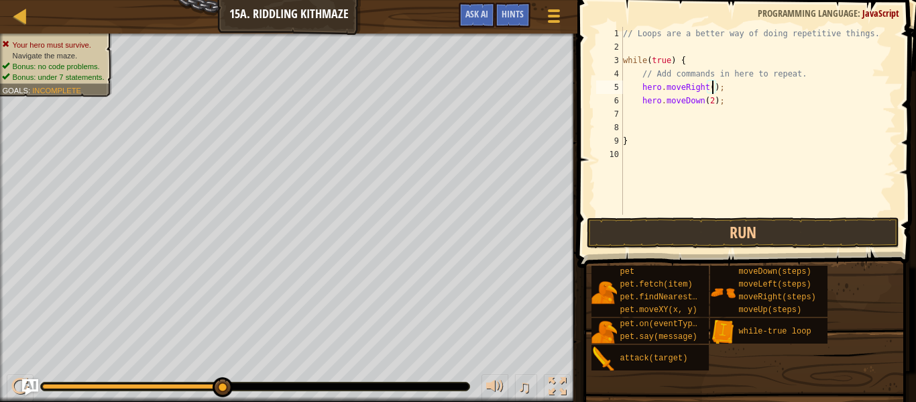
scroll to position [6, 13]
type textarea "hero.moveRight();"
click at [709, 113] on div "// Loops are a better way of doing repetitive things. while ( true ) { // Add c…" at bounding box center [758, 134] width 276 height 215
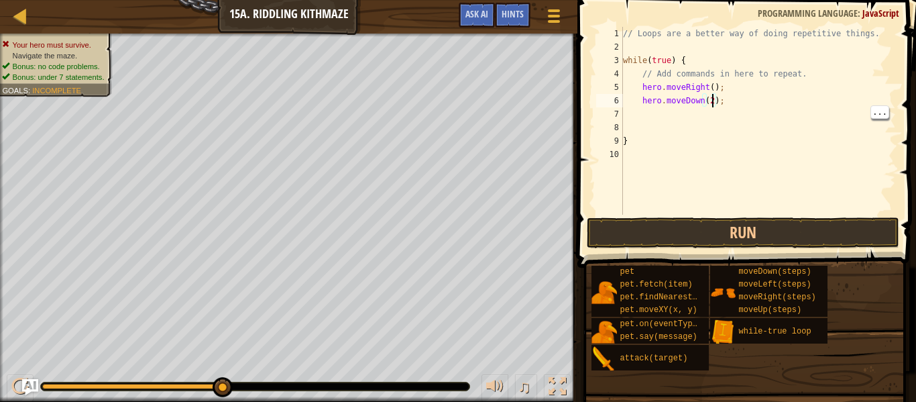
type textarea "hero.moveDown();"
type textarea "h"
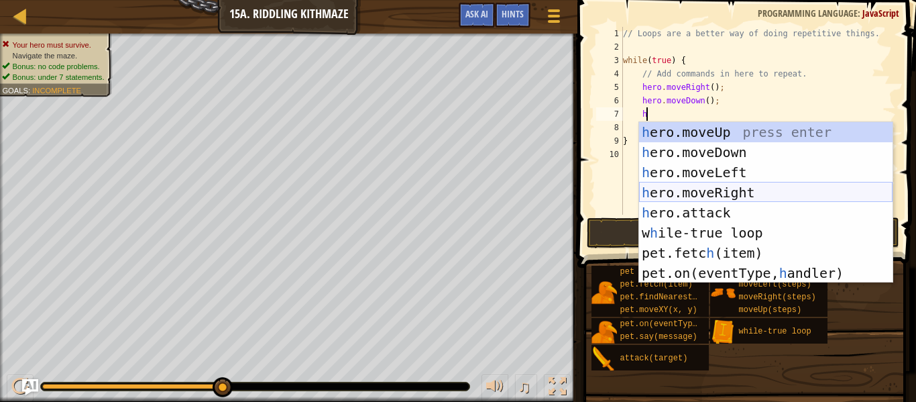
click at [752, 192] on div "h ero.moveUp press enter h ero.moveDown press enter h ero.moveLeft press enter …" at bounding box center [766, 222] width 254 height 201
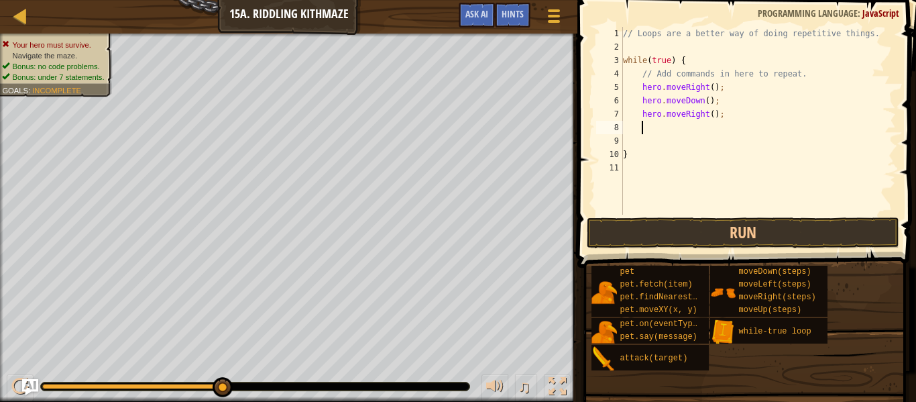
scroll to position [6, 2]
click at [712, 119] on div "// Loops are a better way of doing repetitive things. while ( true ) { // Add c…" at bounding box center [758, 134] width 276 height 215
type textarea "hero.moveRight(2);"
click at [712, 119] on div "// Loops are a better way of doing repetitive things. while ( true ) { // Add c…" at bounding box center [758, 134] width 276 height 215
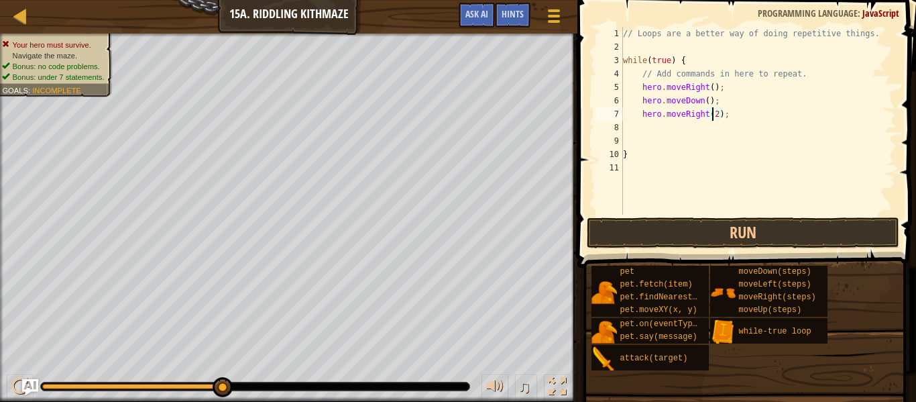
click at [712, 119] on div "// Loops are a better way of doing repetitive things. while ( true ) { // Add c…" at bounding box center [758, 134] width 276 height 215
click at [647, 138] on div "// Loops are a better way of doing repetitive things. while ( true ) { // Add c…" at bounding box center [758, 134] width 276 height 215
click at [648, 127] on div "// Loops are a better way of doing repetitive things. while ( true ) { // Add c…" at bounding box center [758, 134] width 276 height 215
type textarea "h"
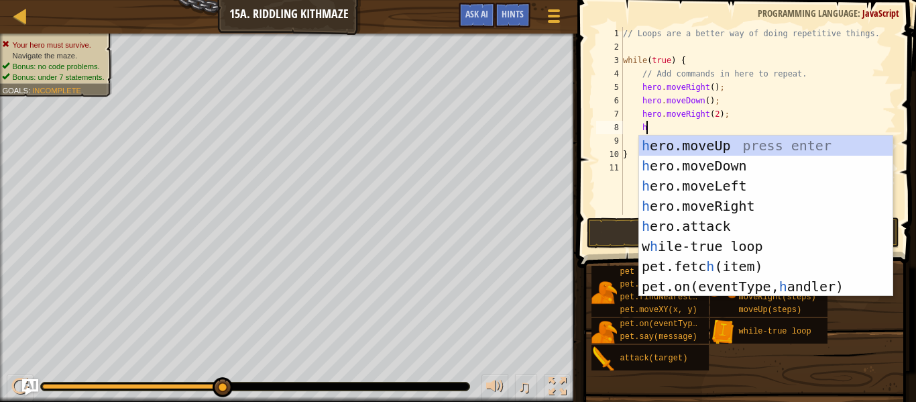
scroll to position [6, 3]
click at [757, 154] on div "h ero.moveUp press enter h ero.moveDown press enter h ero.moveLeft press enter …" at bounding box center [766, 235] width 254 height 201
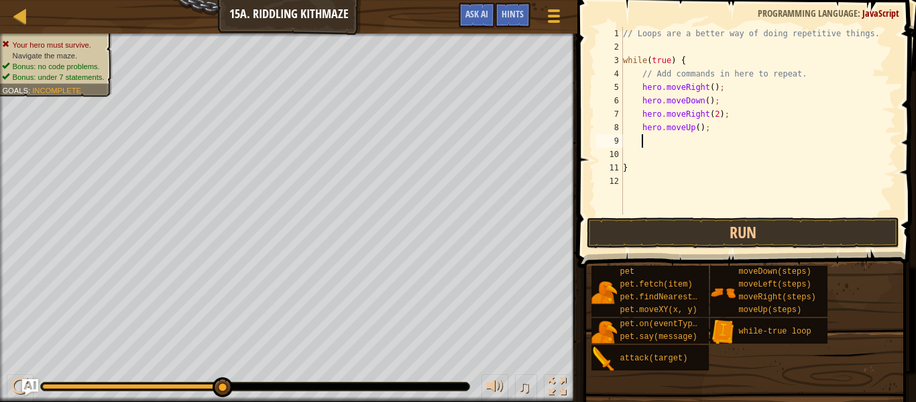
scroll to position [6, 2]
click at [772, 235] on button "Run" at bounding box center [743, 232] width 313 height 31
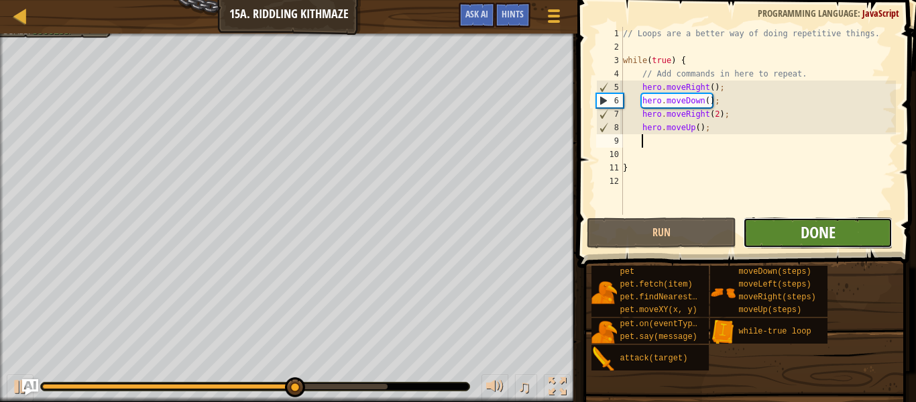
click at [801, 235] on span "Done" at bounding box center [818, 231] width 35 height 21
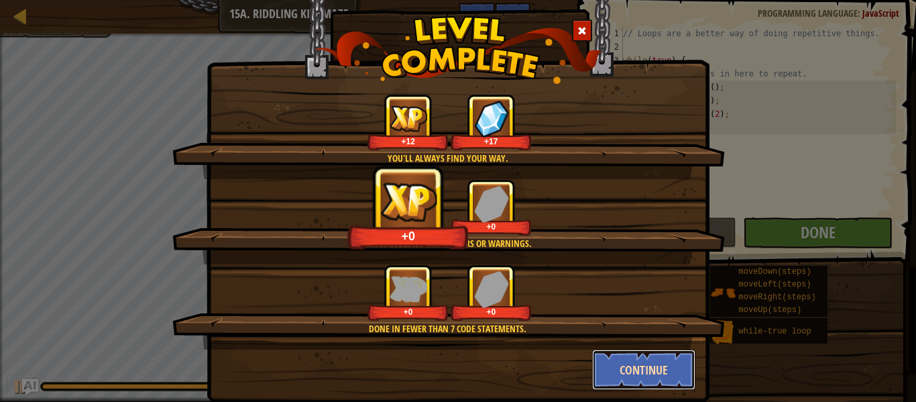
click at [626, 366] on button "Continue" at bounding box center [644, 369] width 104 height 40
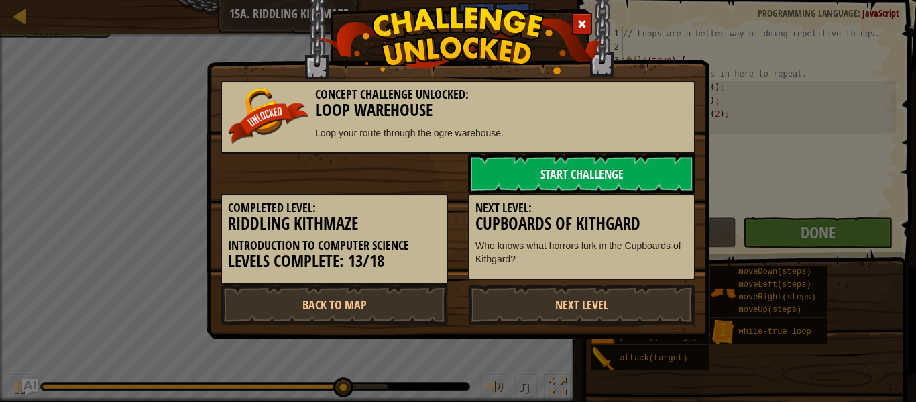
click at [647, 377] on div "Concept Challenge Unlocked: Loop Warehouse Loop your route through the ogre war…" at bounding box center [458, 201] width 916 height 402
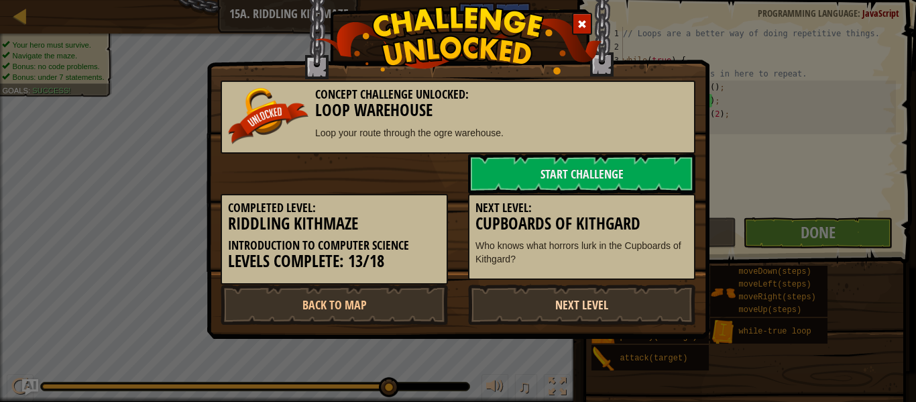
click at [514, 302] on link "Next Level" at bounding box center [581, 304] width 227 height 40
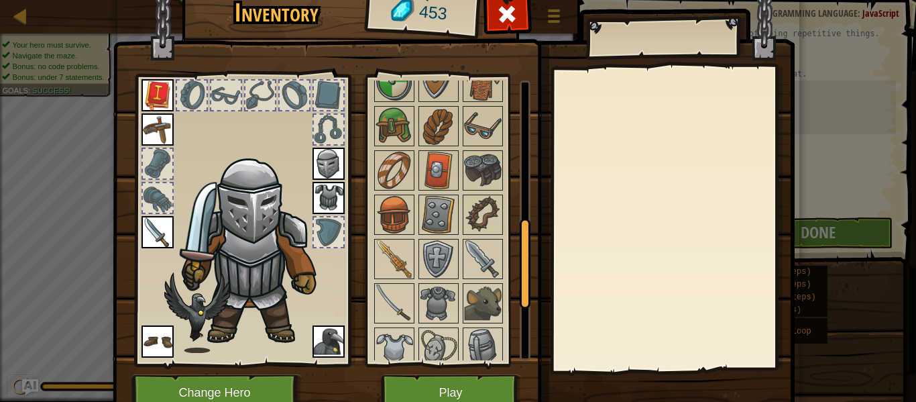
scroll to position [628, 0]
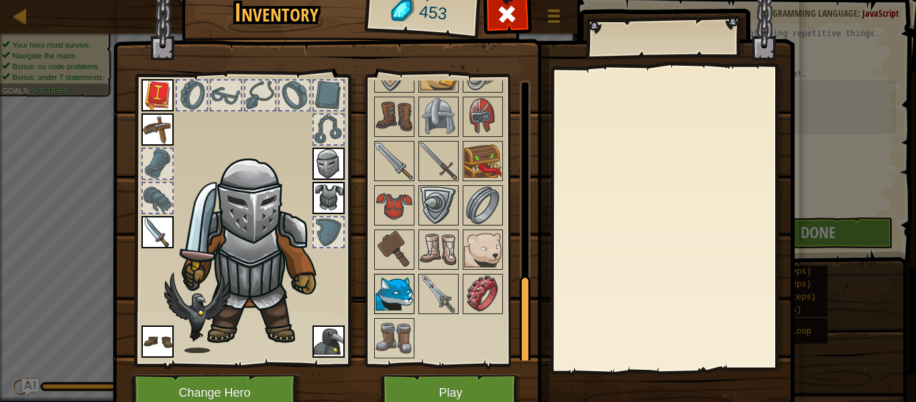
click at [401, 292] on img at bounding box center [395, 294] width 38 height 38
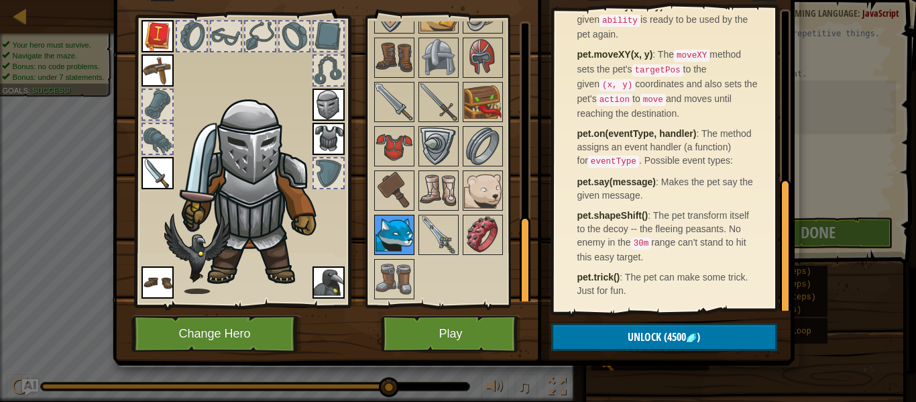
scroll to position [61, 0]
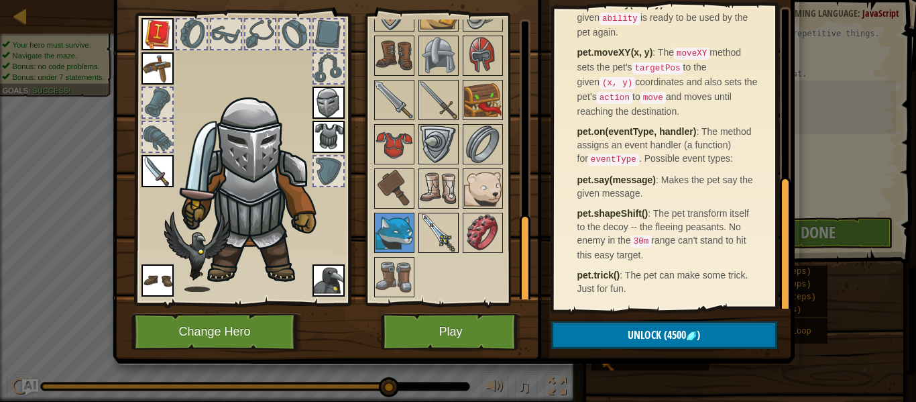
click at [443, 226] on img at bounding box center [439, 233] width 38 height 38
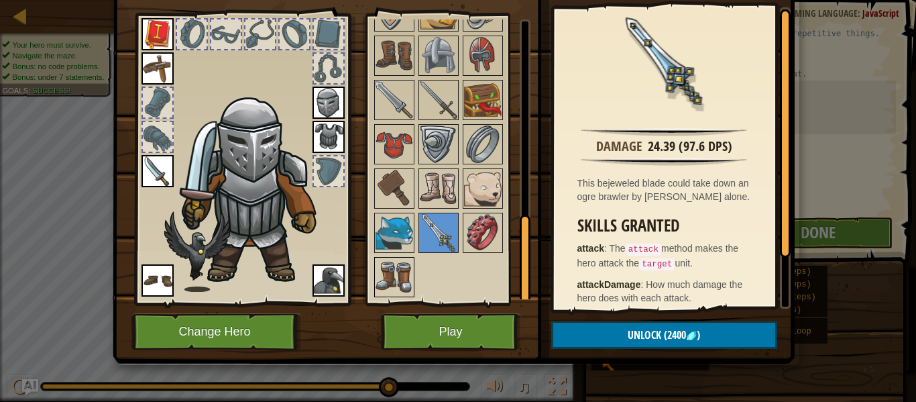
click at [391, 268] on img at bounding box center [395, 277] width 38 height 38
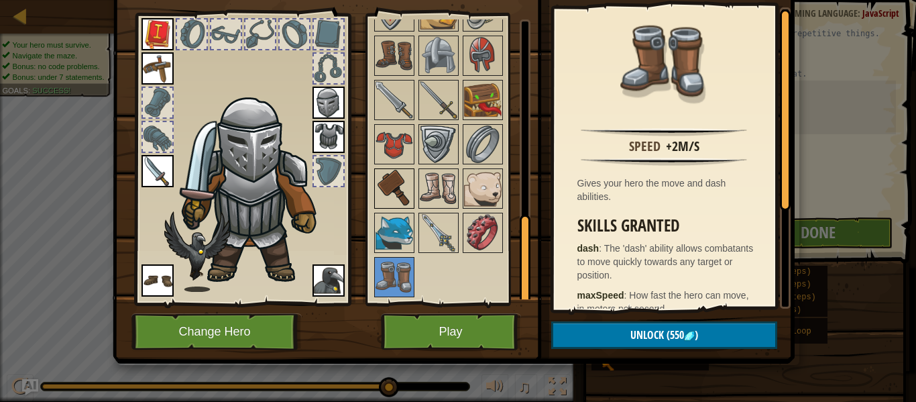
click at [400, 191] on img at bounding box center [395, 189] width 38 height 38
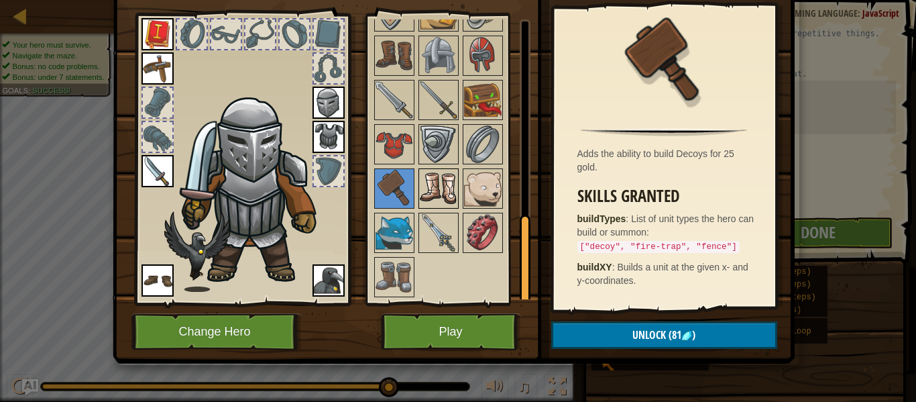
click at [455, 203] on img at bounding box center [439, 189] width 38 height 38
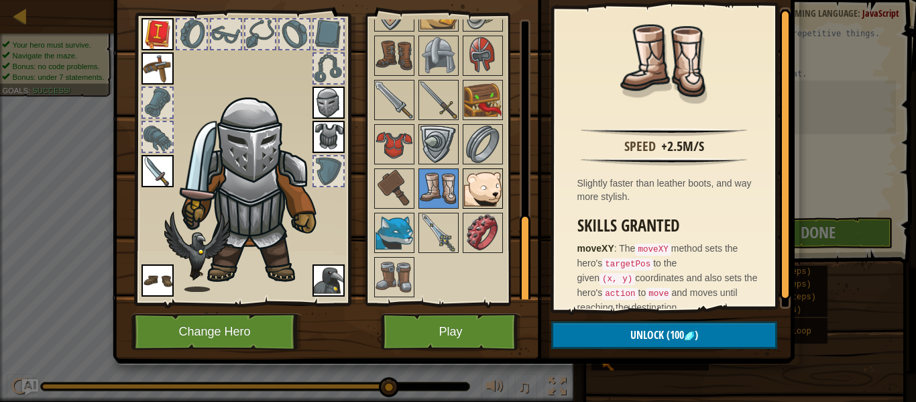
click at [480, 189] on img at bounding box center [483, 189] width 38 height 38
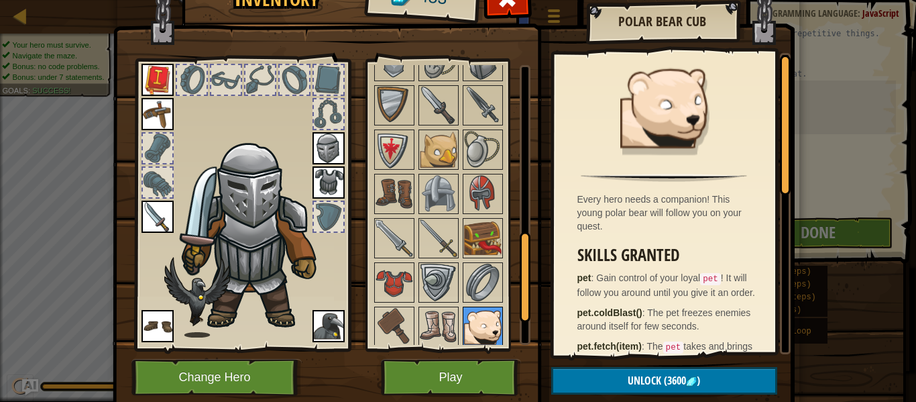
scroll to position [0, 0]
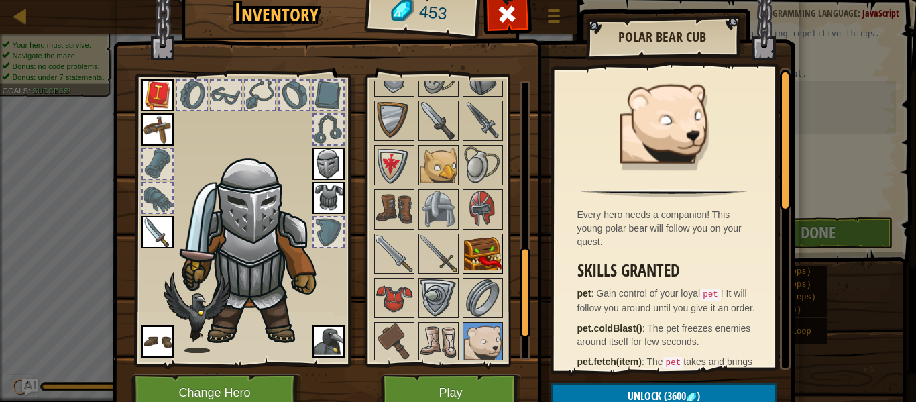
click at [484, 254] on img at bounding box center [483, 254] width 38 height 38
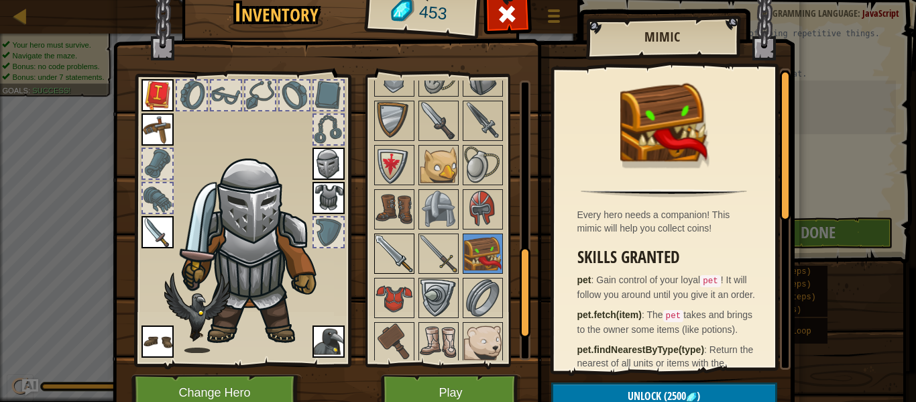
click at [385, 261] on img at bounding box center [395, 254] width 38 height 38
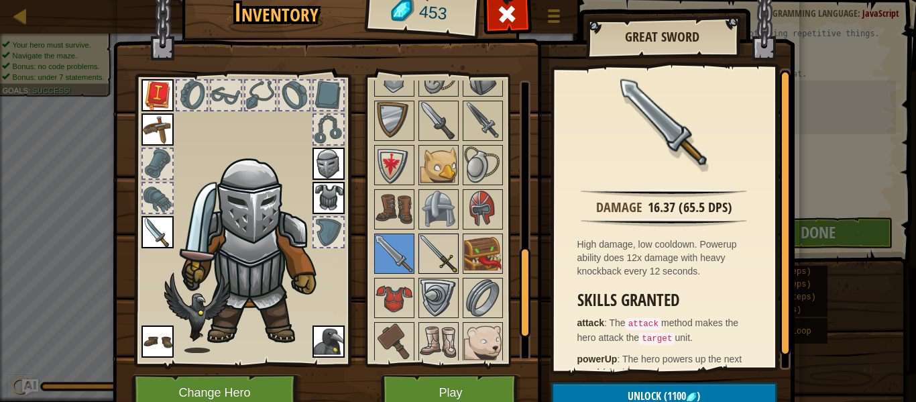
click at [430, 265] on img at bounding box center [439, 254] width 38 height 38
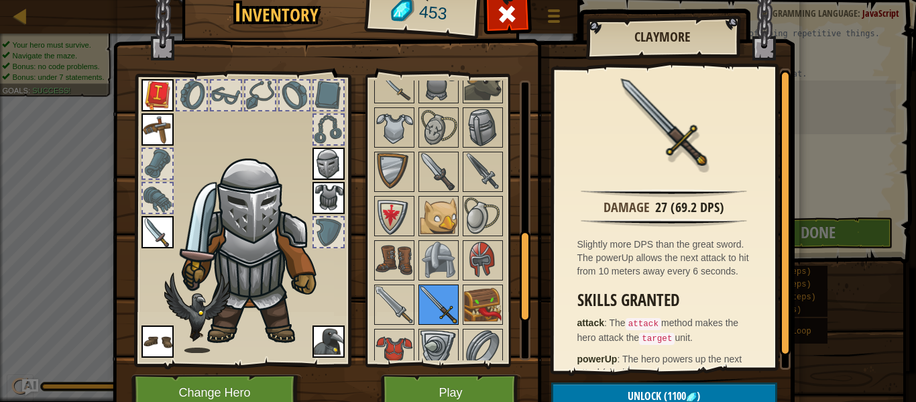
scroll to position [482, 0]
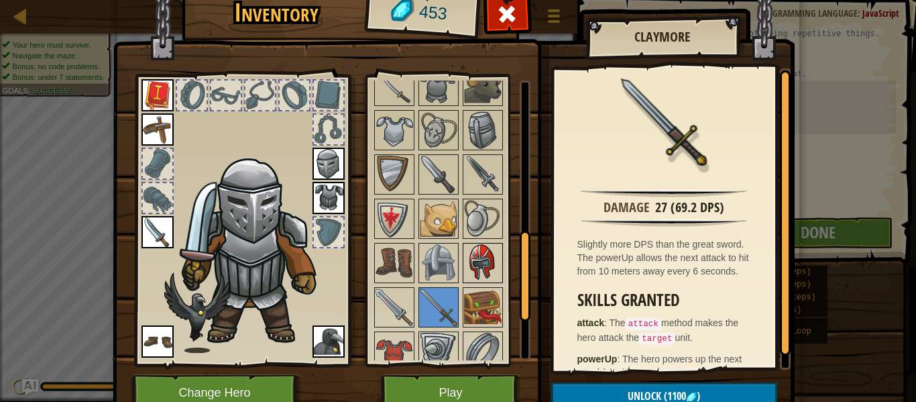
click at [482, 259] on img at bounding box center [483, 263] width 38 height 38
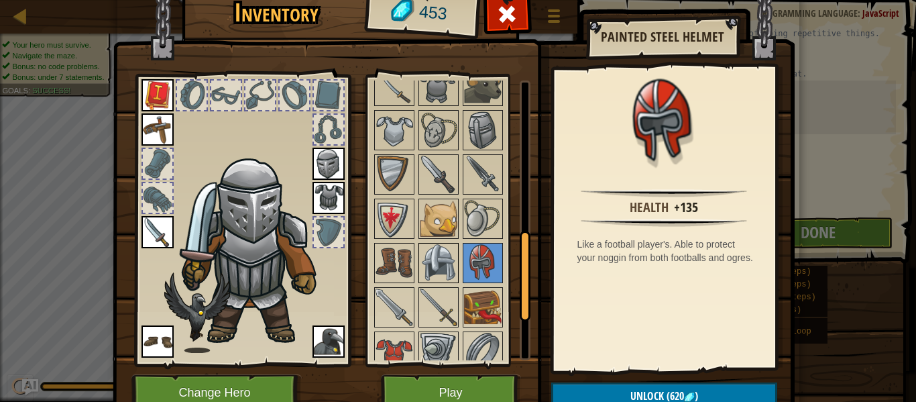
click at [428, 256] on img at bounding box center [439, 263] width 38 height 38
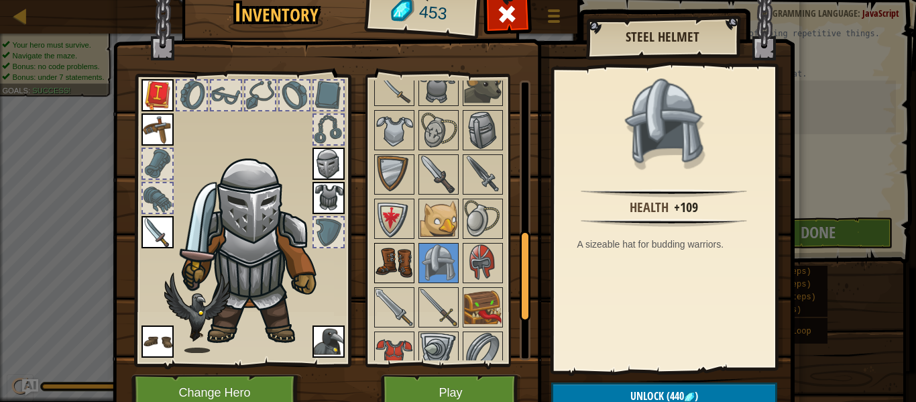
click at [403, 280] on img at bounding box center [395, 263] width 38 height 38
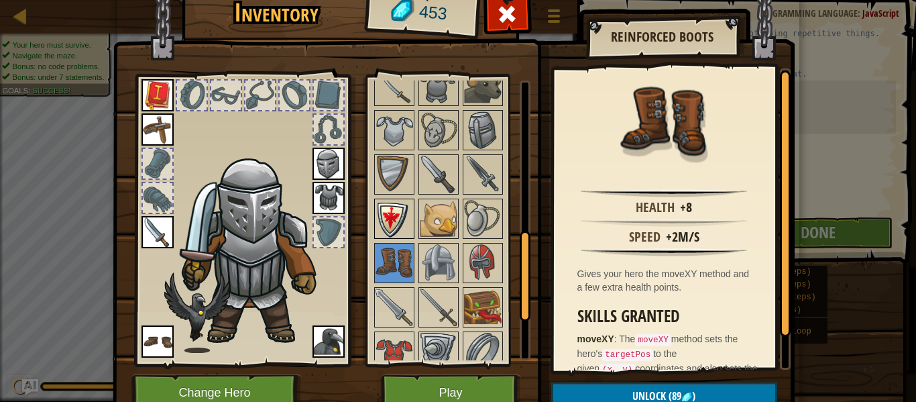
click at [398, 217] on img at bounding box center [395, 219] width 38 height 38
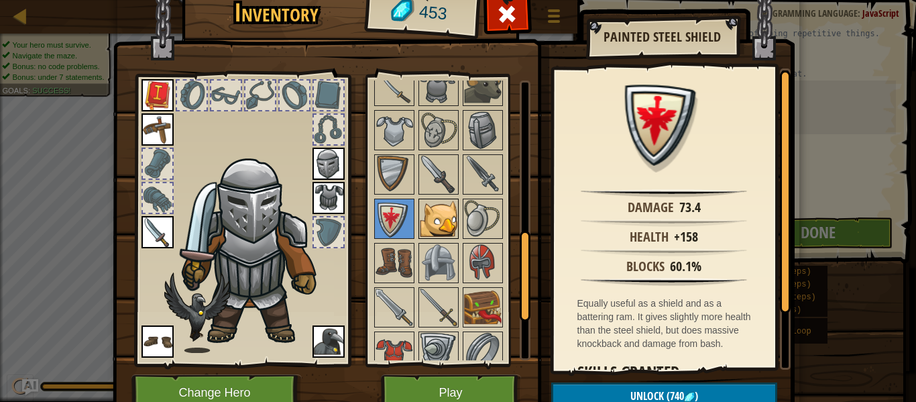
click at [434, 220] on img at bounding box center [439, 219] width 38 height 38
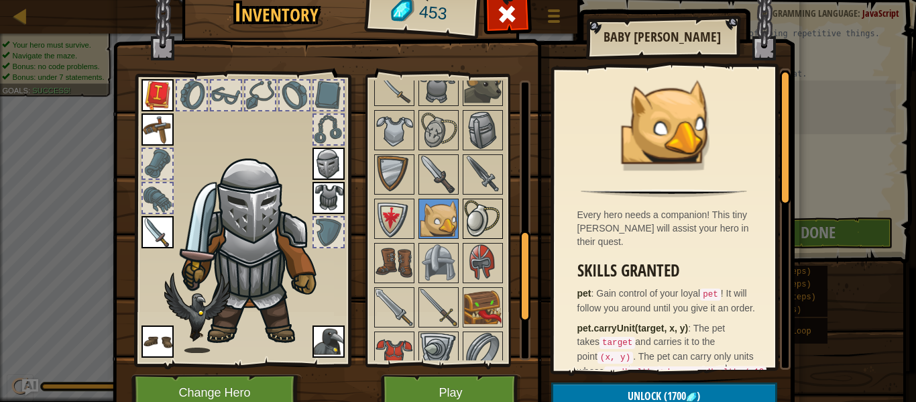
click at [488, 231] on img at bounding box center [483, 219] width 38 height 38
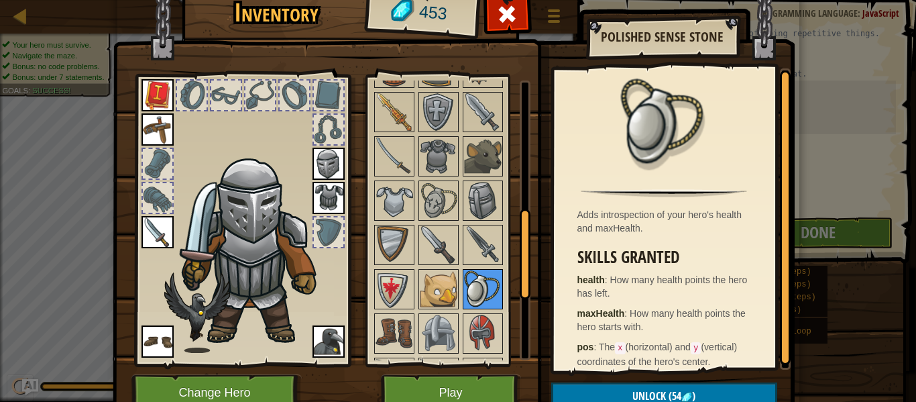
scroll to position [410, 0]
click at [496, 250] on img at bounding box center [483, 246] width 38 height 38
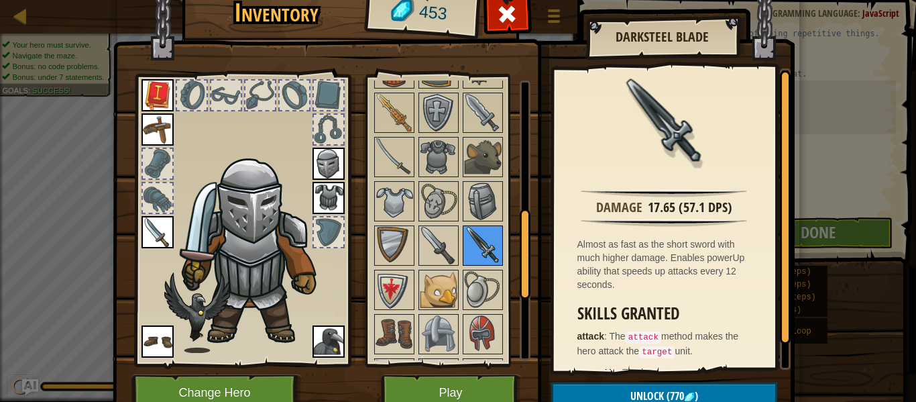
click at [464, 260] on img at bounding box center [483, 246] width 38 height 38
click at [442, 248] on img at bounding box center [439, 246] width 38 height 38
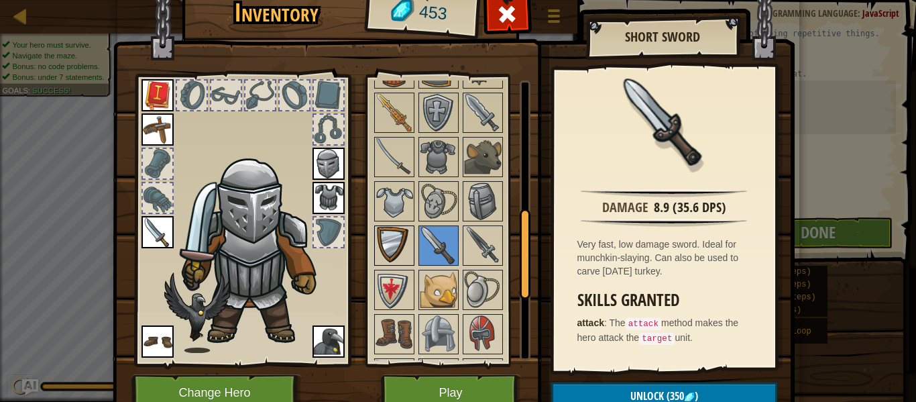
click at [377, 229] on img at bounding box center [395, 246] width 38 height 38
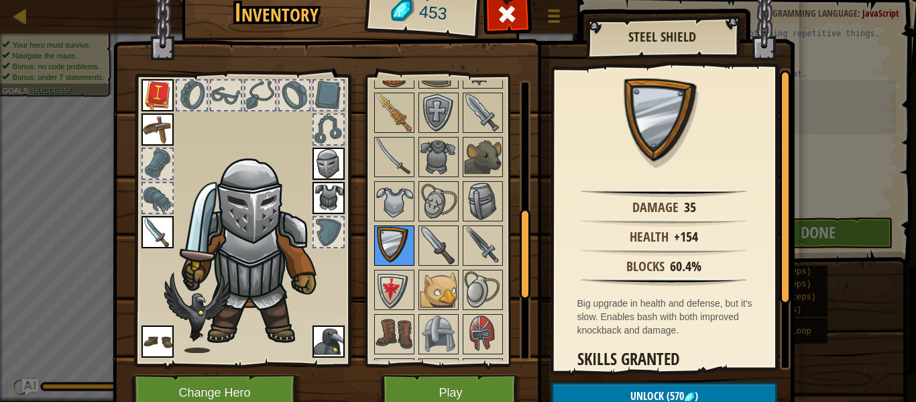
click at [380, 232] on img at bounding box center [395, 246] width 38 height 38
click at [394, 236] on img at bounding box center [395, 246] width 38 height 38
click at [386, 192] on img at bounding box center [395, 201] width 38 height 38
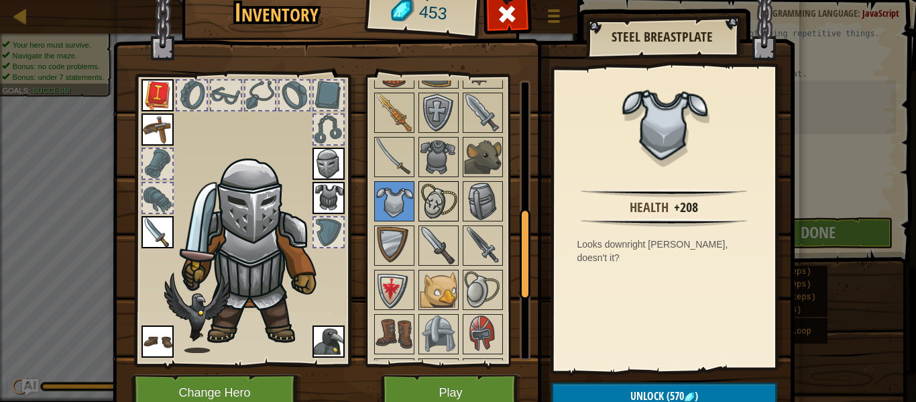
click at [431, 199] on img at bounding box center [439, 201] width 38 height 38
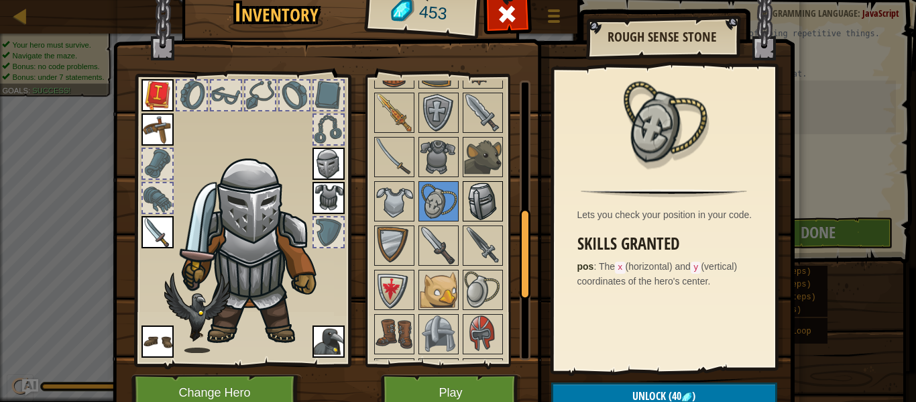
click at [484, 194] on img at bounding box center [483, 201] width 38 height 38
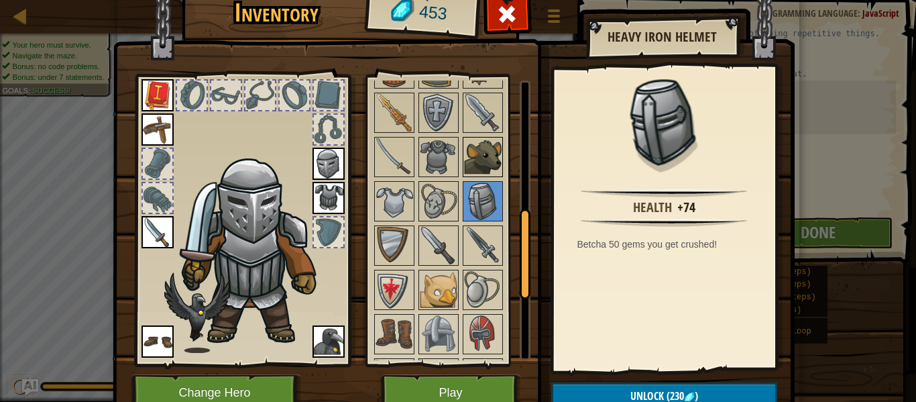
click at [489, 157] on img at bounding box center [483, 157] width 38 height 38
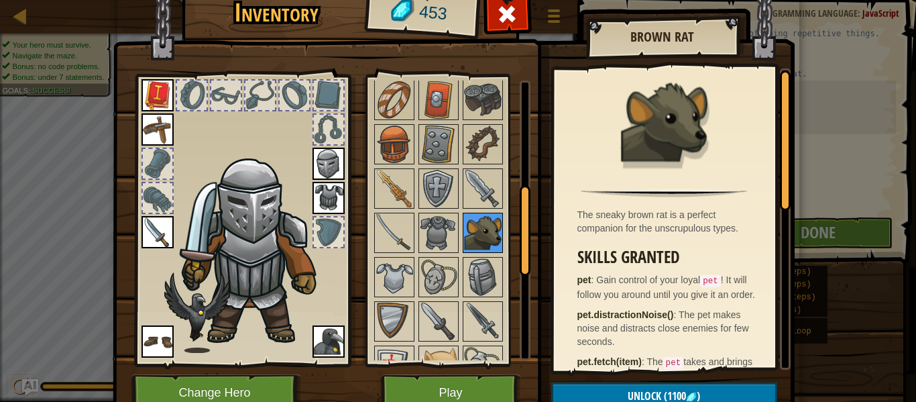
scroll to position [334, 0]
click at [464, 235] on img at bounding box center [483, 234] width 38 height 38
click at [427, 223] on img at bounding box center [439, 234] width 38 height 38
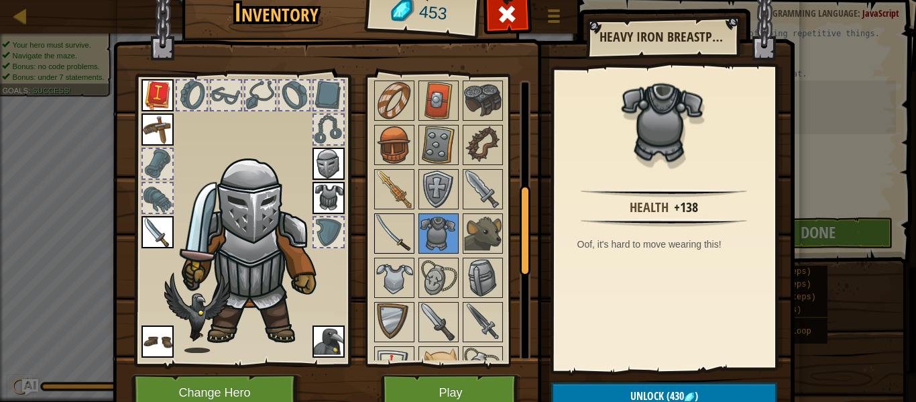
click at [392, 239] on img at bounding box center [395, 234] width 38 height 38
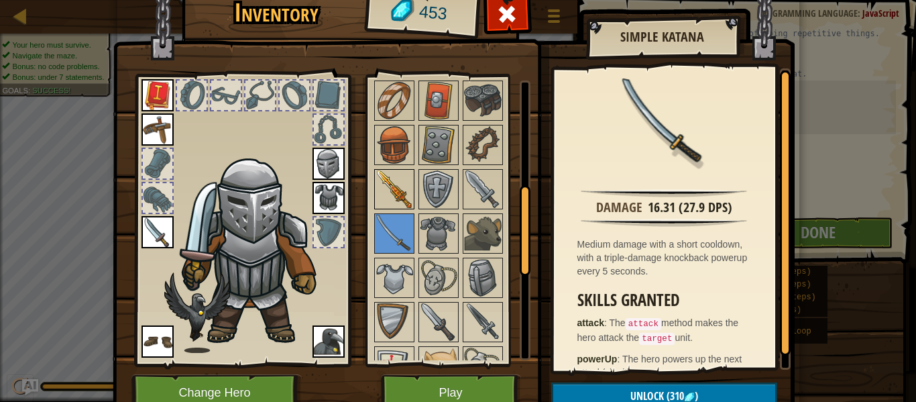
click at [396, 191] on img at bounding box center [395, 189] width 38 height 38
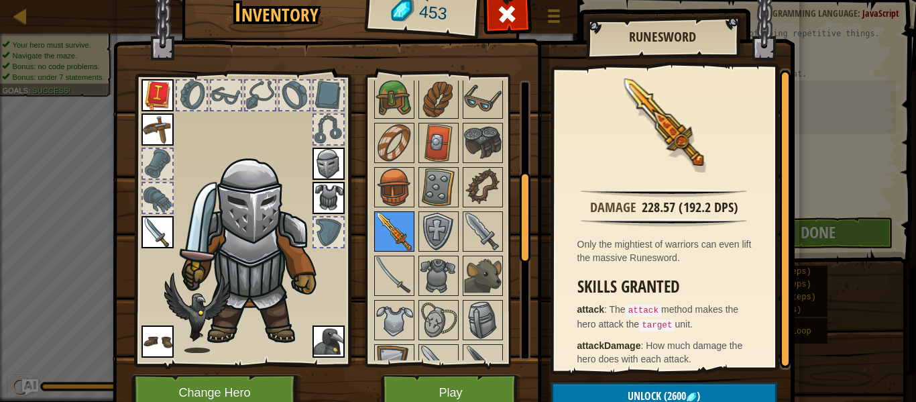
scroll to position [291, 0]
click at [467, 365] on div "Available Equip Equip Equip Equip Equip Equip Equip Equip Equip Equip (double-c…" at bounding box center [448, 220] width 164 height 292
click at [474, 390] on button "Play" at bounding box center [451, 392] width 140 height 37
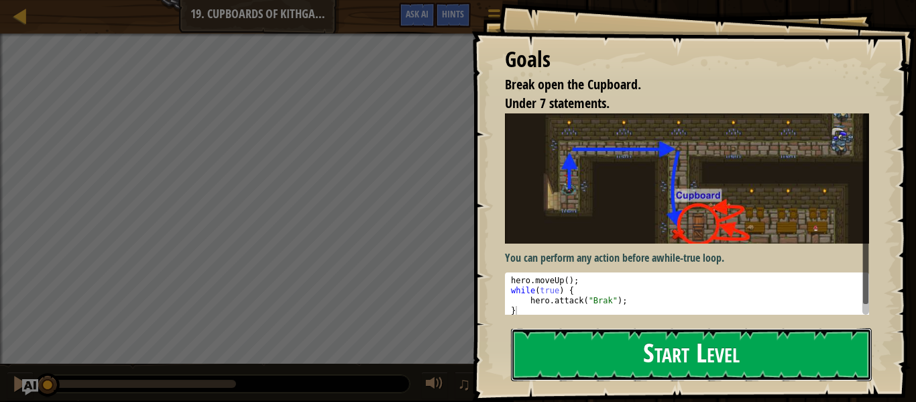
click at [656, 337] on button "Start Level" at bounding box center [691, 354] width 361 height 53
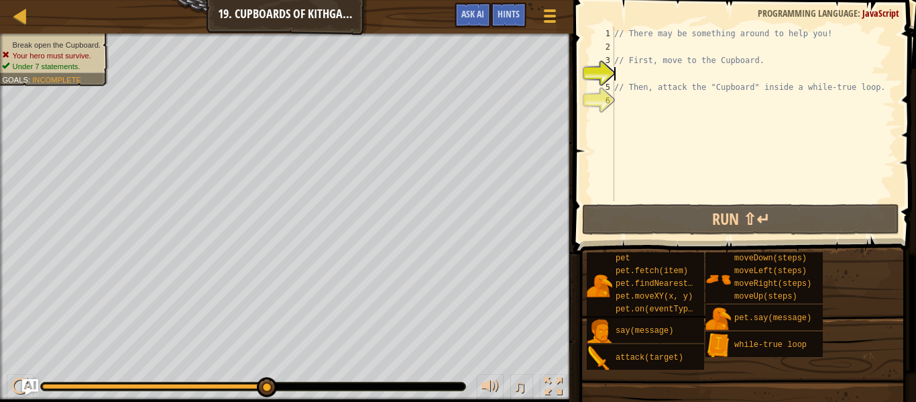
click at [634, 47] on div "// There may be something around to help you! // First, move to the Cupboard. /…" at bounding box center [754, 127] width 284 height 201
type textarea "// There may be something around to help you!"
type textarea "h"
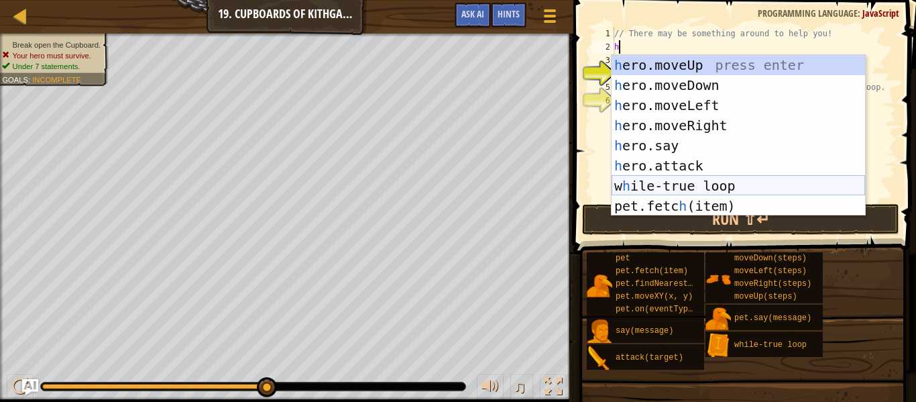
click at [655, 179] on div "h ero.moveUp press enter h ero.moveDown press enter h ero.moveLeft press enter …" at bounding box center [739, 155] width 254 height 201
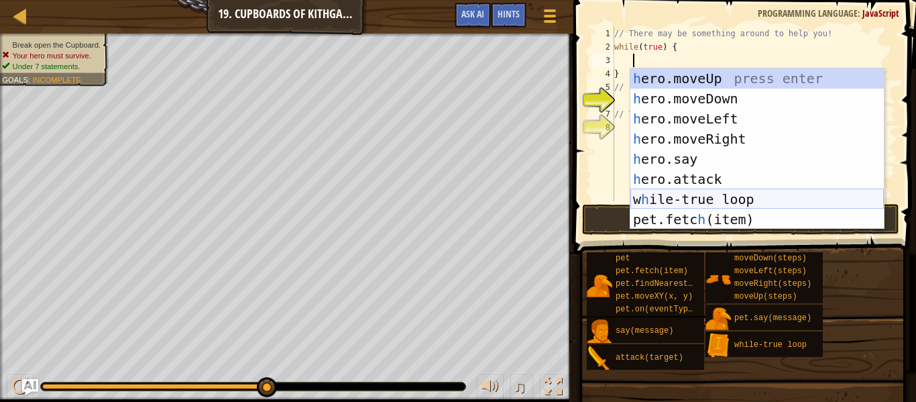
scroll to position [6, 3]
click at [670, 183] on div "h ero.moveUp press enter h ero.moveDown press enter h ero.moveLeft press enter …" at bounding box center [757, 168] width 254 height 201
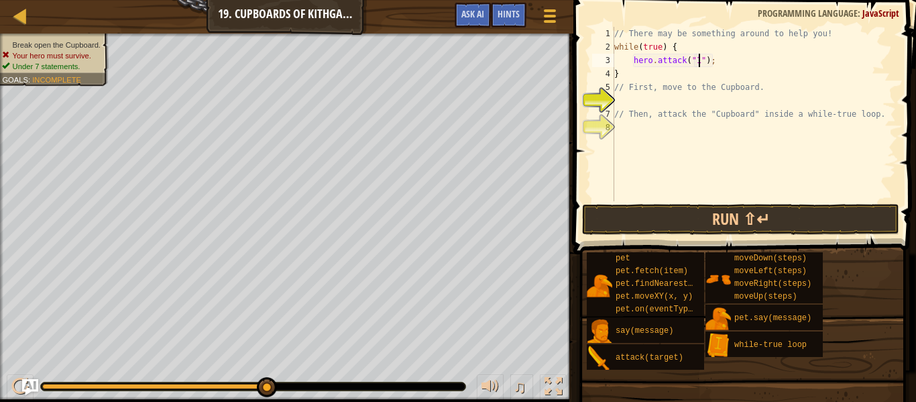
scroll to position [6, 12]
click at [674, 217] on button "Run ⇧↵" at bounding box center [740, 219] width 317 height 31
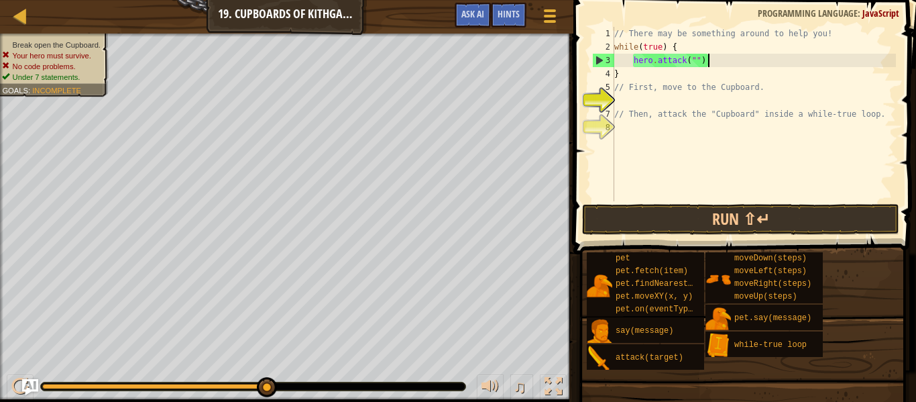
click at [779, 57] on div "// There may be something around to help you! while ( true ) { hero . attack ( …" at bounding box center [754, 127] width 284 height 201
type textarea "h"
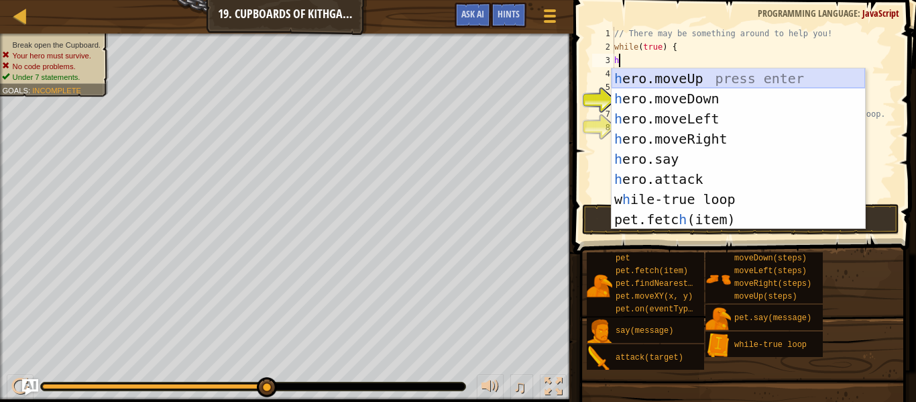
click at [744, 81] on div "h ero.moveUp press enter h ero.moveDown press enter h ero.moveLeft press enter …" at bounding box center [739, 168] width 254 height 201
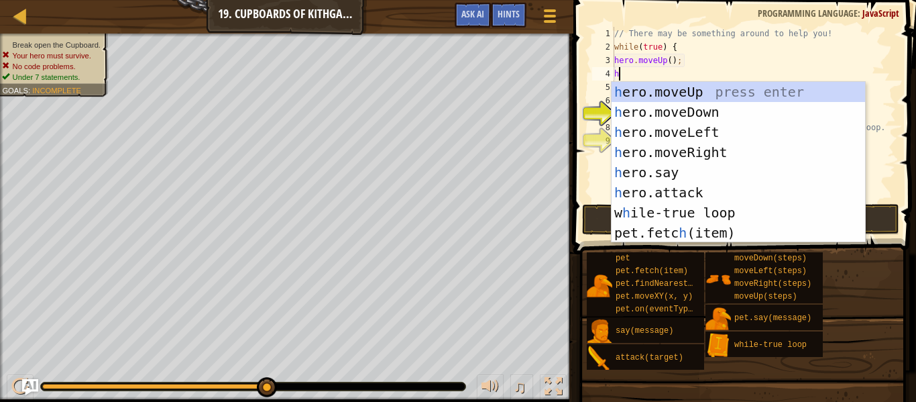
click at [694, 44] on div "// There may be something around to help you! while ( true ) { hero . moveUp ( …" at bounding box center [754, 127] width 284 height 201
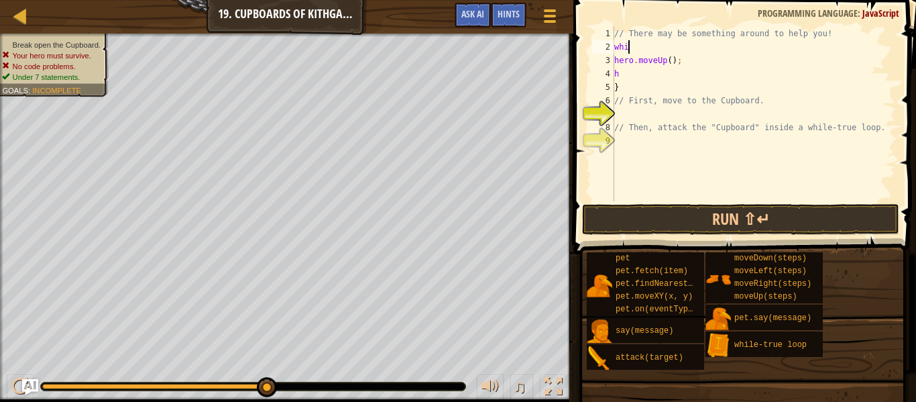
type textarea "w"
type textarea "}"
type textarea "h"
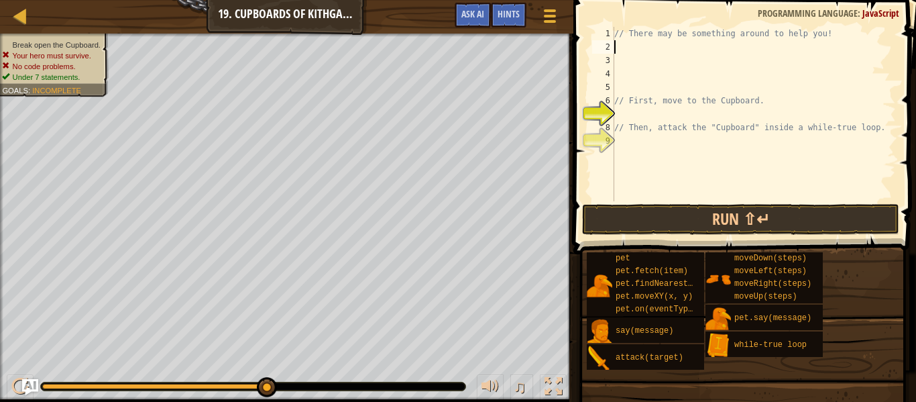
type textarea "h"
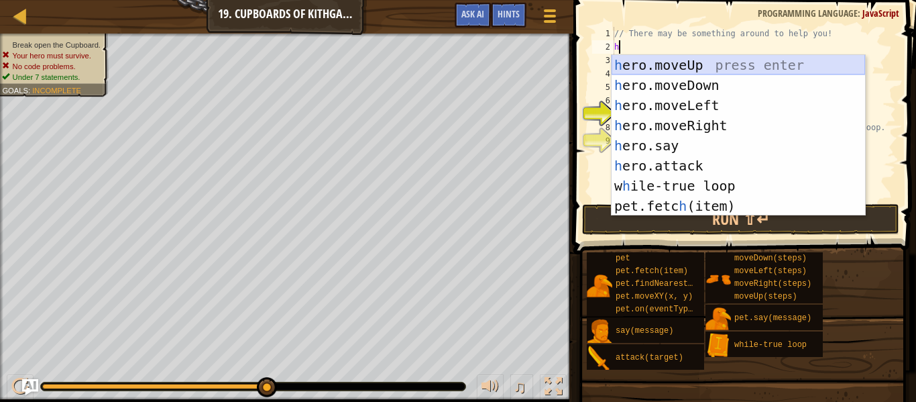
click at [706, 61] on div "h ero.moveUp press enter h ero.moveDown press enter h ero.moveLeft press enter …" at bounding box center [739, 155] width 254 height 201
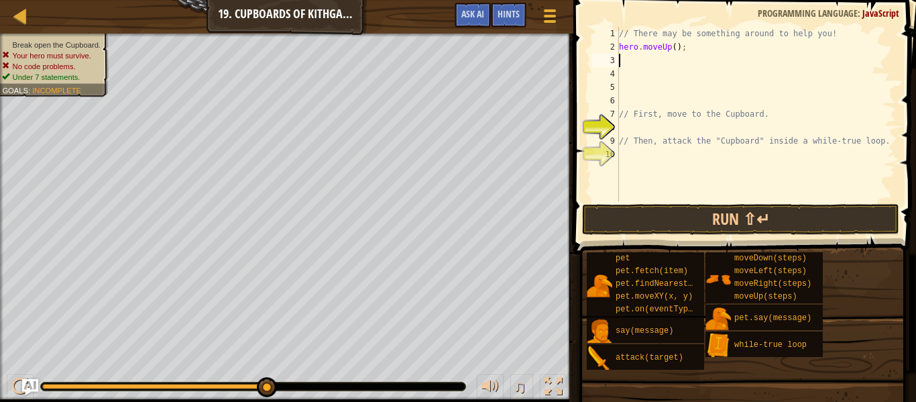
type textarea "h"
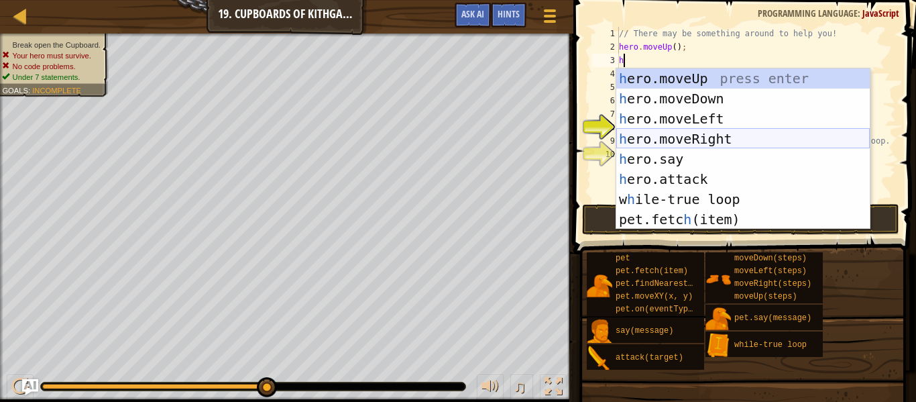
click at [677, 135] on div "h ero.moveUp press enter h ero.moveDown press enter h ero.moveLeft press enter …" at bounding box center [743, 168] width 254 height 201
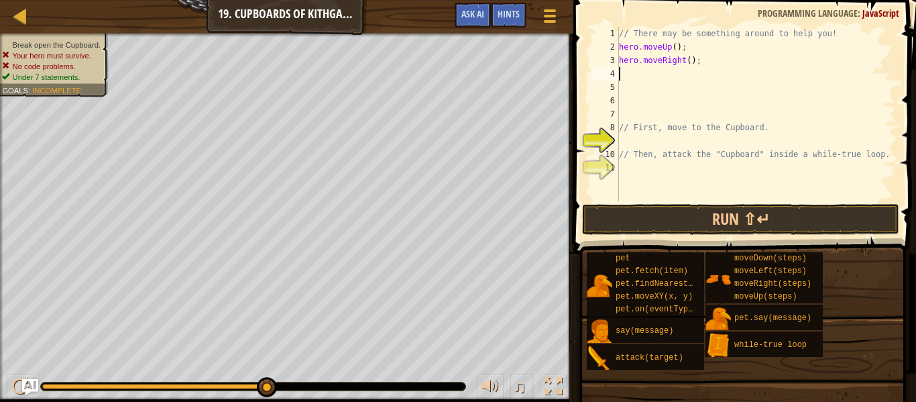
click at [689, 66] on div "// There may be something around to help you! hero . moveUp ( ) ; hero . moveRi…" at bounding box center [756, 127] width 280 height 201
type textarea "hero.moveRight(2);"
click at [643, 89] on div "// There may be something around to help you! hero . moveUp ( ) ; hero . moveRi…" at bounding box center [756, 127] width 280 height 201
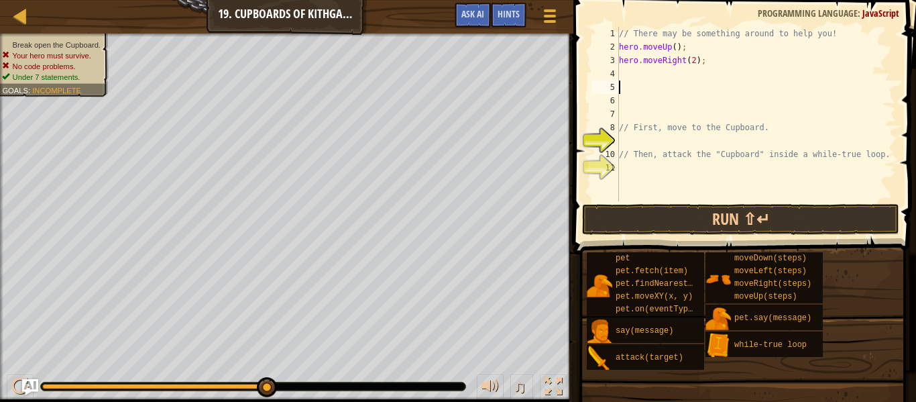
click at [643, 75] on div "// There may be something around to help you! hero . moveUp ( ) ; hero . moveRi…" at bounding box center [756, 127] width 280 height 201
type textarea "h"
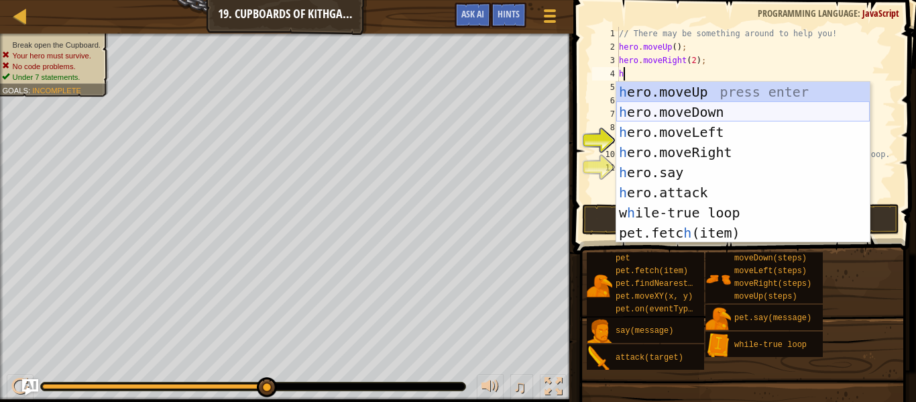
click at [657, 105] on div "h ero.moveUp press enter h ero.moveDown press enter h ero.moveLeft press enter …" at bounding box center [743, 182] width 254 height 201
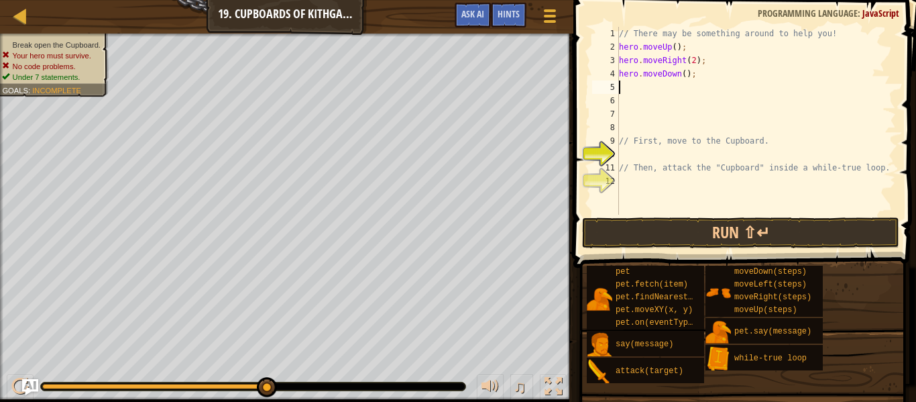
click at [683, 76] on div "// There may be something around to help you! hero . moveUp ( ) ; hero . moveRi…" at bounding box center [756, 134] width 280 height 215
type textarea "hero.moveDown(2);"
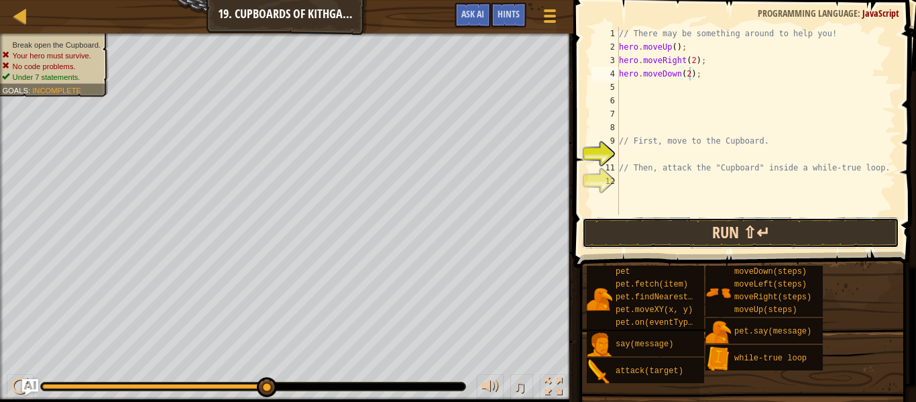
click at [721, 233] on button "Run ⇧↵" at bounding box center [740, 232] width 317 height 31
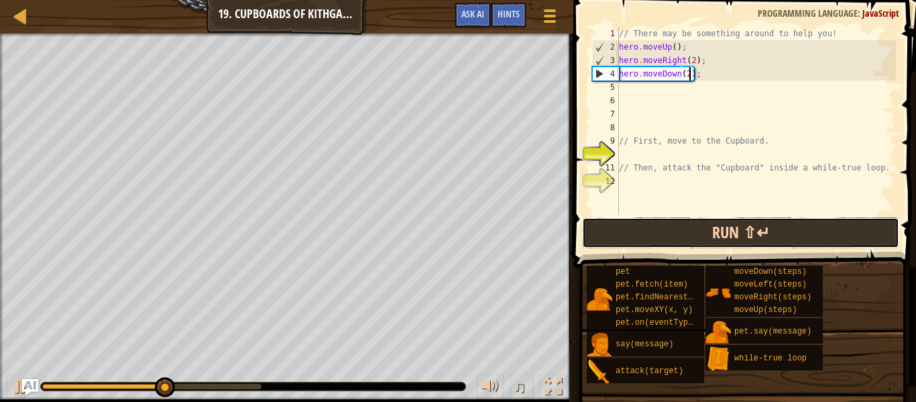
click at [721, 233] on button "Run ⇧↵" at bounding box center [740, 232] width 317 height 31
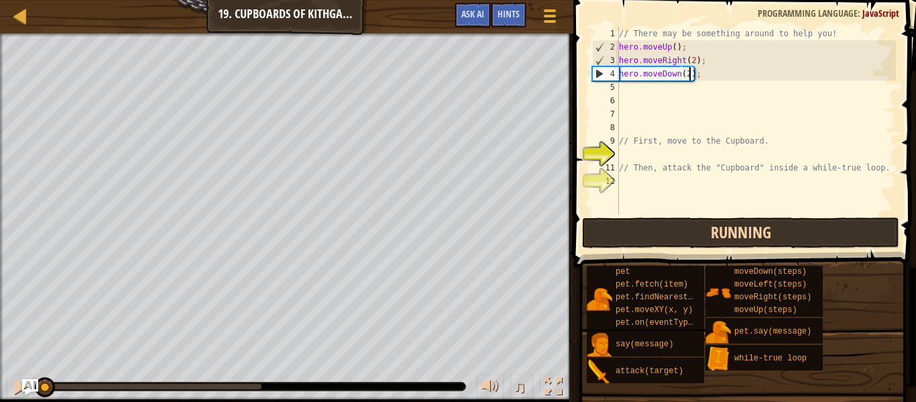
scroll to position [6, 0]
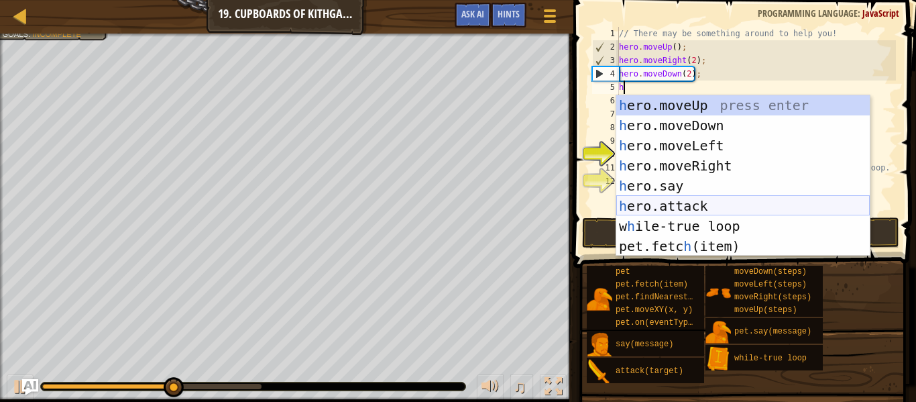
click at [686, 210] on div "h ero.moveUp press enter h ero.moveDown press enter h ero.moveLeft press enter …" at bounding box center [743, 195] width 254 height 201
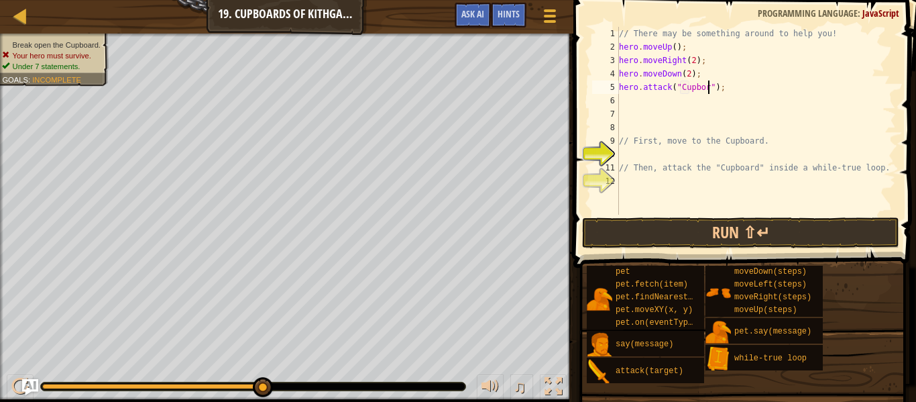
scroll to position [6, 13]
click at [689, 237] on button "Run ⇧↵" at bounding box center [740, 232] width 317 height 31
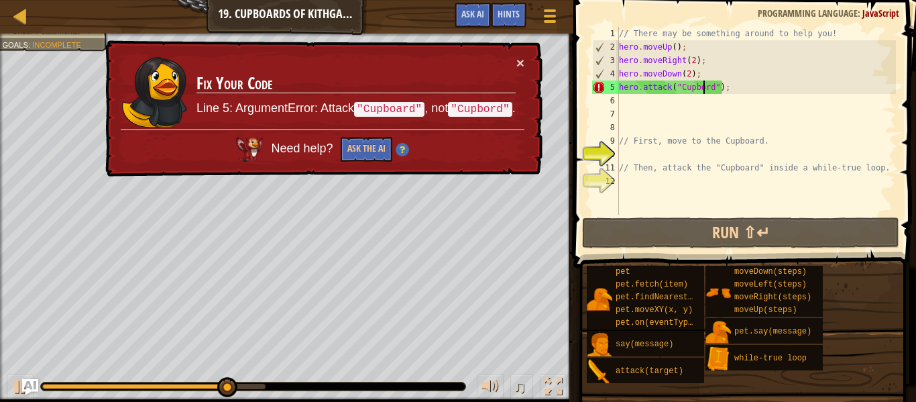
click at [705, 93] on div "// There may be something around to help you! hero . moveUp ( ) ; hero . moveRi…" at bounding box center [756, 134] width 280 height 215
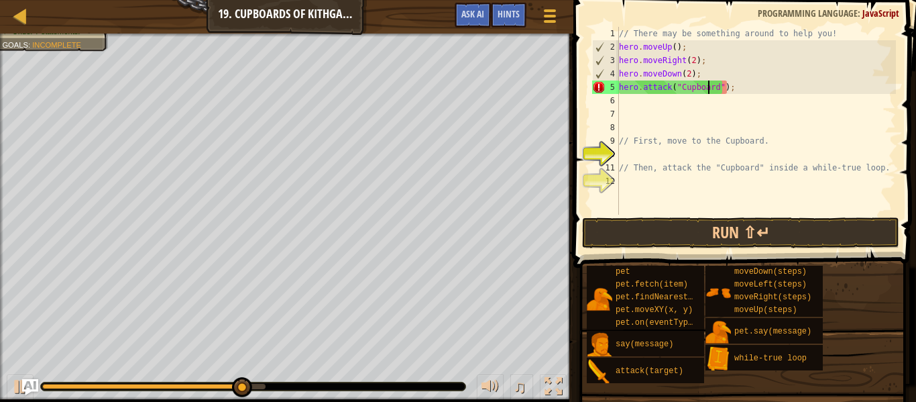
scroll to position [6, 13]
type textarea "hero.attack("Cupboard");"
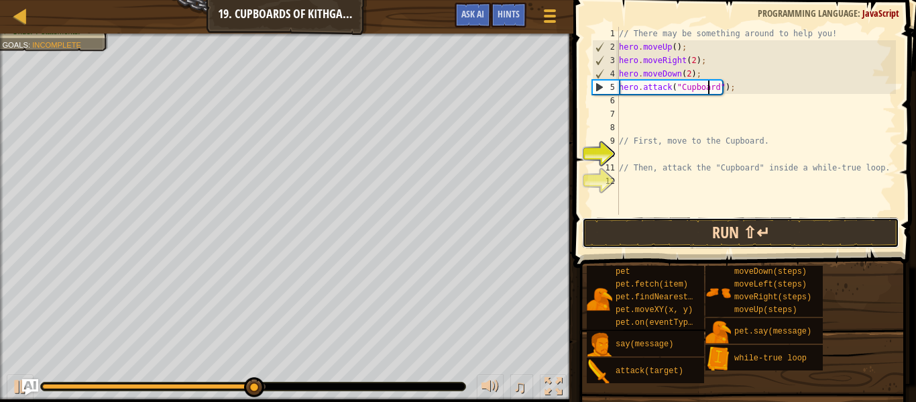
click at [868, 241] on button "Run ⇧↵" at bounding box center [740, 232] width 317 height 31
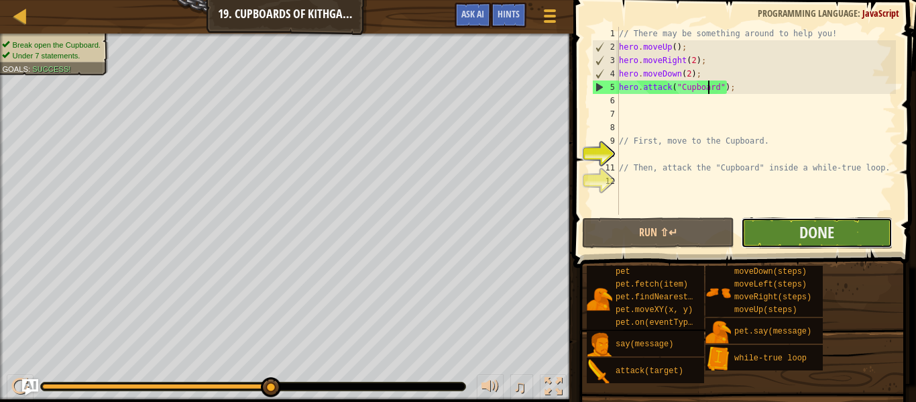
click at [789, 245] on button "Done" at bounding box center [817, 232] width 152 height 31
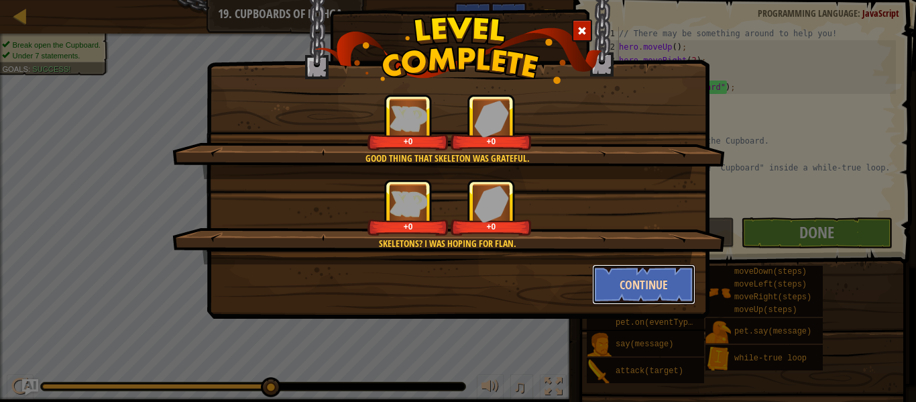
click at [630, 284] on button "Continue" at bounding box center [644, 284] width 104 height 40
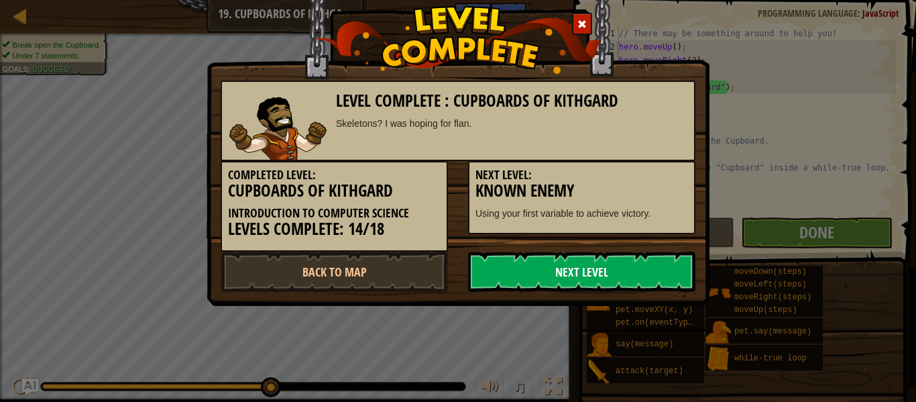
click at [639, 283] on link "Next Level" at bounding box center [581, 272] width 227 height 40
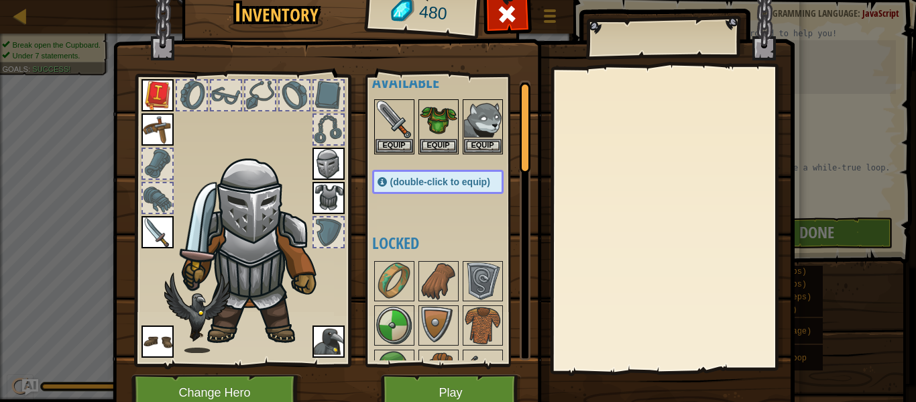
scroll to position [0, 0]
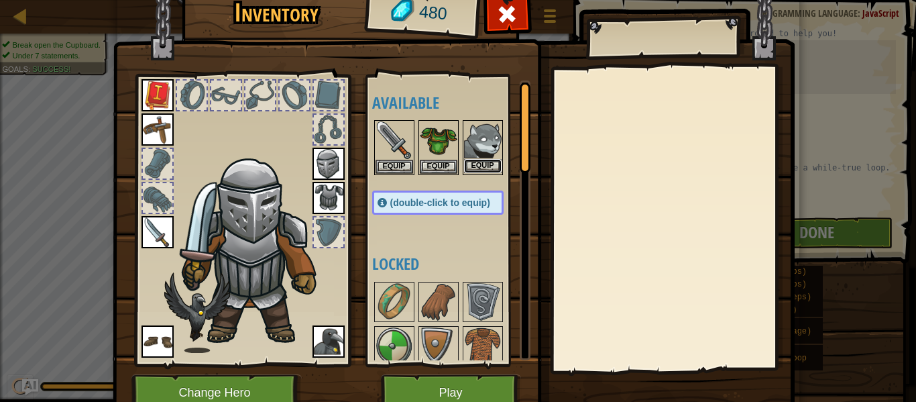
click at [494, 163] on button "Equip" at bounding box center [483, 166] width 38 height 14
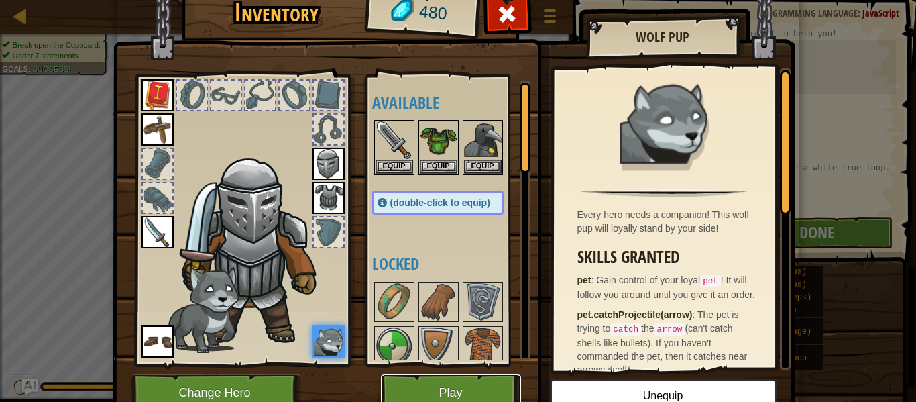
click at [468, 394] on button "Play" at bounding box center [451, 392] width 140 height 37
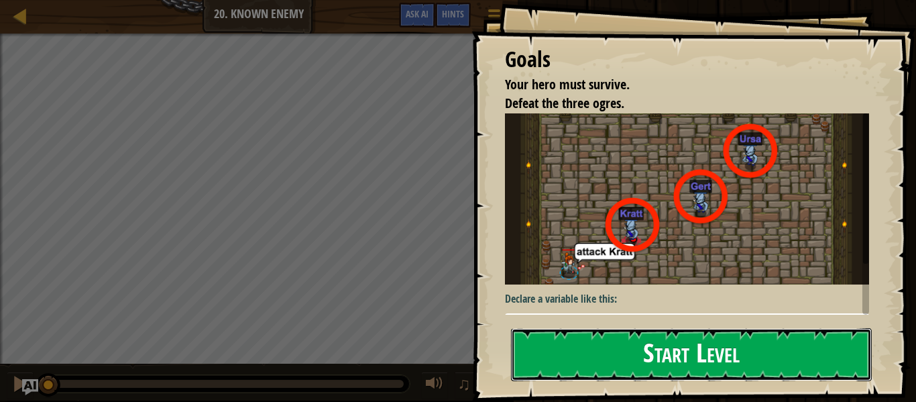
click at [608, 345] on button "Start Level" at bounding box center [691, 354] width 361 height 53
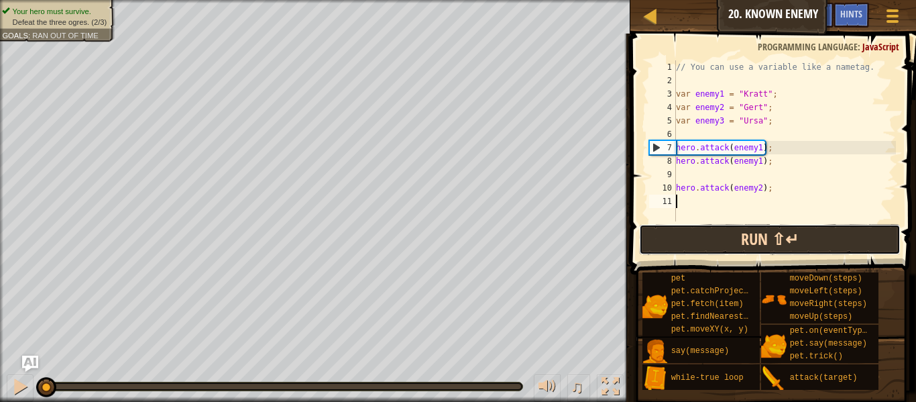
click at [802, 250] on button "Run ⇧↵" at bounding box center [770, 239] width 262 height 31
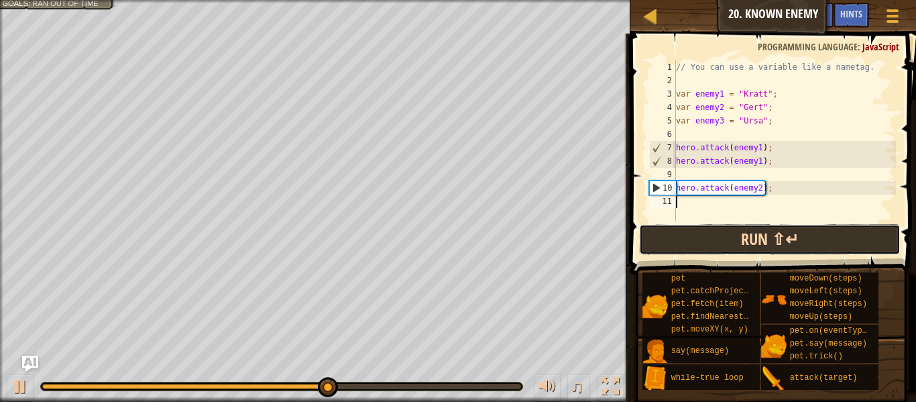
click at [754, 249] on button "Run ⇧↵" at bounding box center [770, 239] width 262 height 31
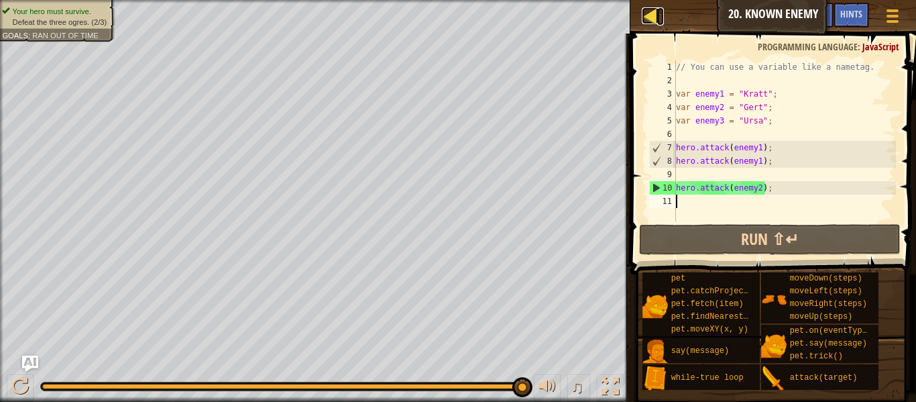
click at [660, 17] on link "Map" at bounding box center [660, 16] width 7 height 18
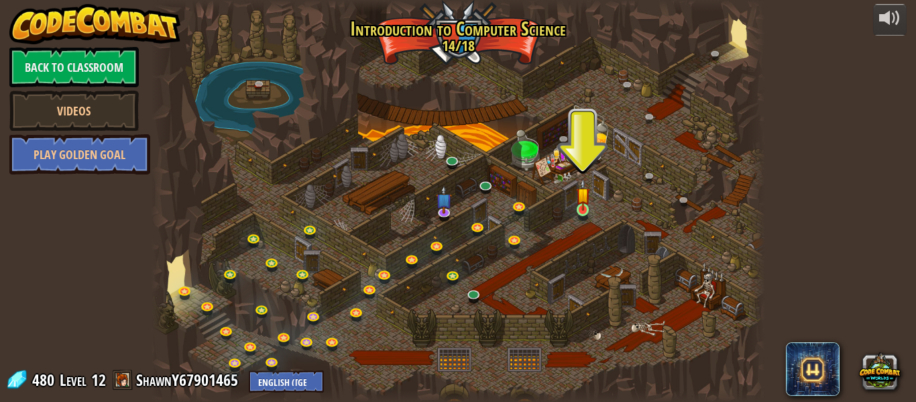
click at [584, 208] on img at bounding box center [583, 194] width 14 height 32
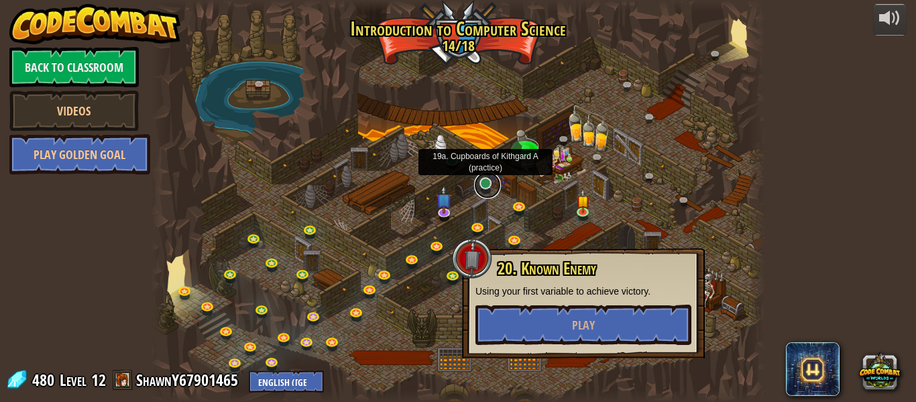
click at [486, 184] on link at bounding box center [487, 185] width 27 height 27
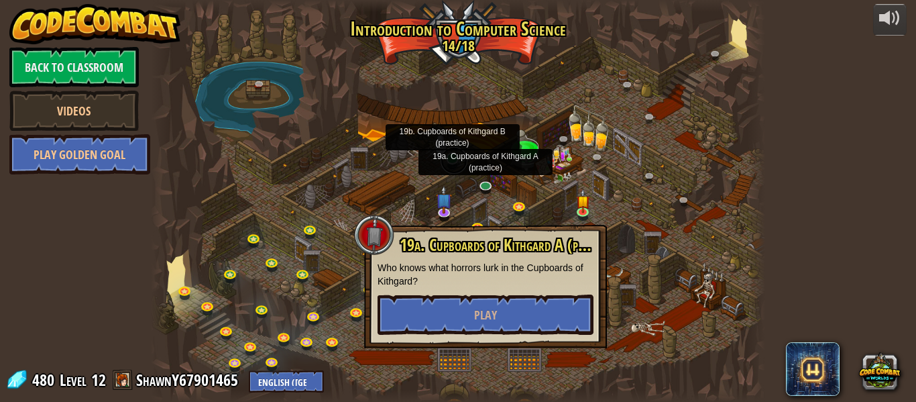
click at [444, 152] on link at bounding box center [454, 160] width 27 height 27
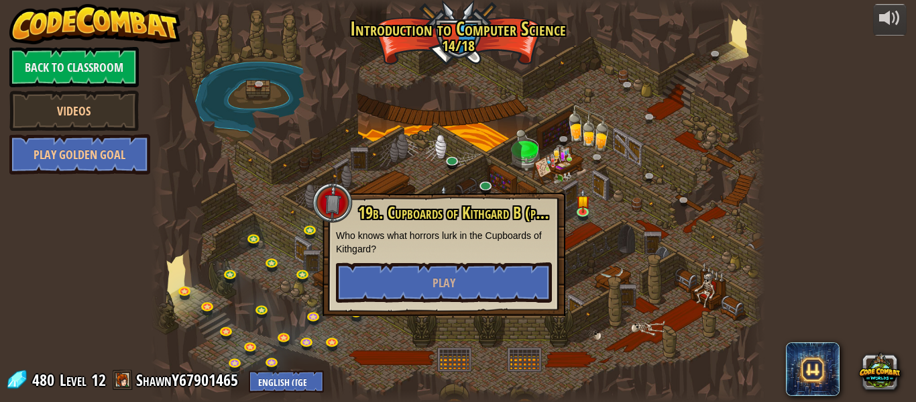
click at [433, 211] on span "19b. Cupboards of Kithgard B (practice)" at bounding box center [467, 212] width 219 height 23
click at [455, 185] on div at bounding box center [458, 201] width 614 height 402
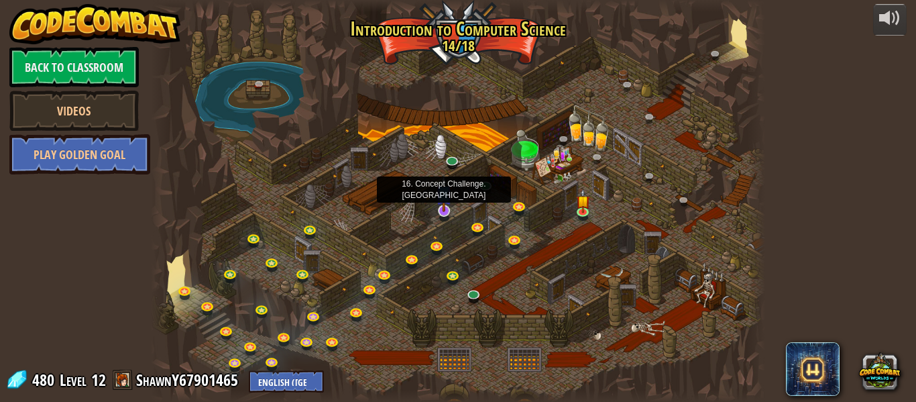
click at [447, 201] on img at bounding box center [444, 193] width 16 height 38
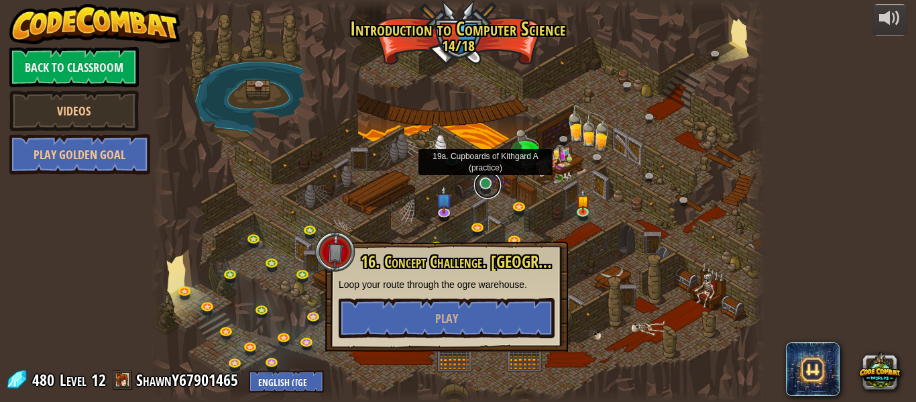
click at [486, 185] on link at bounding box center [487, 185] width 27 height 27
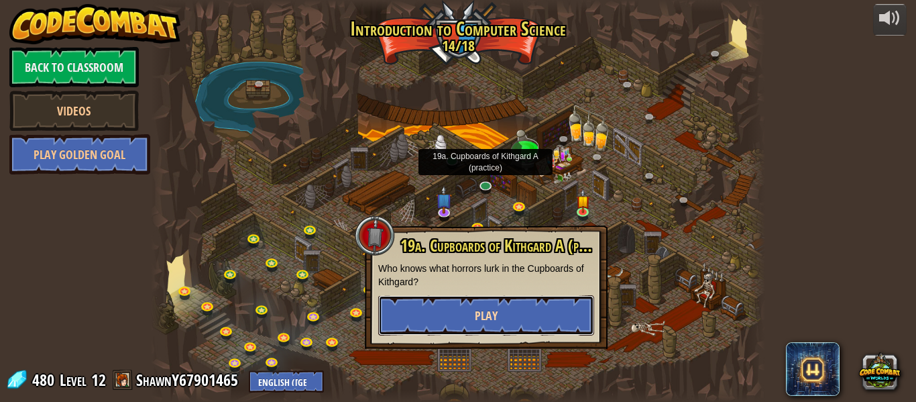
click at [443, 300] on button "Play" at bounding box center [486, 315] width 216 height 40
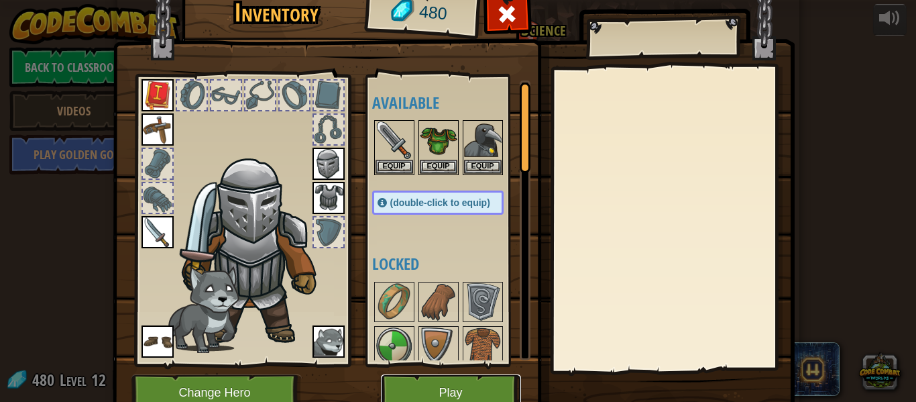
click at [412, 378] on button "Play" at bounding box center [451, 392] width 140 height 37
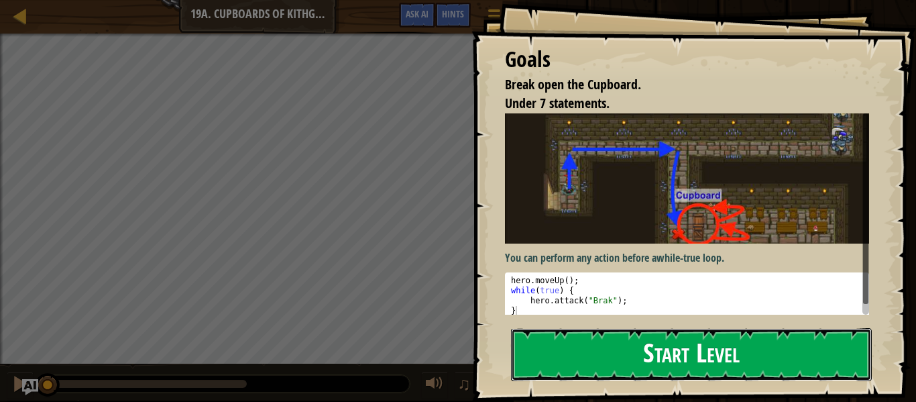
click at [537, 341] on button "Start Level" at bounding box center [691, 354] width 361 height 53
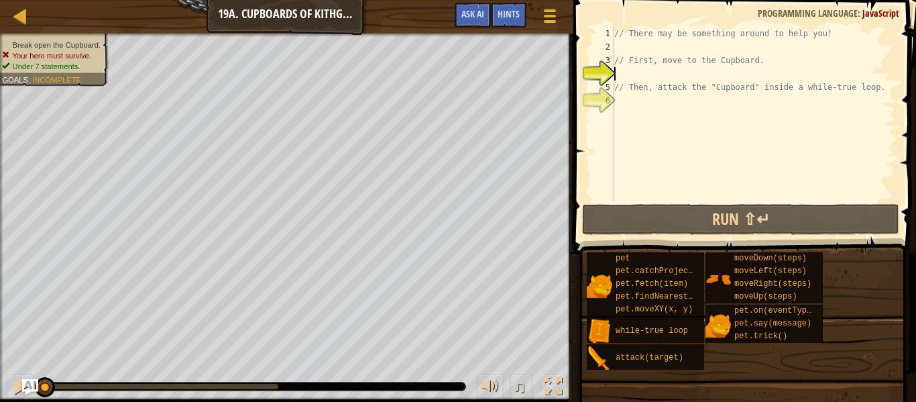
type textarea "h"
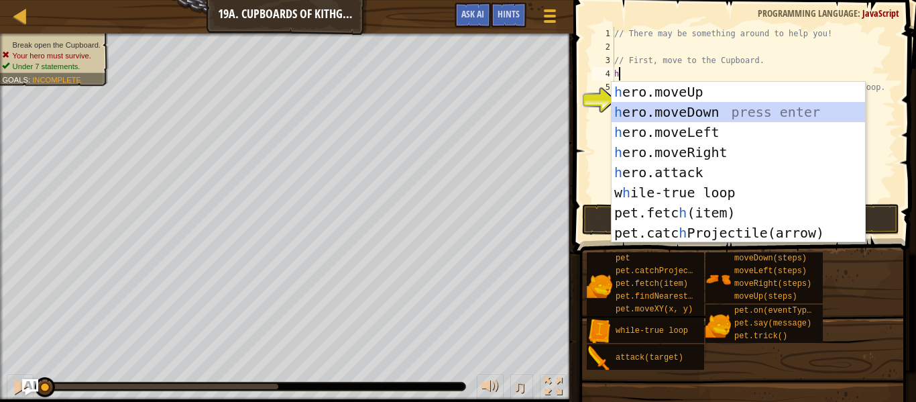
click at [651, 104] on div "h ero.moveUp press enter h ero.moveDown press enter h ero.moveLeft press enter …" at bounding box center [739, 182] width 254 height 201
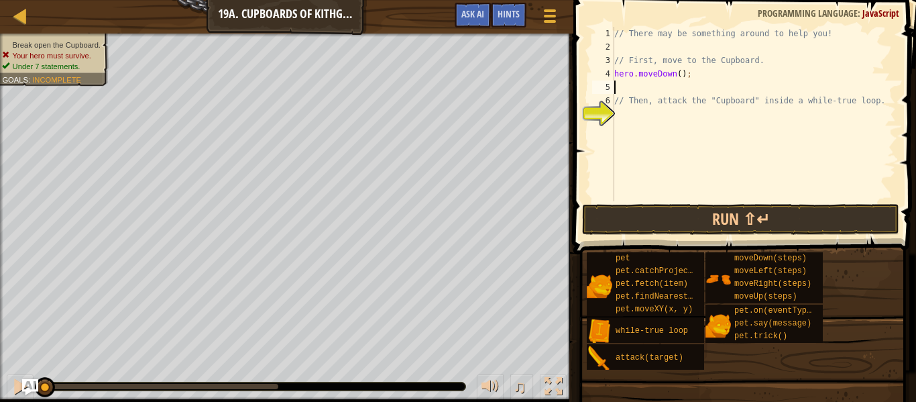
type textarea "h"
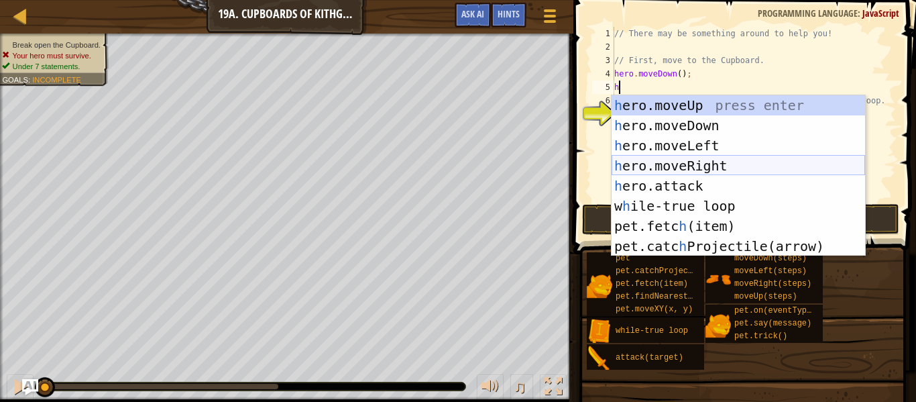
click at [673, 168] on div "h ero.moveUp press enter h ero.moveDown press enter h ero.moveLeft press enter …" at bounding box center [739, 195] width 254 height 201
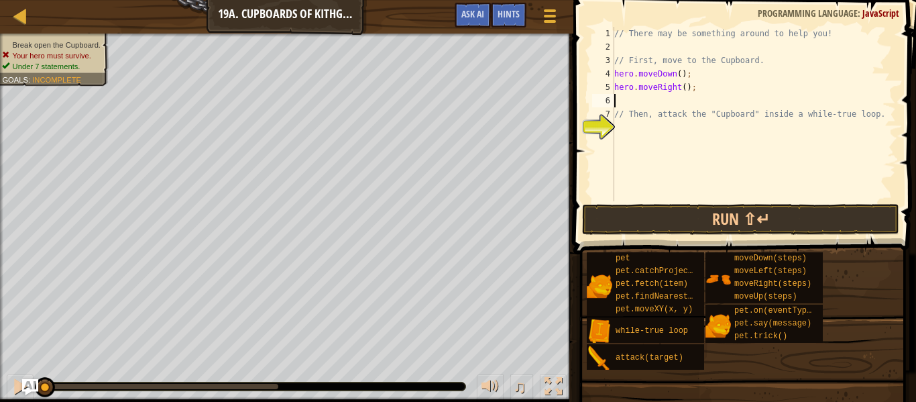
click at [686, 93] on div "// There may be something around to help you! // First, move to the Cupboard. h…" at bounding box center [754, 127] width 284 height 201
type textarea "hero.moveRight(2);"
click at [649, 99] on div "// There may be something around to help you! // First, move to the Cupboard. h…" at bounding box center [754, 127] width 284 height 201
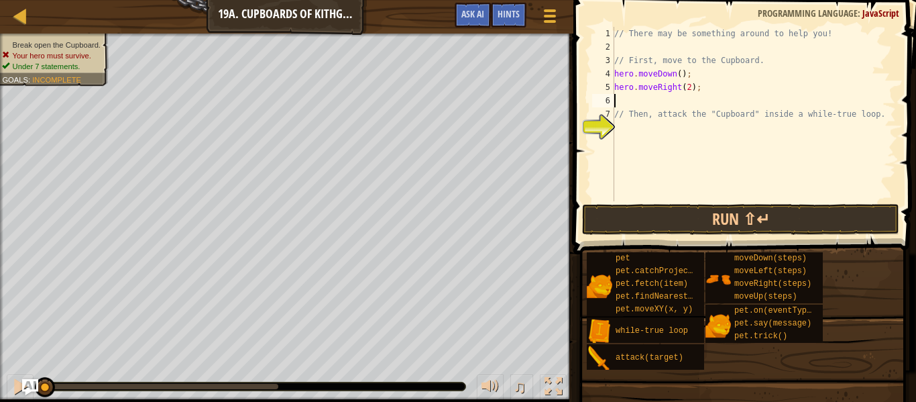
type textarea "h"
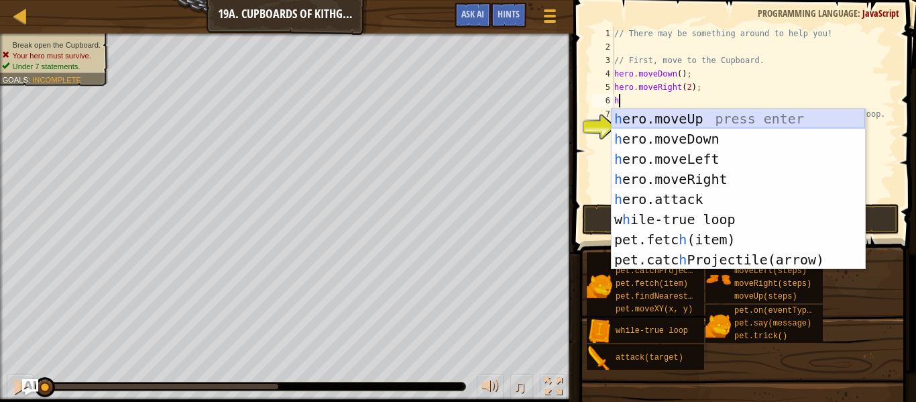
click at [650, 112] on div "h ero.moveUp press enter h ero.moveDown press enter h ero.moveLeft press enter …" at bounding box center [739, 209] width 254 height 201
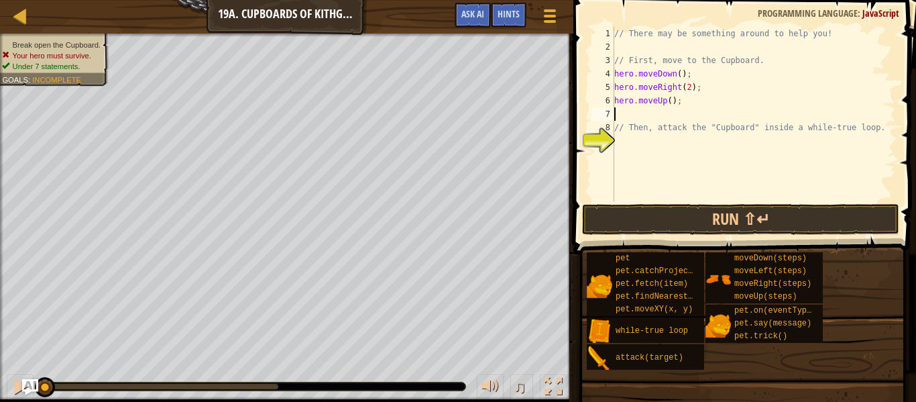
click at [671, 101] on div "// There may be something around to help you! // First, move to the Cupboard. h…" at bounding box center [754, 127] width 284 height 201
type textarea "hero.moveUp(2);"
click at [662, 111] on div "// There may be something around to help you! // First, move to the Cupboard. h…" at bounding box center [754, 127] width 284 height 201
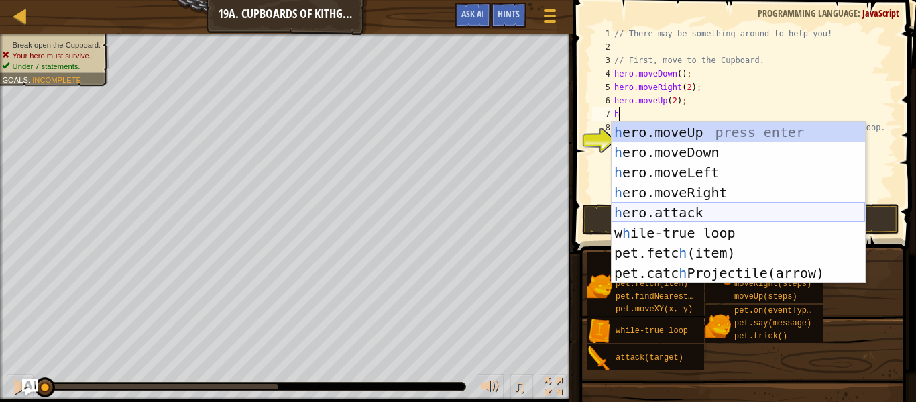
click at [634, 215] on div "h ero.moveUp press enter h ero.moveDown press enter h ero.moveLeft press enter …" at bounding box center [739, 222] width 254 height 201
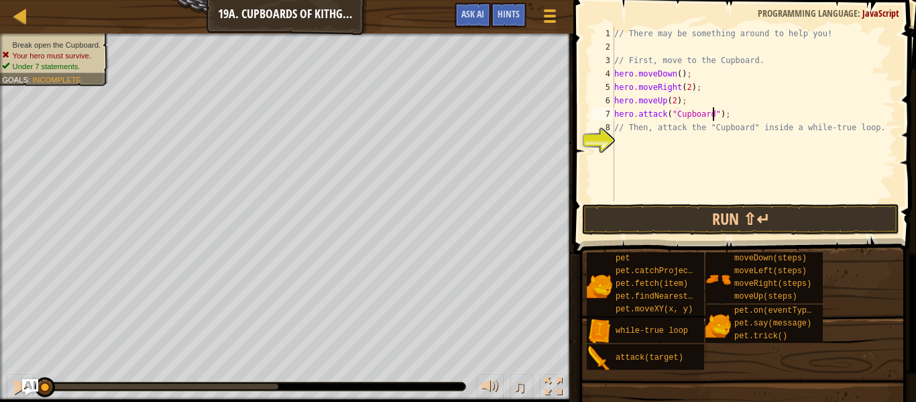
scroll to position [6, 14]
click at [727, 211] on button "Run ⇧↵" at bounding box center [740, 219] width 317 height 31
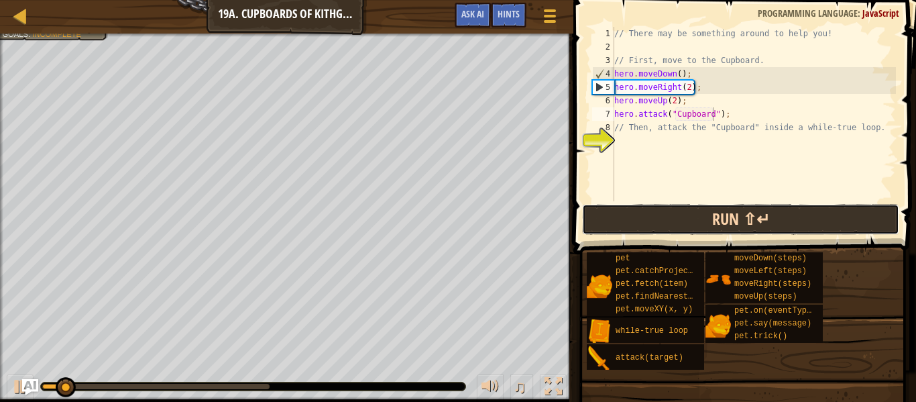
click at [718, 225] on button "Run ⇧↵" at bounding box center [740, 219] width 317 height 31
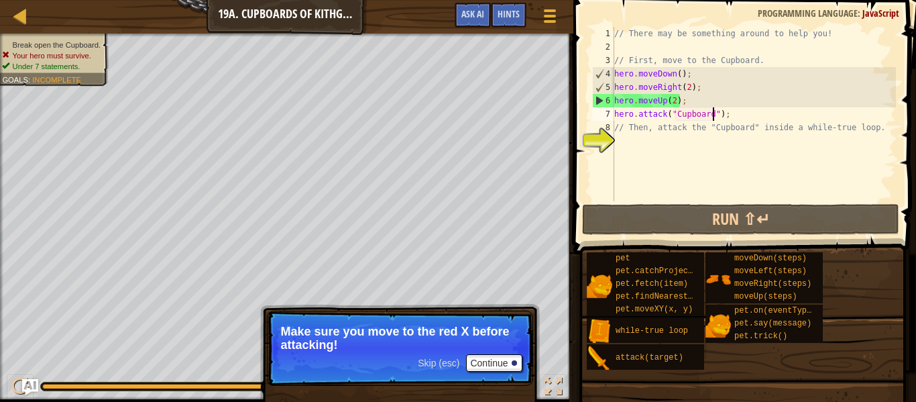
click at [741, 125] on div "// There may be something around to help you! // First, move to the Cupboard. h…" at bounding box center [754, 127] width 284 height 201
click at [724, 111] on div "// There may be something around to help you! // First, move to the Cupboard. h…" at bounding box center [754, 127] width 284 height 201
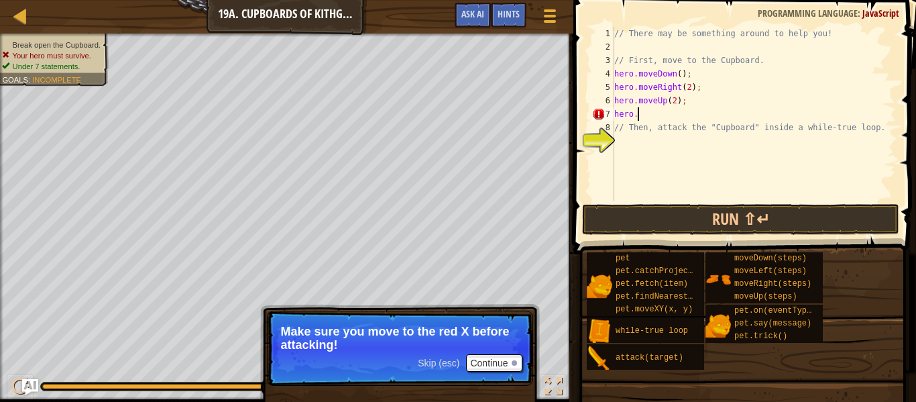
scroll to position [6, 0]
type textarea "h"
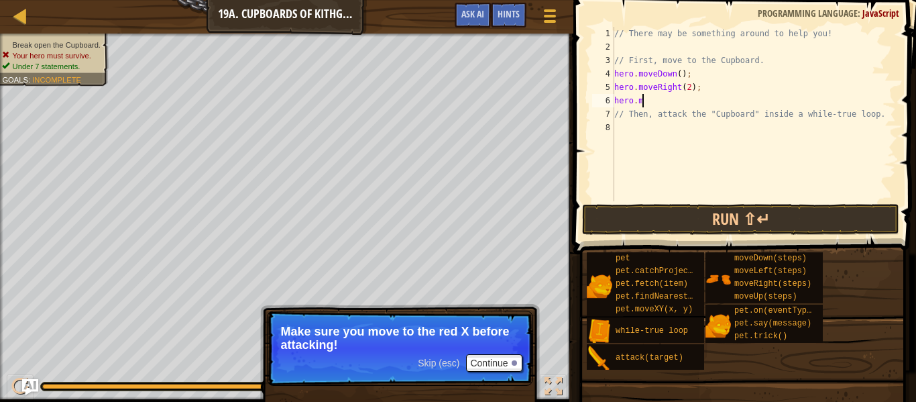
type textarea "h"
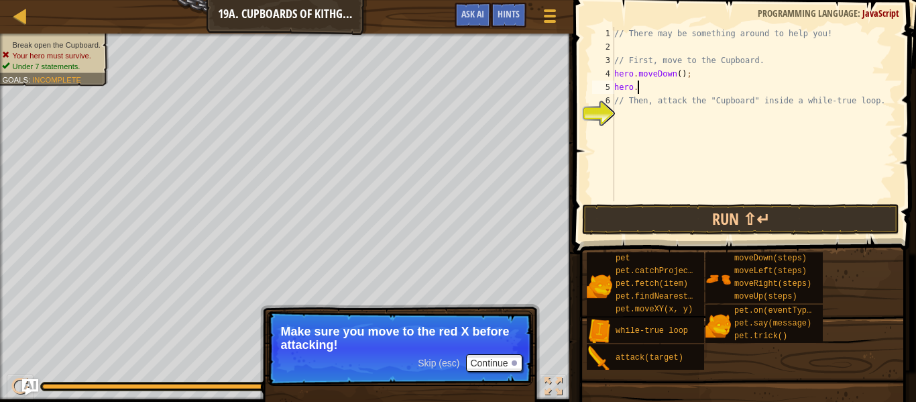
type textarea "h"
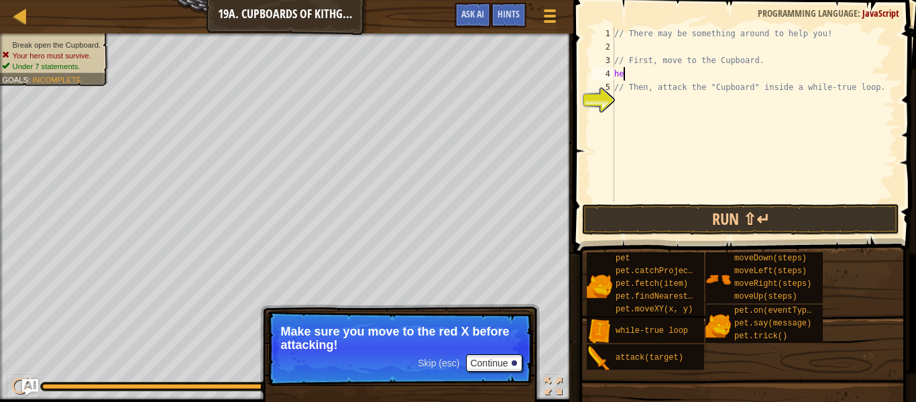
type textarea "h"
type textarea "// First, move to the Cupboard."
type textarea "h"
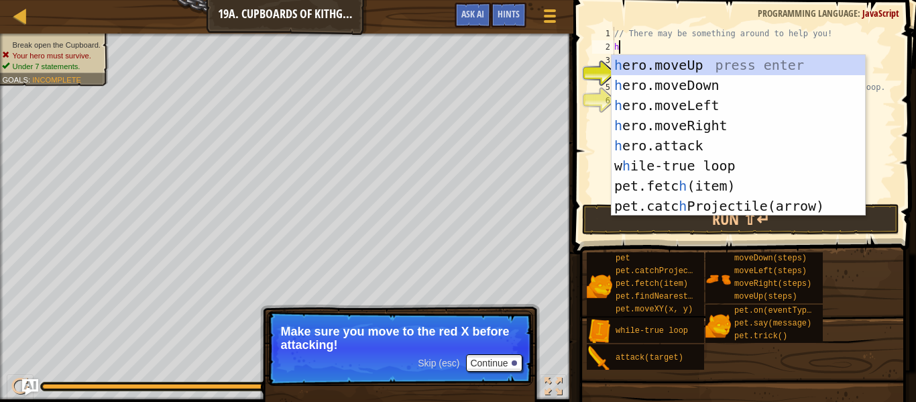
click at [714, 77] on div "h ero.moveUp press enter h ero.moveDown press enter h ero.moveLeft press enter …" at bounding box center [739, 155] width 254 height 201
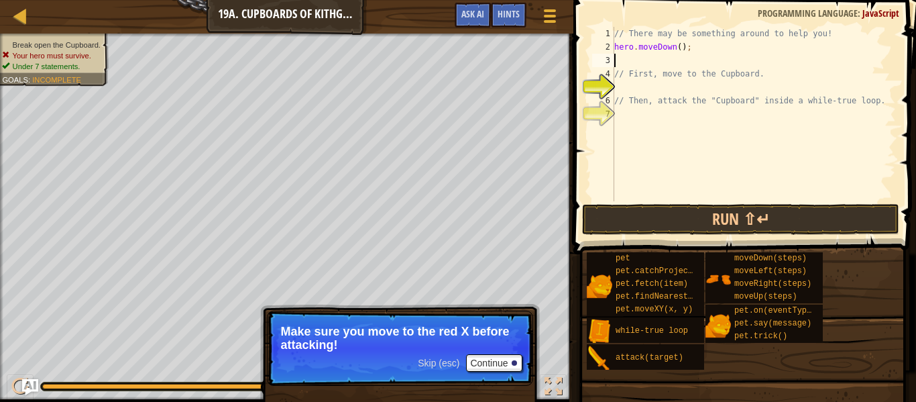
type textarea "h"
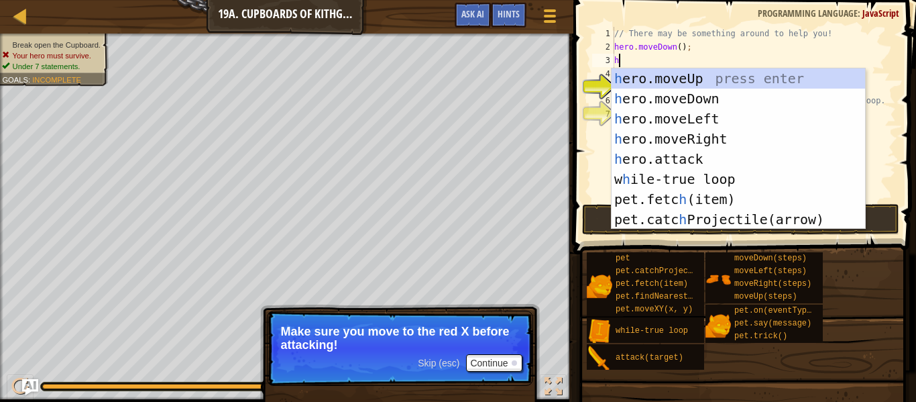
click at [729, 120] on div "h ero.moveUp press enter h ero.moveDown press enter h ero.moveLeft press enter …" at bounding box center [739, 168] width 254 height 201
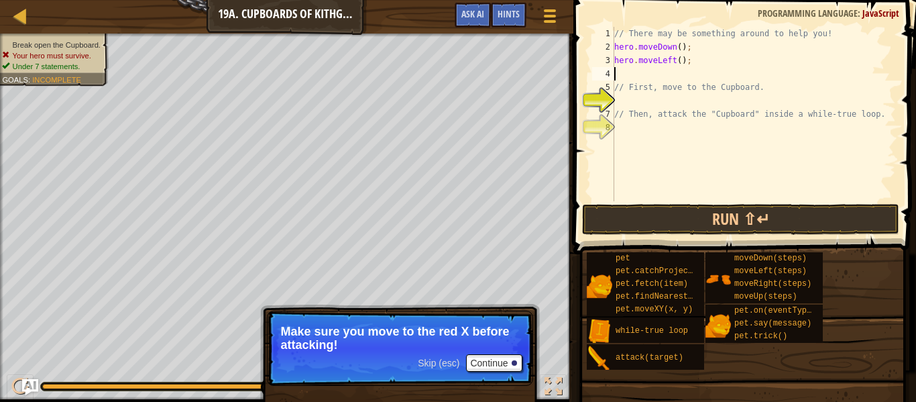
click at [685, 62] on div "// There may be something around to help you! hero . moveDown ( ) ; hero . move…" at bounding box center [754, 127] width 284 height 201
type textarea "hero.moveLeft(2);"
type textarea "h"
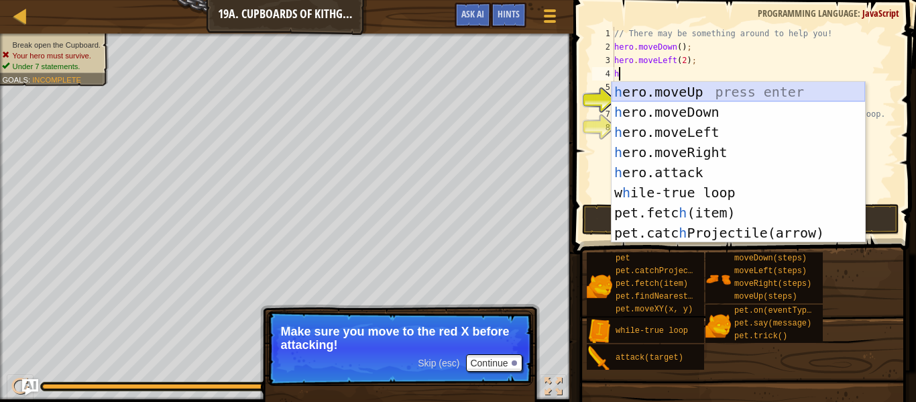
click at [669, 93] on div "h ero.moveUp press enter h ero.moveDown press enter h ero.moveLeft press enter …" at bounding box center [739, 182] width 254 height 201
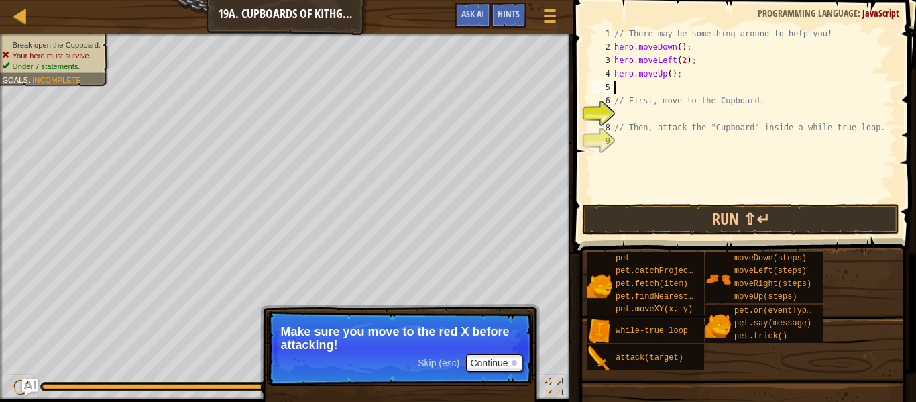
click at [671, 72] on div "// There may be something around to help you! hero . moveDown ( ) ; hero . move…" at bounding box center [754, 127] width 284 height 201
type textarea "hero.moveUp(2);"
click at [651, 85] on div "// There may be something around to help you! hero . moveDown ( ) ; hero . move…" at bounding box center [754, 127] width 284 height 201
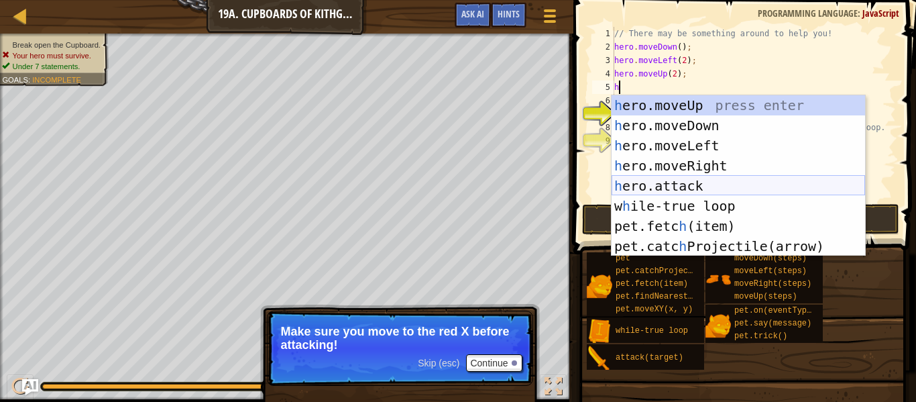
click at [669, 193] on div "h ero.moveUp press enter h ero.moveDown press enter h ero.moveLeft press enter …" at bounding box center [739, 195] width 254 height 201
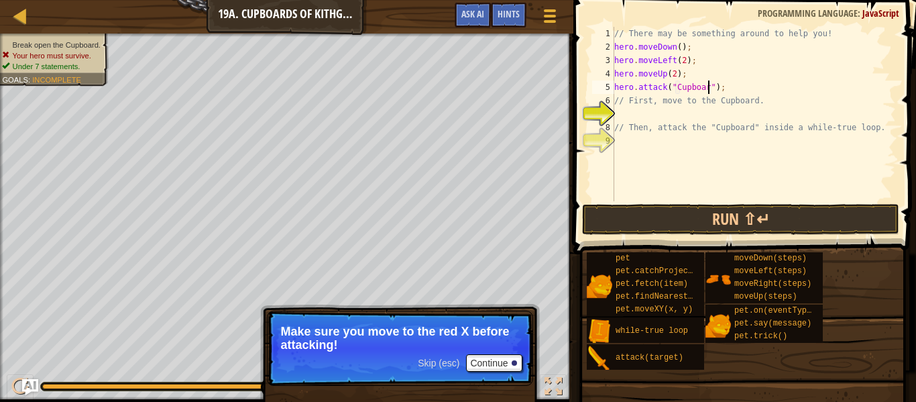
scroll to position [6, 14]
type textarea "hero.attack("Cupboard");"
click at [779, 217] on button "Run ⇧↵" at bounding box center [740, 219] width 317 height 31
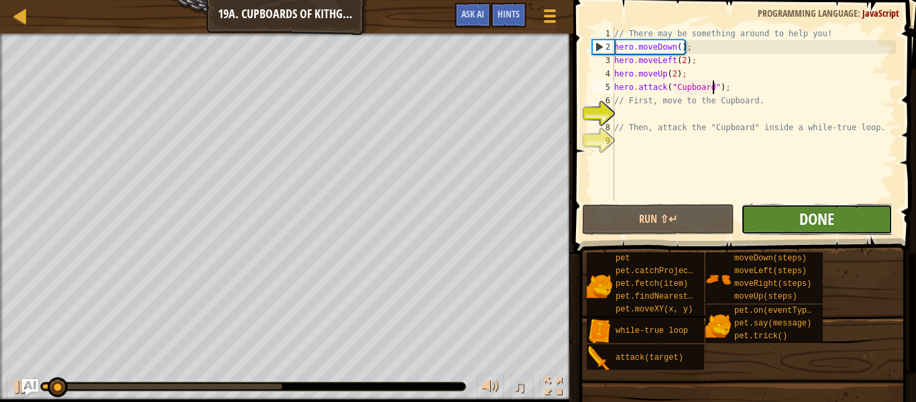
click at [829, 221] on span "Done" at bounding box center [816, 218] width 35 height 21
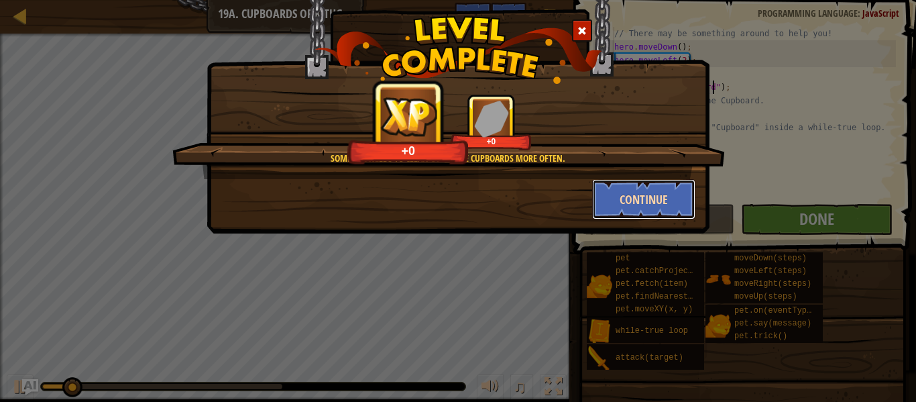
click at [671, 193] on button "Continue" at bounding box center [644, 199] width 104 height 40
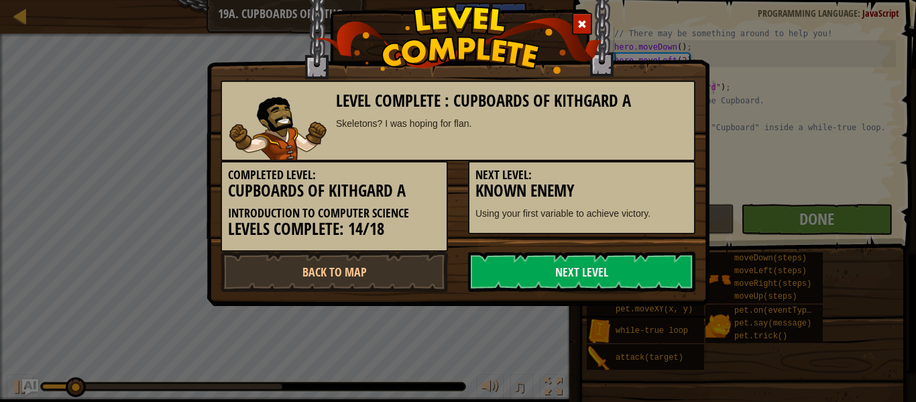
click at [671, 186] on h3 "Known Enemy" at bounding box center [582, 191] width 213 height 18
click at [663, 195] on h3 "Known Enemy" at bounding box center [582, 191] width 213 height 18
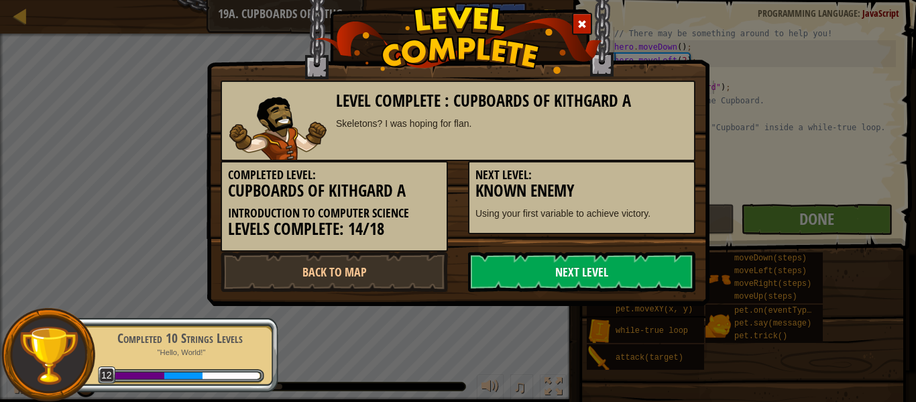
click at [662, 263] on link "Next Level" at bounding box center [581, 272] width 227 height 40
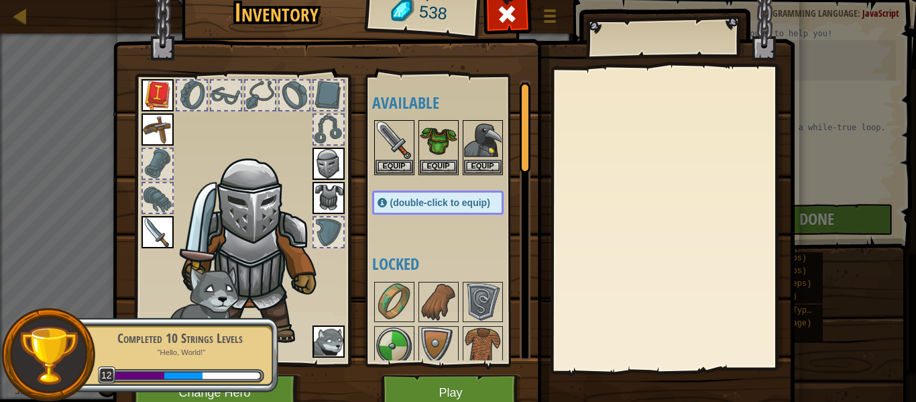
click at [264, 401] on div "Completed 10 Strings Levels "Hello, World!" 12" at bounding box center [172, 355] width 211 height 94
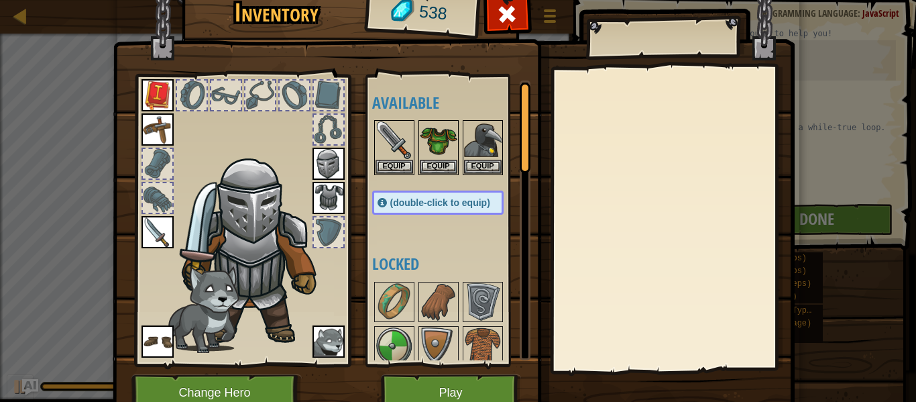
click at [29, 24] on div "Inventory 538 Available Equip Equip Equip Equip Equip Equip Equip Equip Equip E…" at bounding box center [458, 201] width 916 height 402
click at [19, 21] on div "Inventory 538 Available Equip Equip Equip Equip Equip Equip Equip Equip Equip E…" at bounding box center [458, 201] width 916 height 402
click at [497, 11] on span at bounding box center [506, 13] width 21 height 21
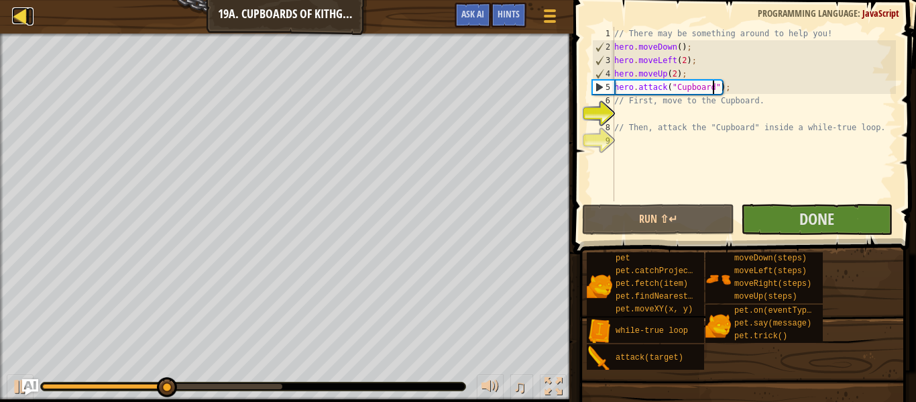
click at [30, 16] on link "Map" at bounding box center [30, 16] width 7 height 18
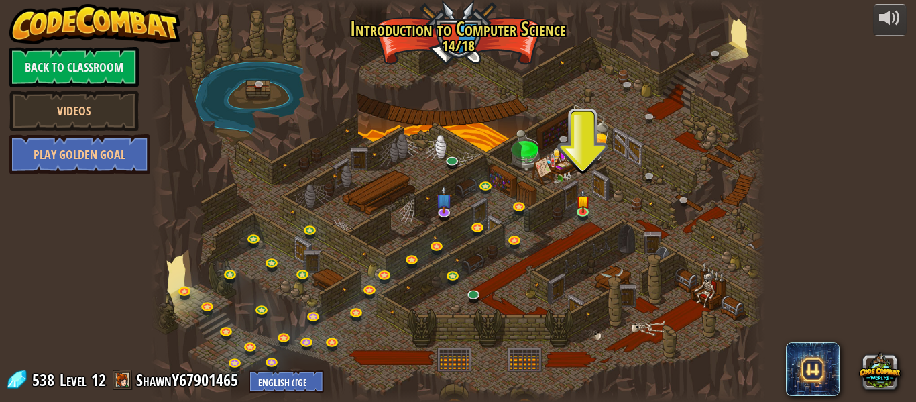
click at [457, 141] on div at bounding box center [458, 201] width 614 height 402
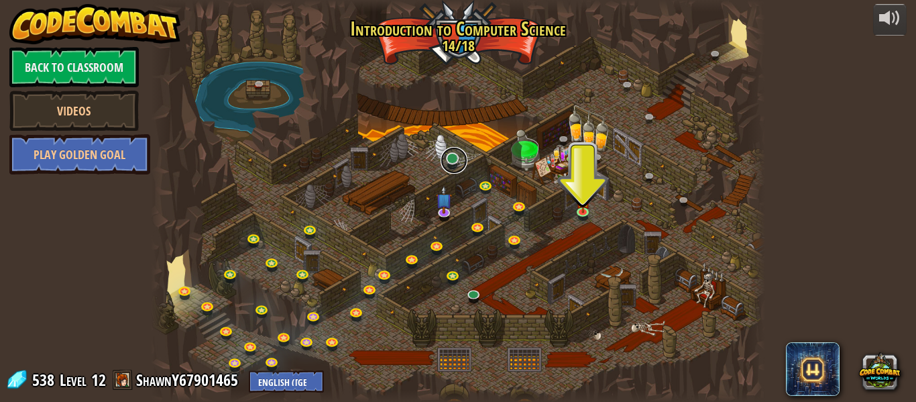
click at [457, 168] on link at bounding box center [454, 160] width 27 height 27
